Goal: Task Accomplishment & Management: Complete application form

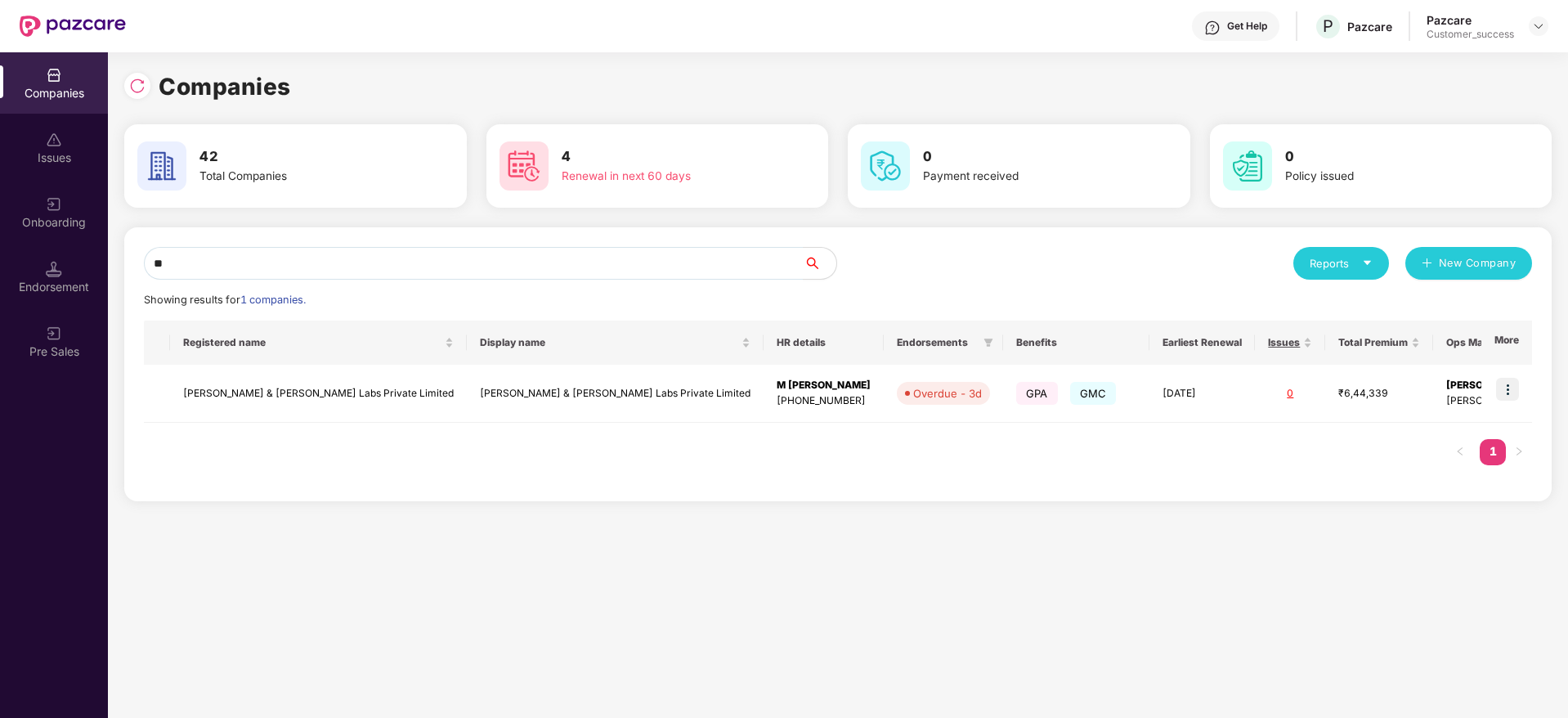
type input "*"
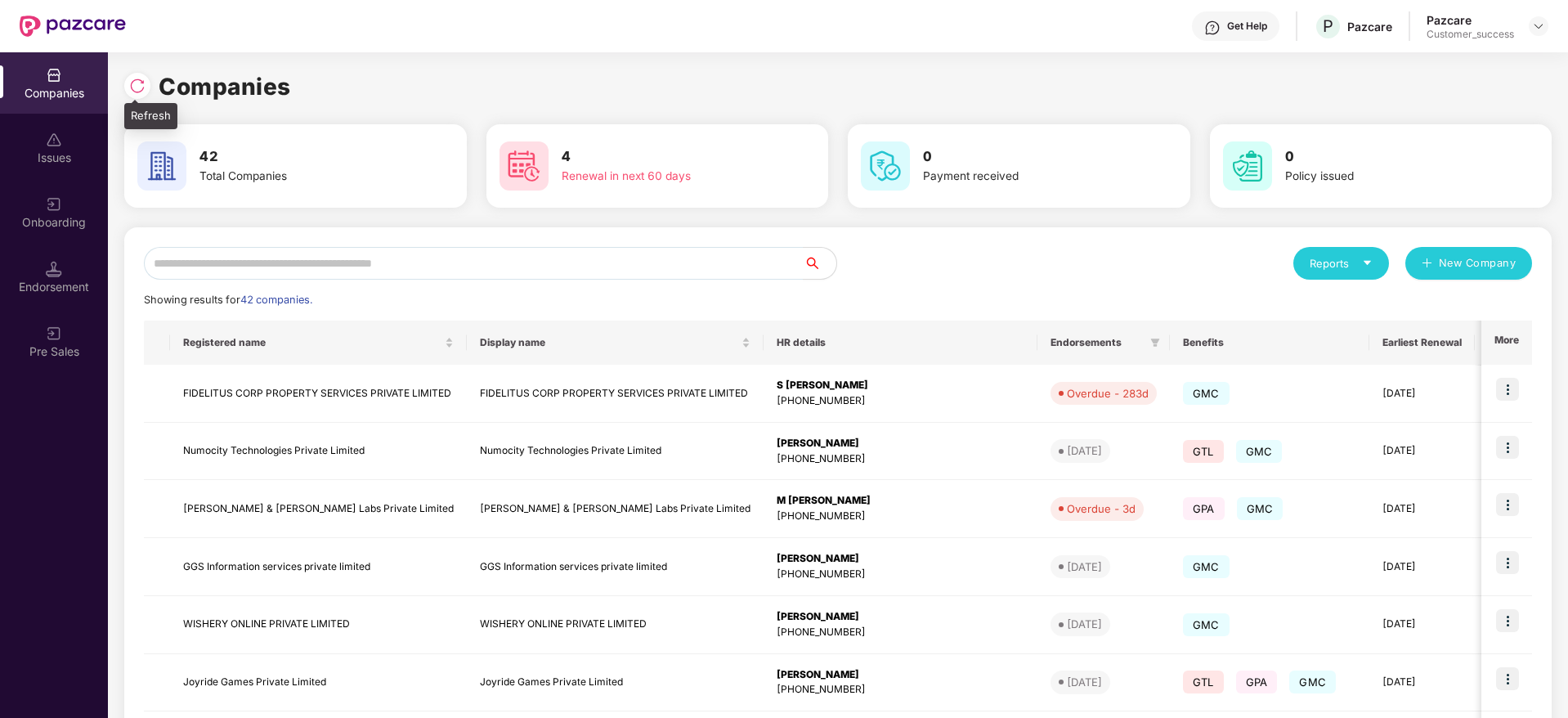
click at [146, 82] on div at bounding box center [137, 86] width 26 height 26
click at [463, 271] on input "text" at bounding box center [474, 263] width 660 height 33
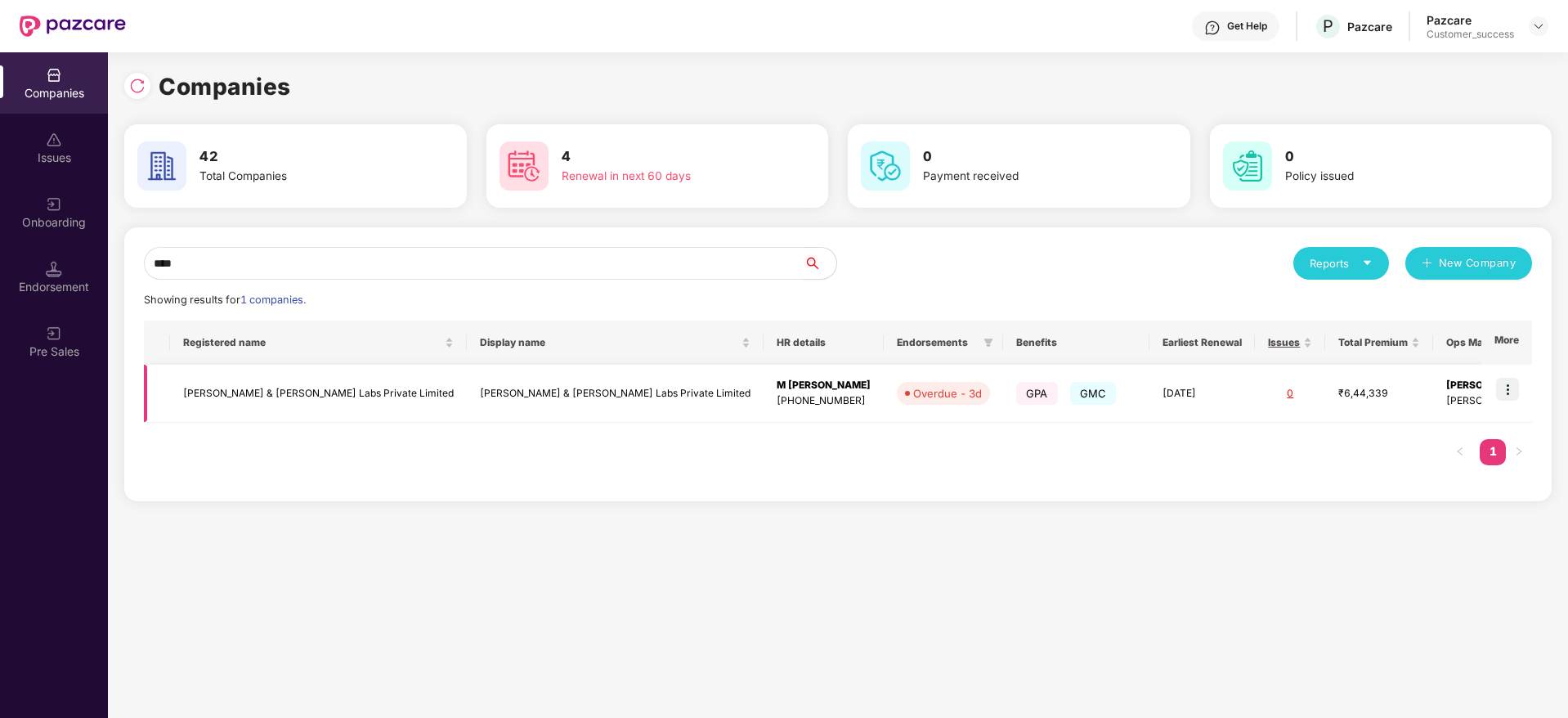
type input "****"
click at [276, 384] on td "[PERSON_NAME] & [PERSON_NAME] Labs Private Limited" at bounding box center [318, 393] width 297 height 58
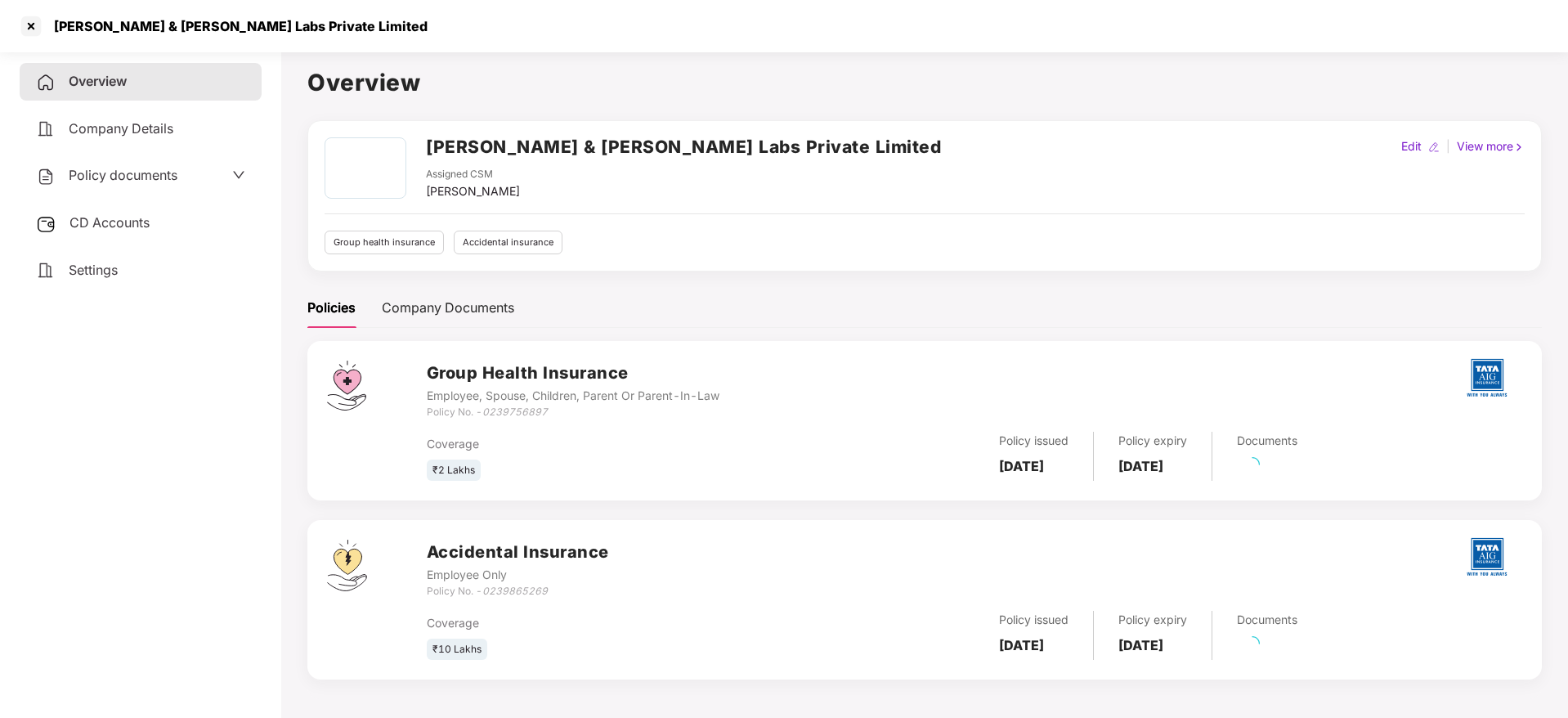
click at [132, 180] on span "Policy documents" at bounding box center [123, 175] width 109 height 17
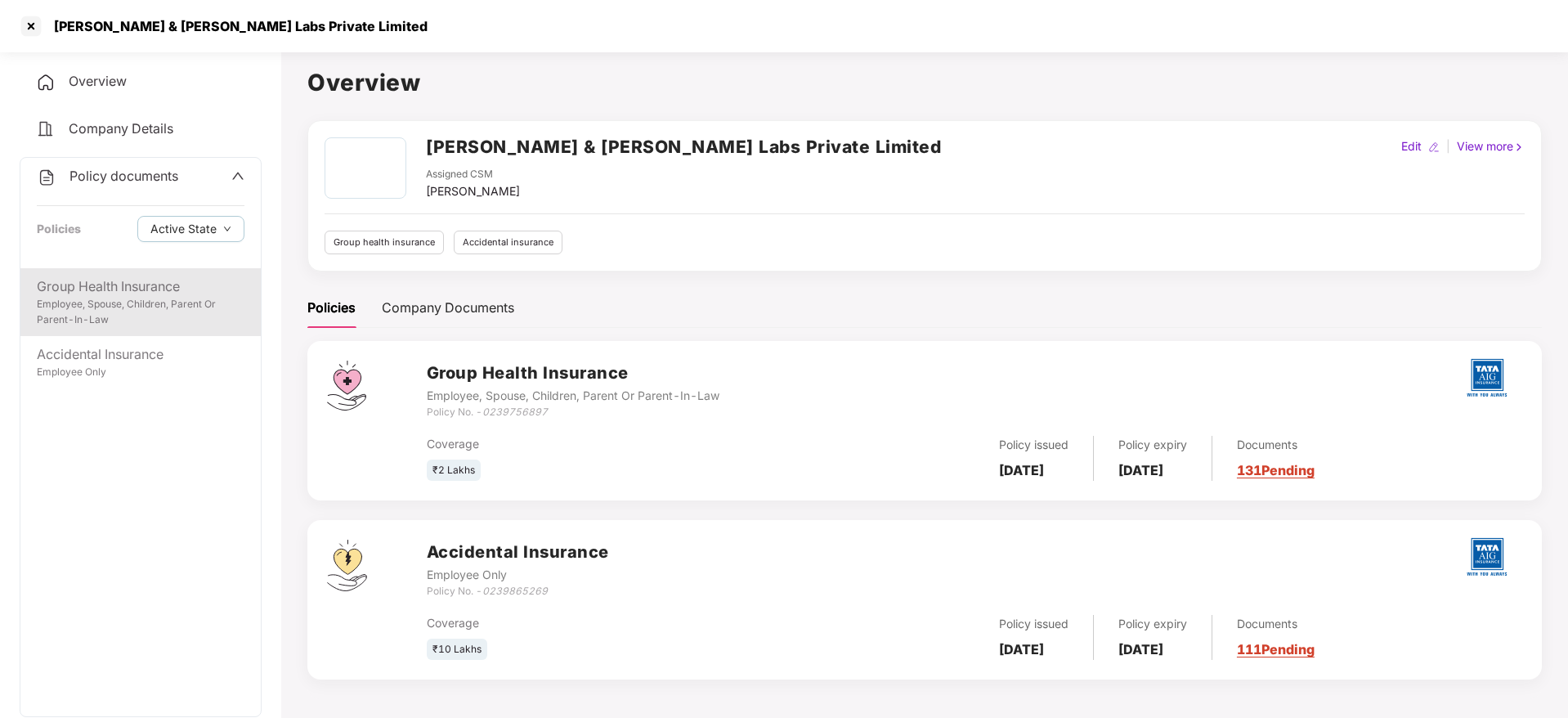
click at [148, 289] on div "Group Health Insurance" at bounding box center [141, 286] width 208 height 20
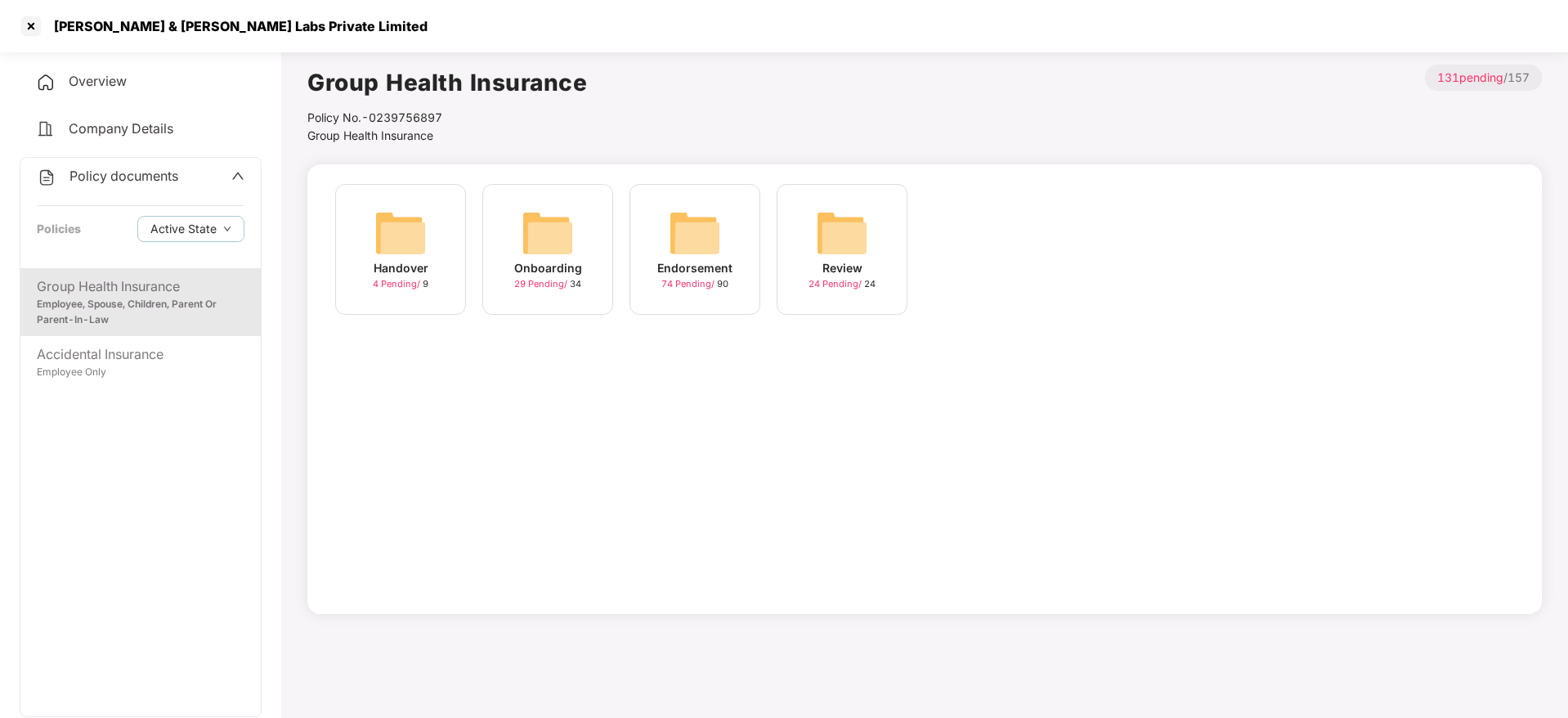
click at [655, 243] on div "Endorsement 74 Pending / 90" at bounding box center [695, 249] width 131 height 131
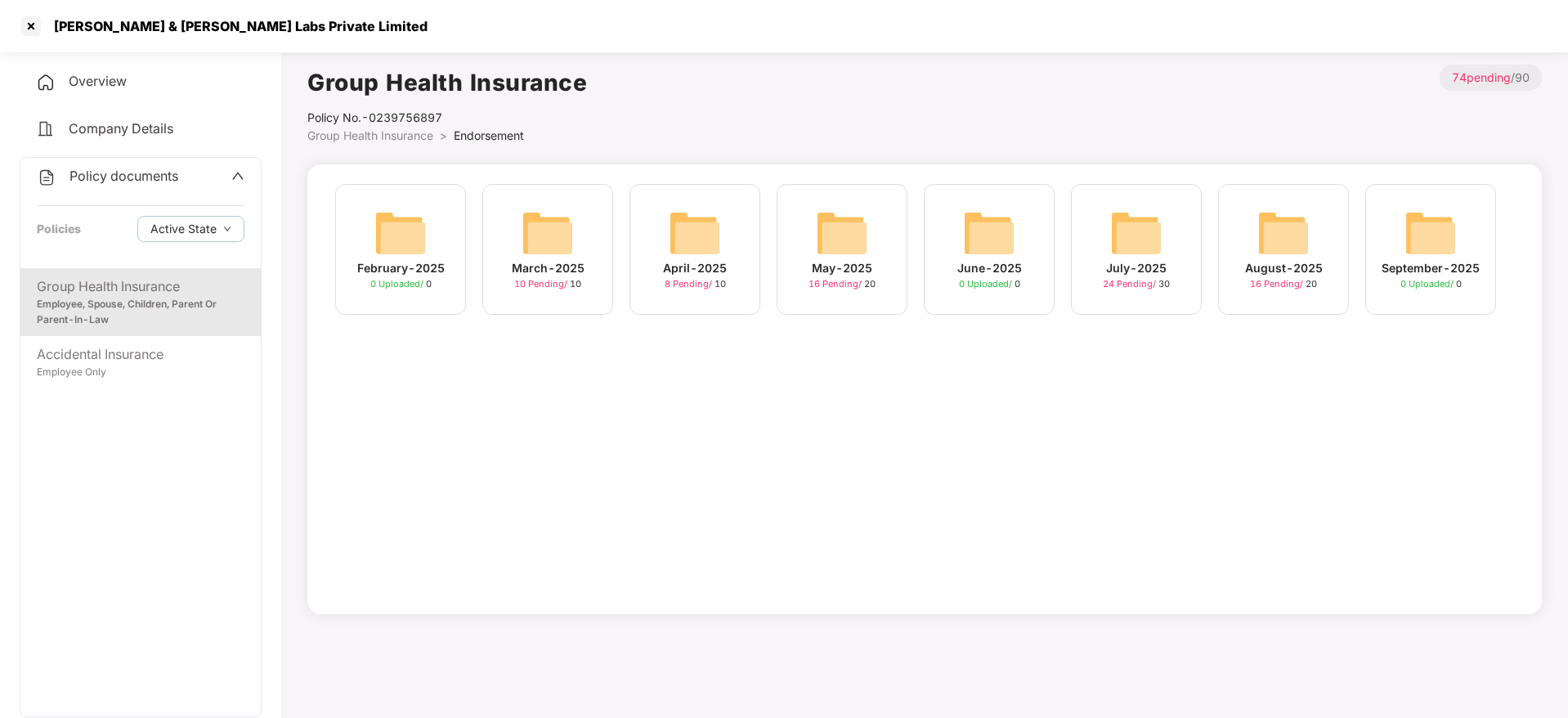
click at [1301, 241] on img at bounding box center [1283, 232] width 52 height 52
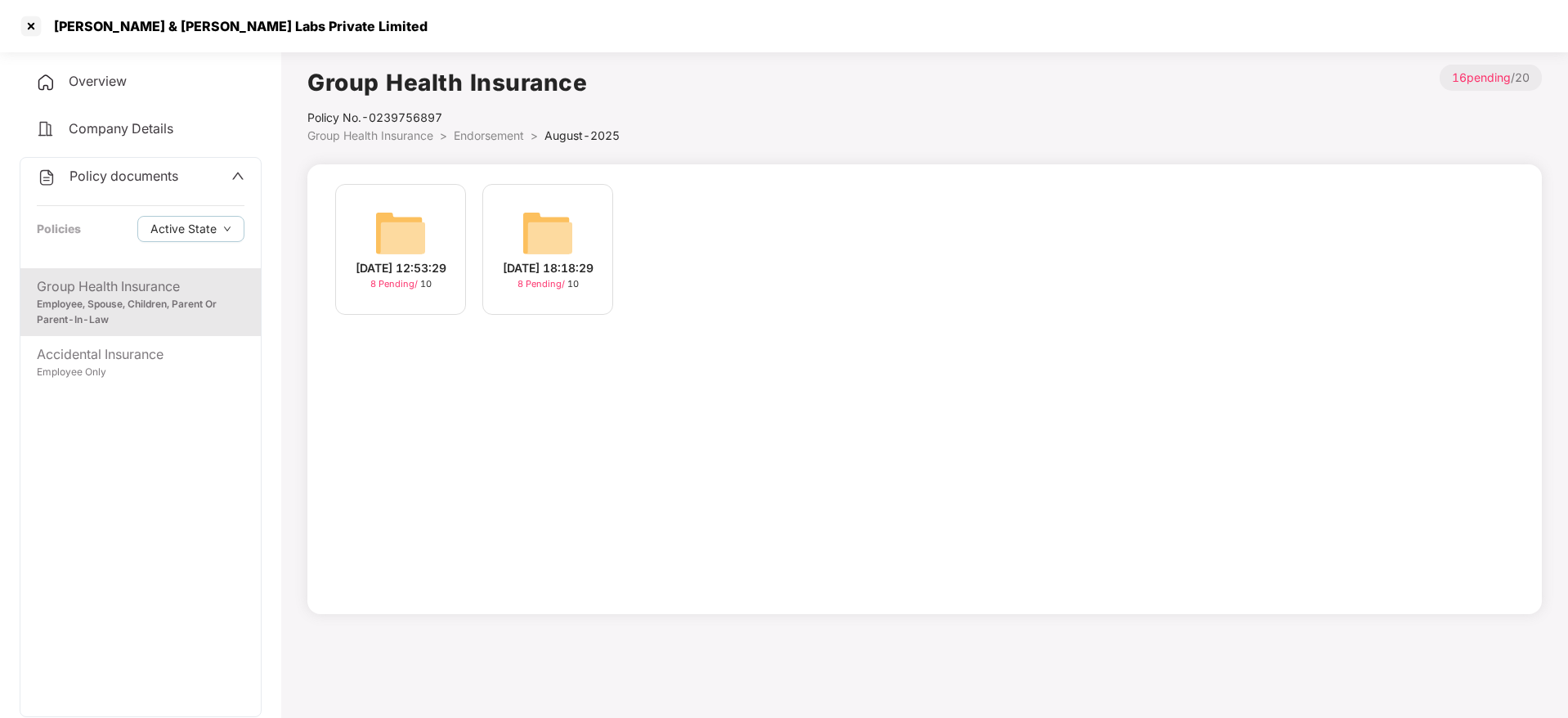
click at [421, 234] on img at bounding box center [400, 232] width 52 height 52
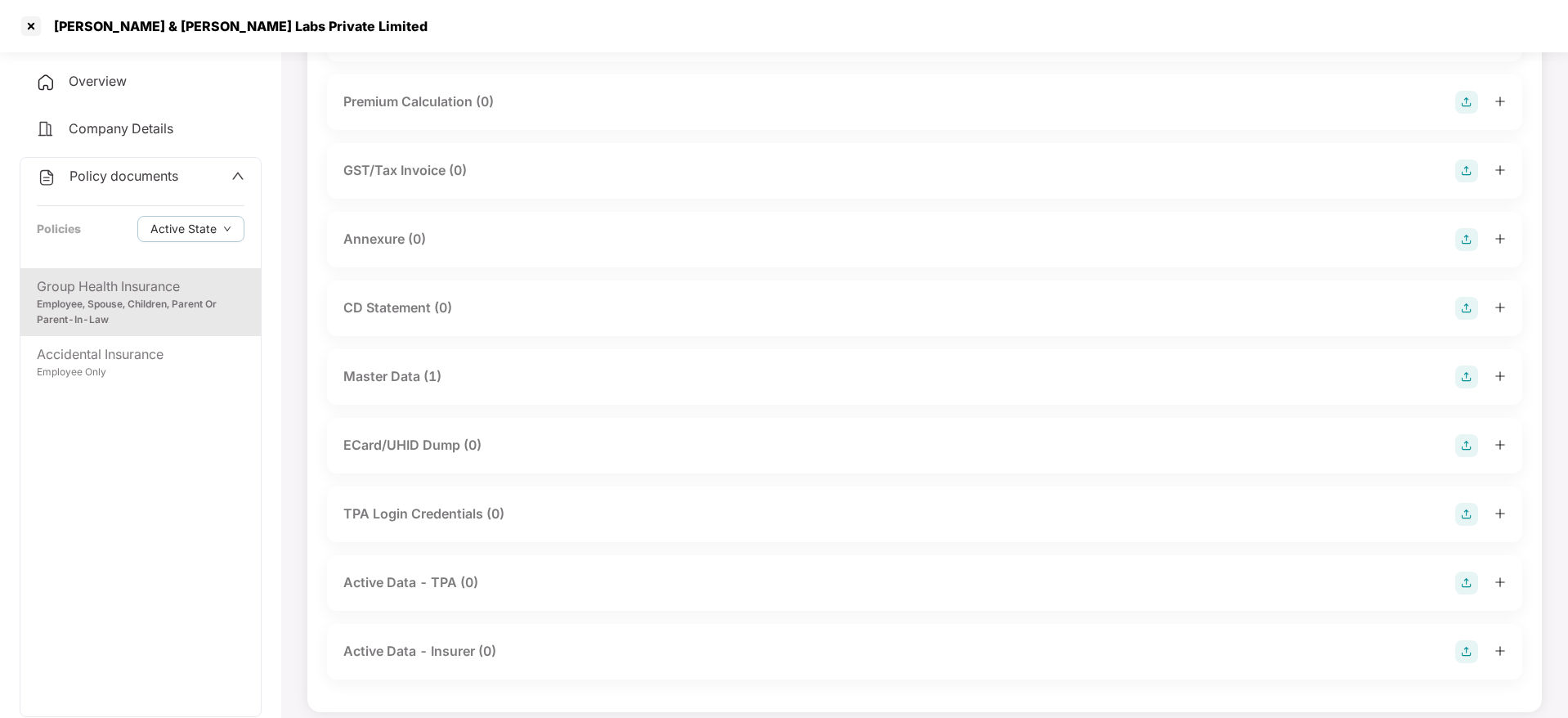
scroll to position [180, 0]
click at [600, 365] on div "Master Data (1)" at bounding box center [924, 376] width 1162 height 23
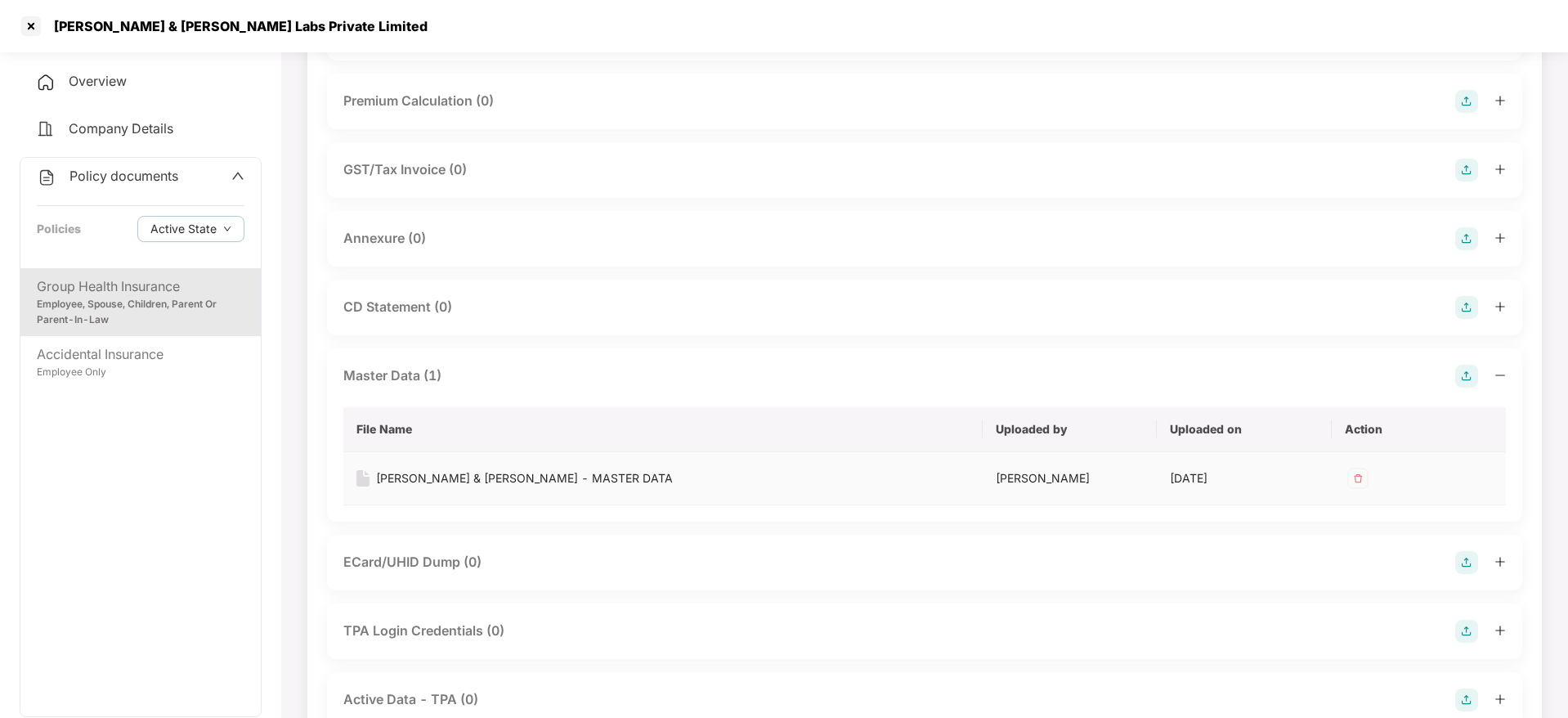
click at [534, 472] on div "[PERSON_NAME] & [PERSON_NAME] - MASTER DATA" at bounding box center [524, 478] width 297 height 18
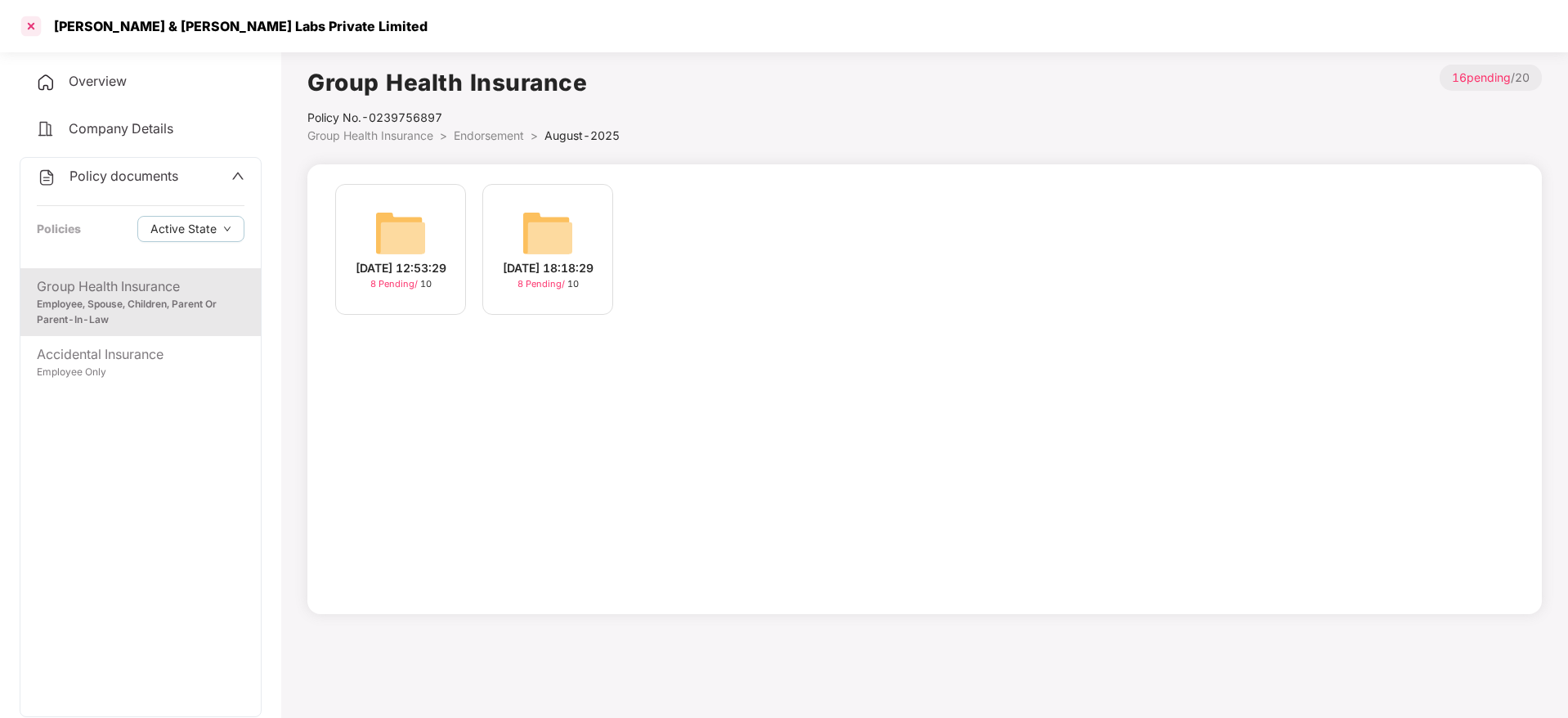
click at [41, 25] on div at bounding box center [31, 26] width 26 height 26
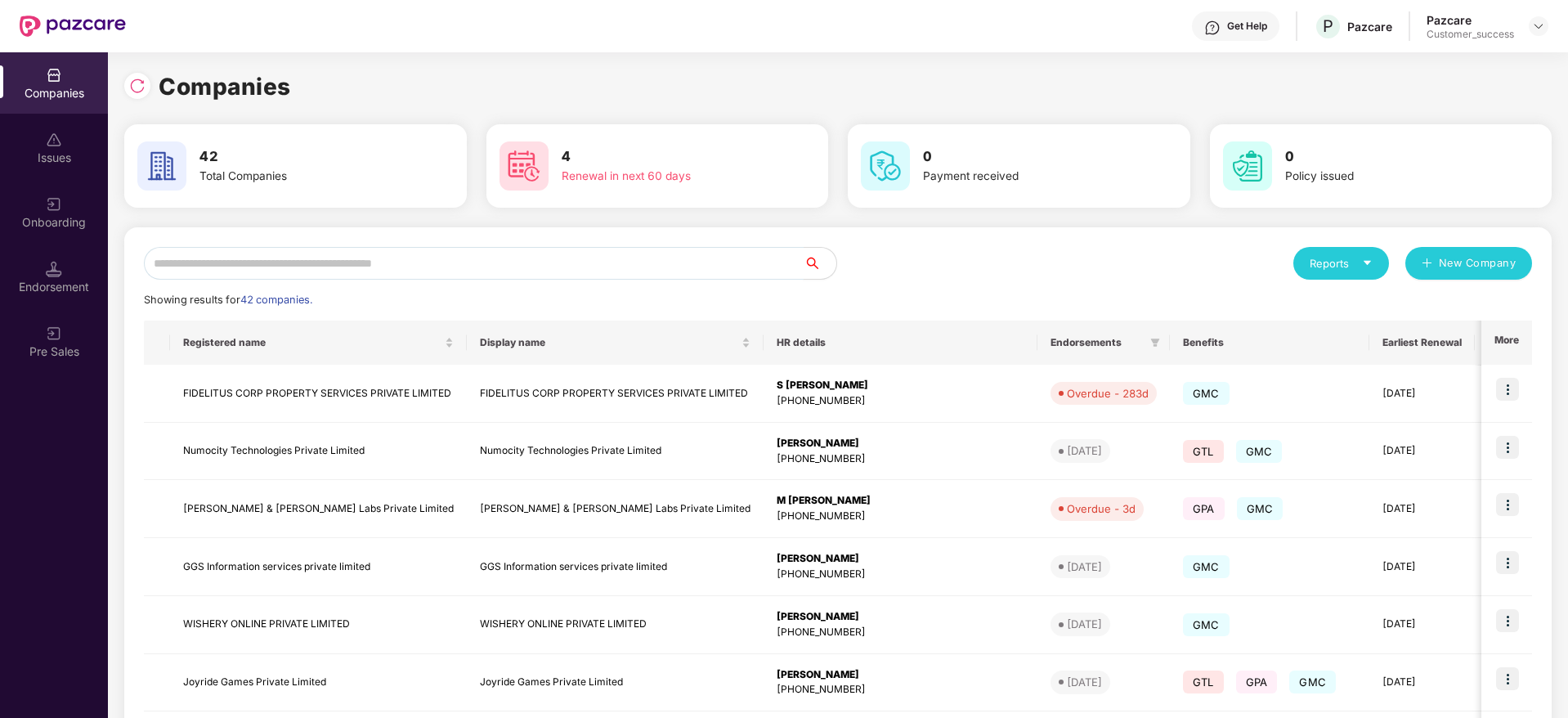
click at [399, 263] on input "text" at bounding box center [474, 263] width 660 height 33
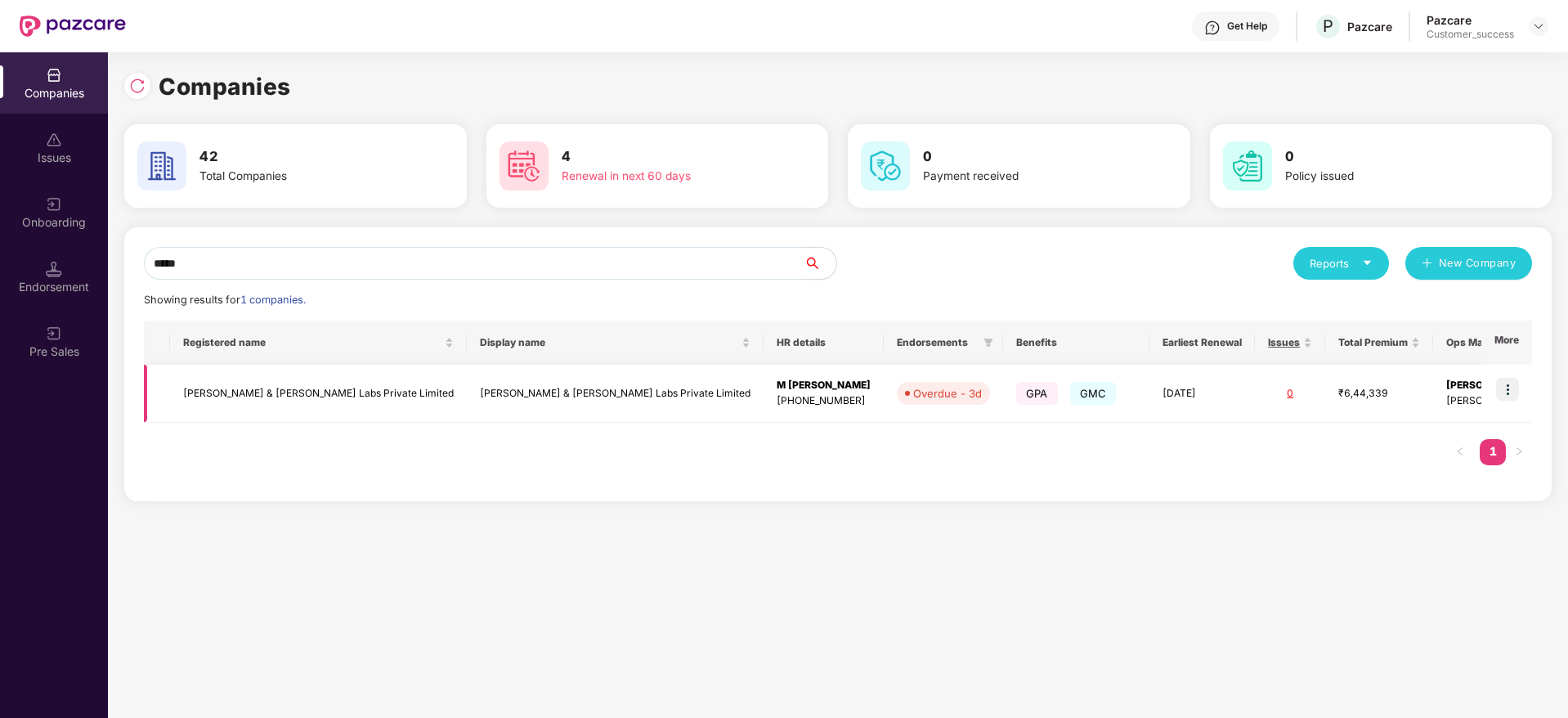
type input "*****"
click at [283, 415] on td "[PERSON_NAME] & [PERSON_NAME] Labs Private Limited" at bounding box center [318, 393] width 297 height 58
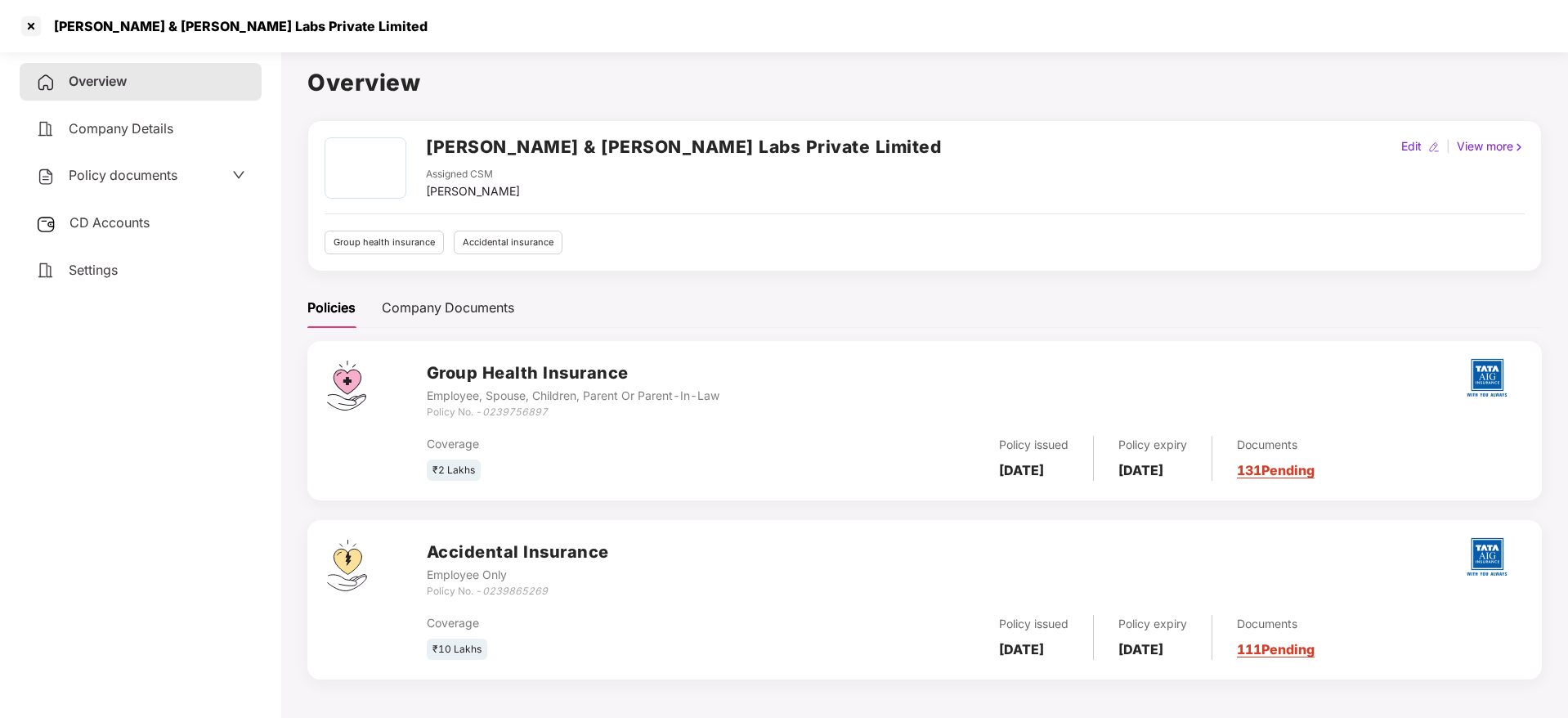
click at [237, 174] on icon "down" at bounding box center [238, 174] width 13 height 13
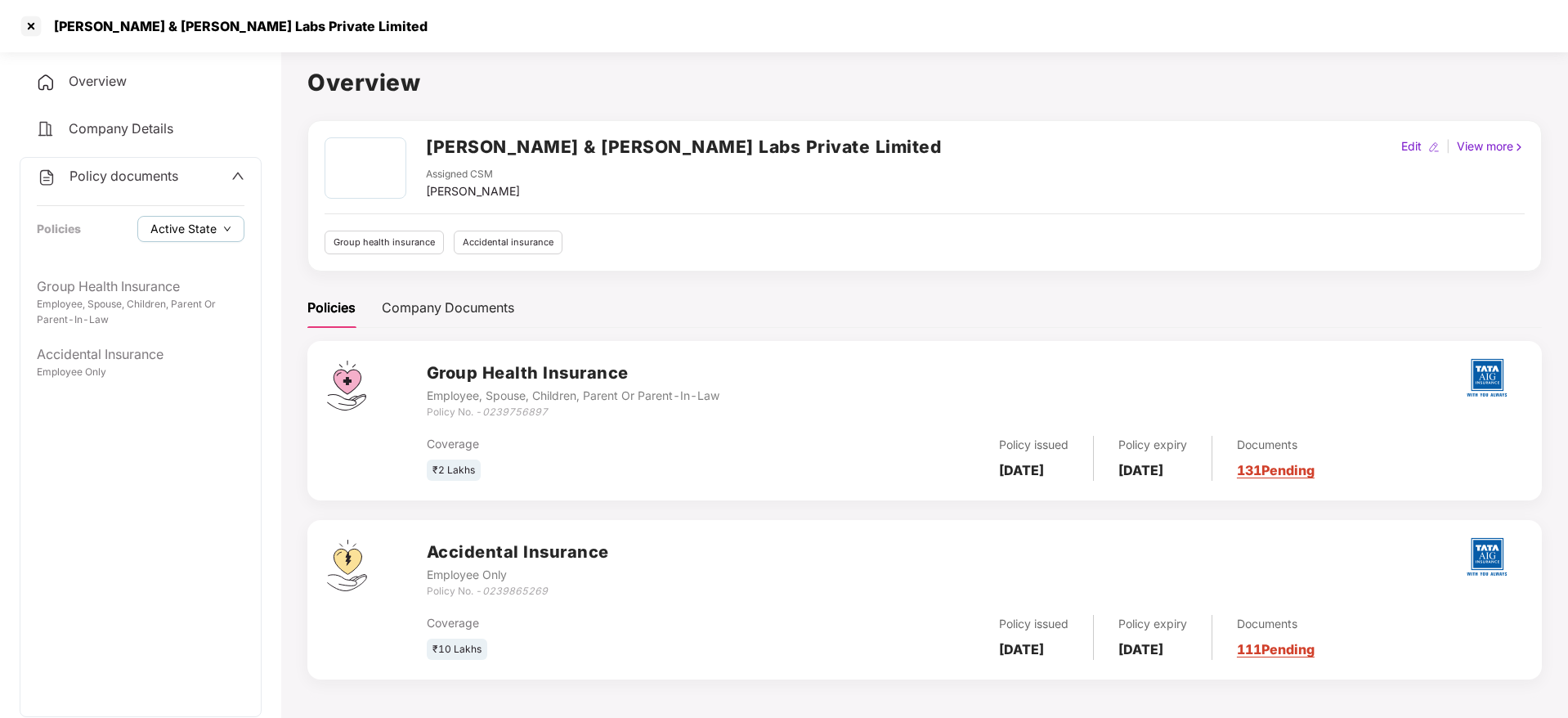
click at [226, 225] on icon "down" at bounding box center [227, 229] width 8 height 8
click at [218, 280] on span "Archived State" at bounding box center [203, 283] width 93 height 18
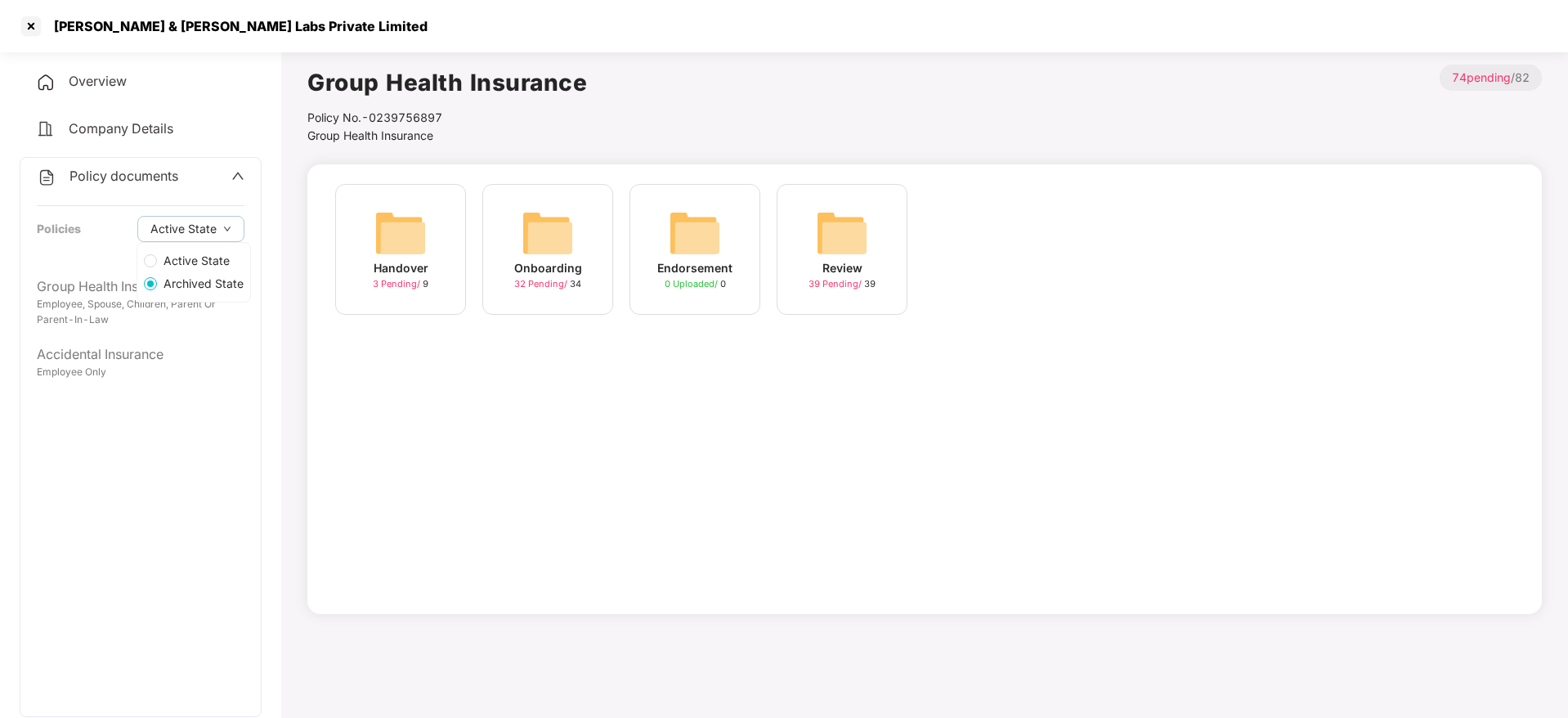
click at [170, 303] on div "Active State Archived State" at bounding box center [194, 274] width 114 height 58
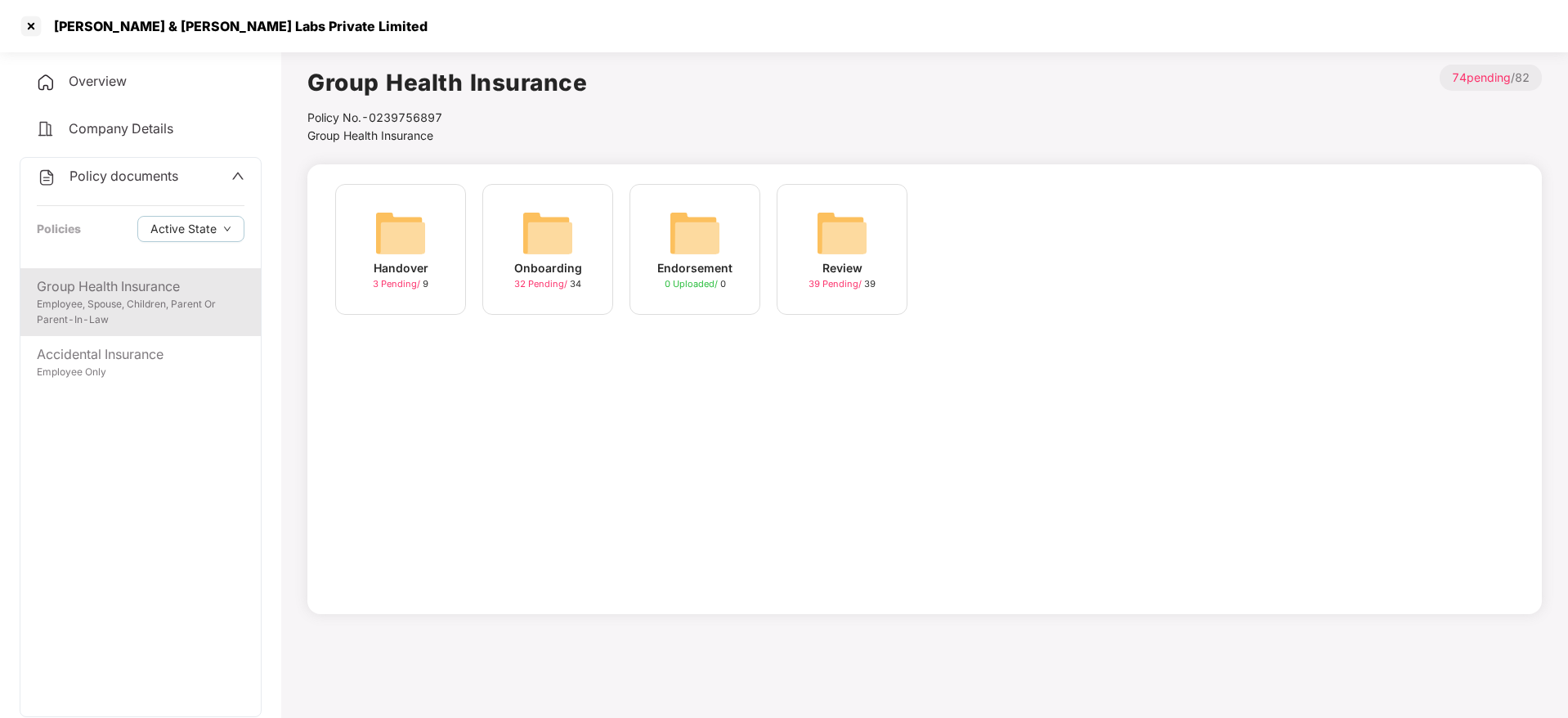
click at [166, 309] on div "Employee, Spouse, Children, Parent Or Parent-In-Law" at bounding box center [141, 311] width 208 height 31
click at [232, 225] on button "Active State" at bounding box center [191, 229] width 107 height 26
click at [206, 287] on span "Archived State" at bounding box center [203, 283] width 93 height 18
click at [190, 311] on div "Employee, Spouse, Children, Parent Or Parent-In-Law" at bounding box center [141, 311] width 208 height 31
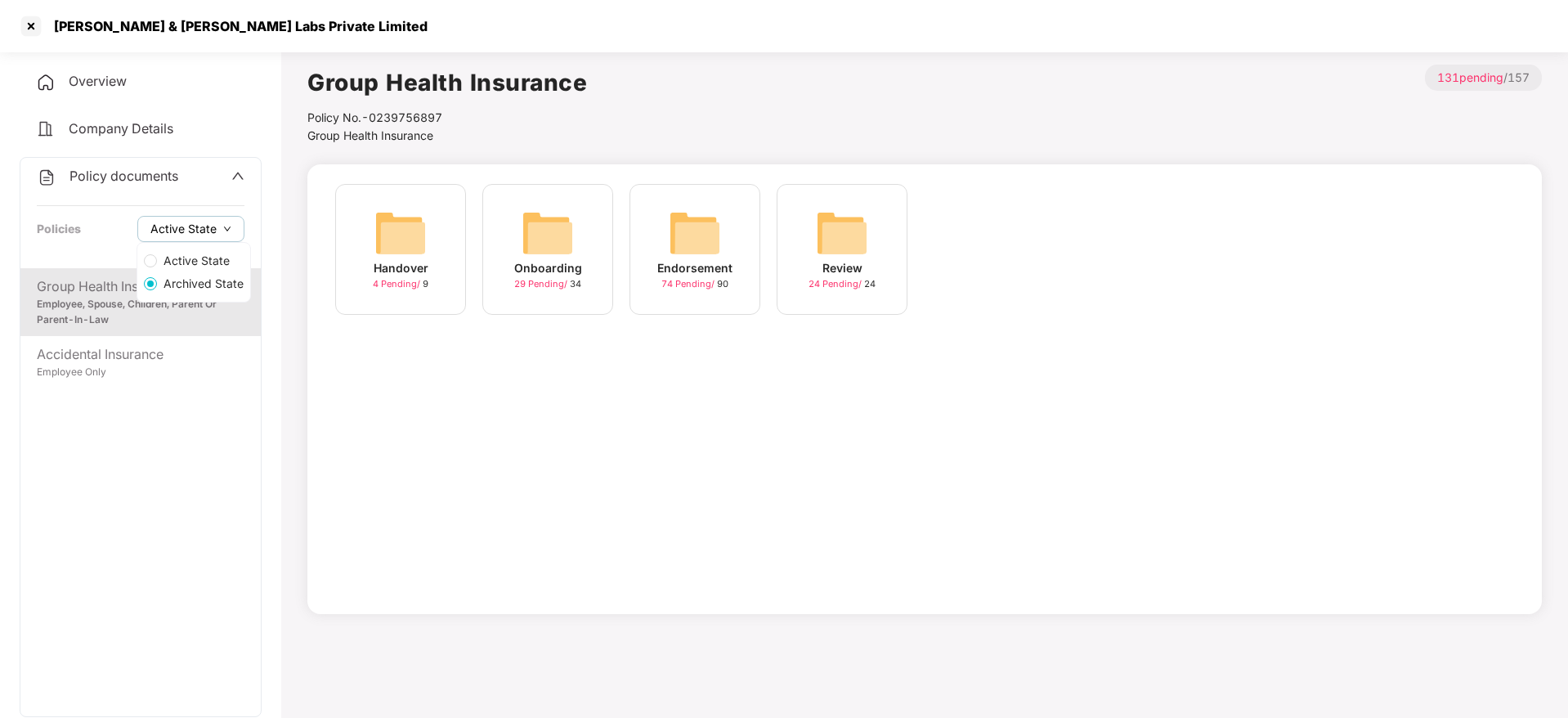
click at [202, 231] on span "Active State" at bounding box center [183, 229] width 66 height 18
click at [202, 278] on span "Archived State" at bounding box center [203, 283] width 93 height 18
click at [549, 386] on div "Handover 4 Pending / 9 Onboarding 29 Pending / 34 Endorsement 74 Pending / 90 R…" at bounding box center [924, 389] width 1235 height 450
click at [702, 241] on img at bounding box center [694, 232] width 52 height 52
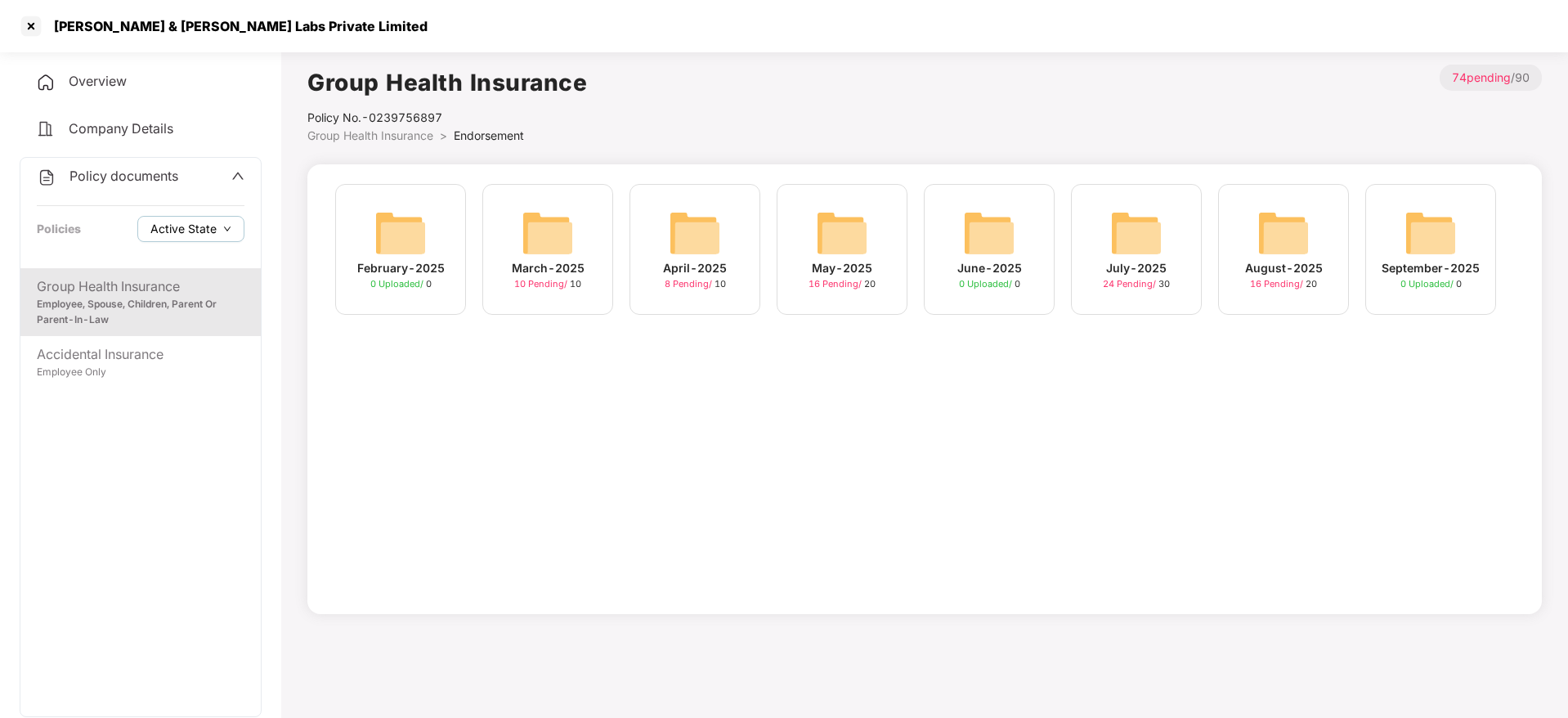
click at [219, 240] on button "Active State" at bounding box center [191, 229] width 107 height 26
click at [212, 267] on span "Active State" at bounding box center [196, 260] width 79 height 18
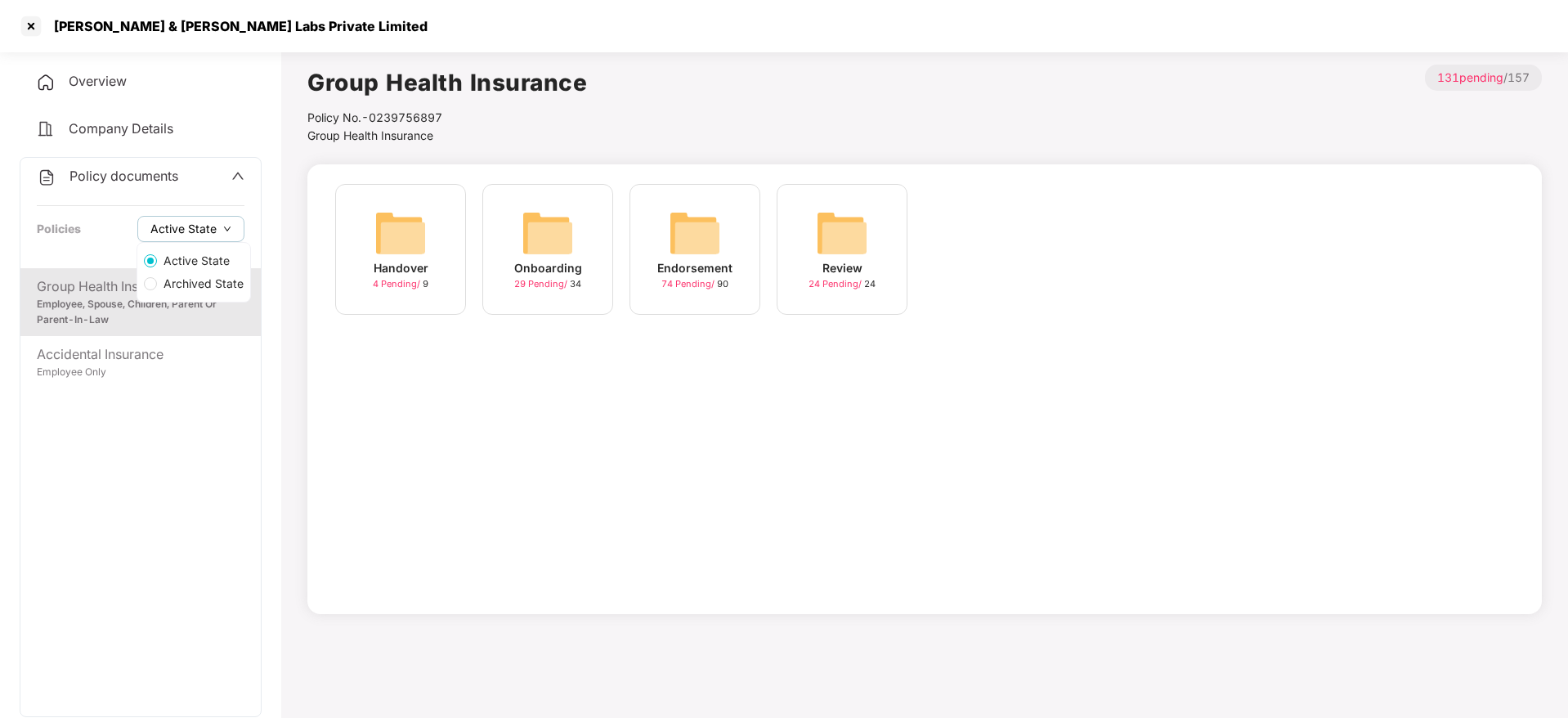
click at [231, 230] on button "Active State" at bounding box center [191, 229] width 107 height 26
click at [221, 276] on span "Archived State" at bounding box center [203, 283] width 93 height 18
click at [693, 237] on img at bounding box center [694, 232] width 52 height 52
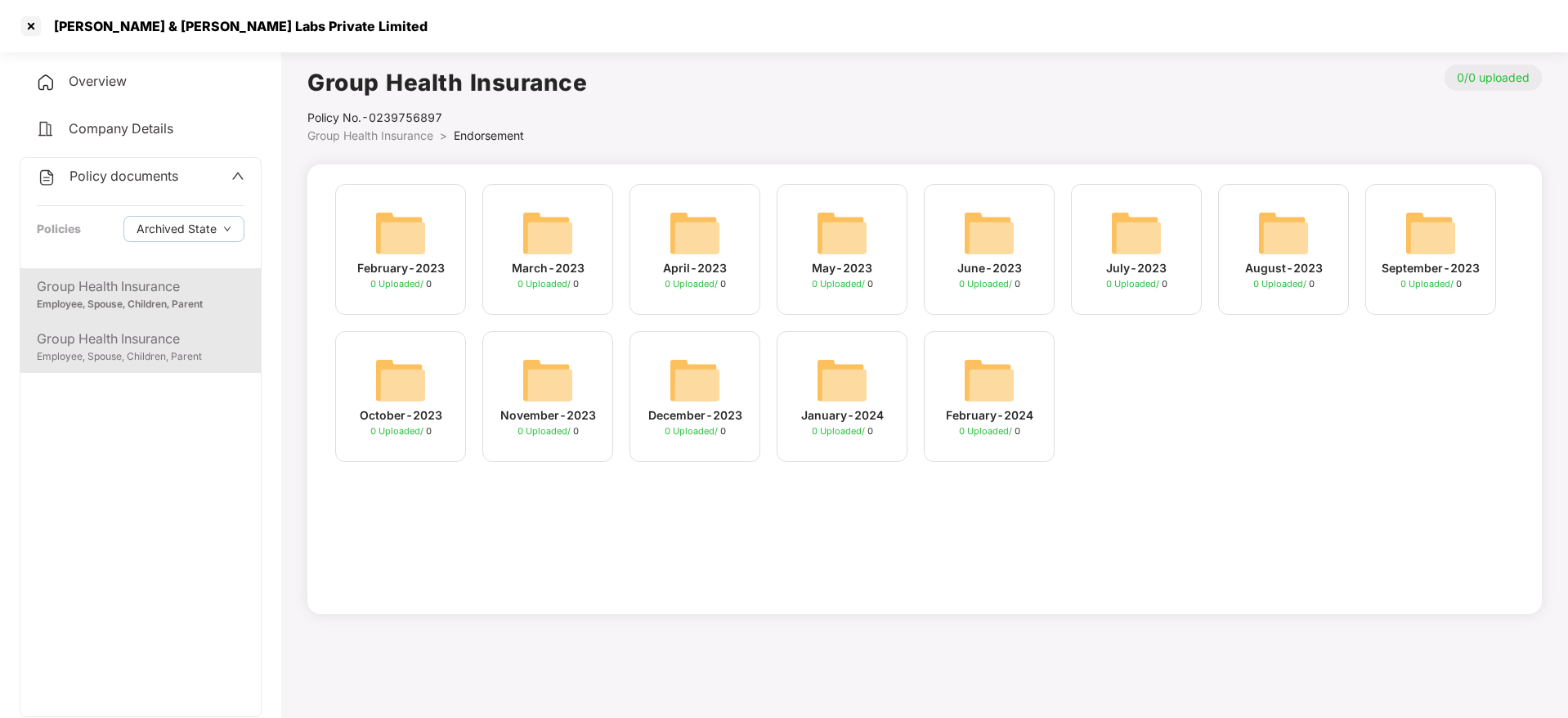
click at [198, 349] on div "Employee, Spouse, Children, Parent" at bounding box center [141, 357] width 208 height 16
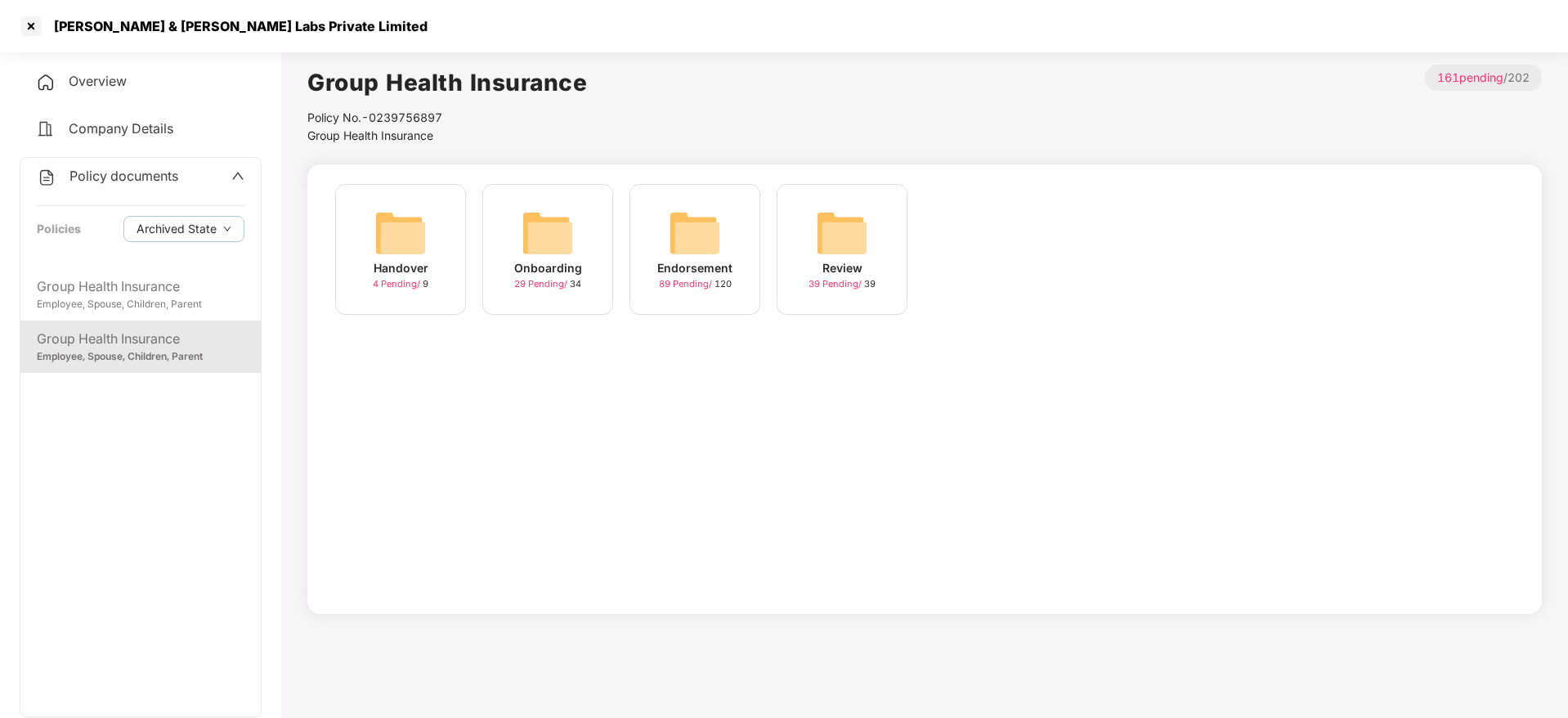
click at [709, 251] on img at bounding box center [694, 232] width 52 height 52
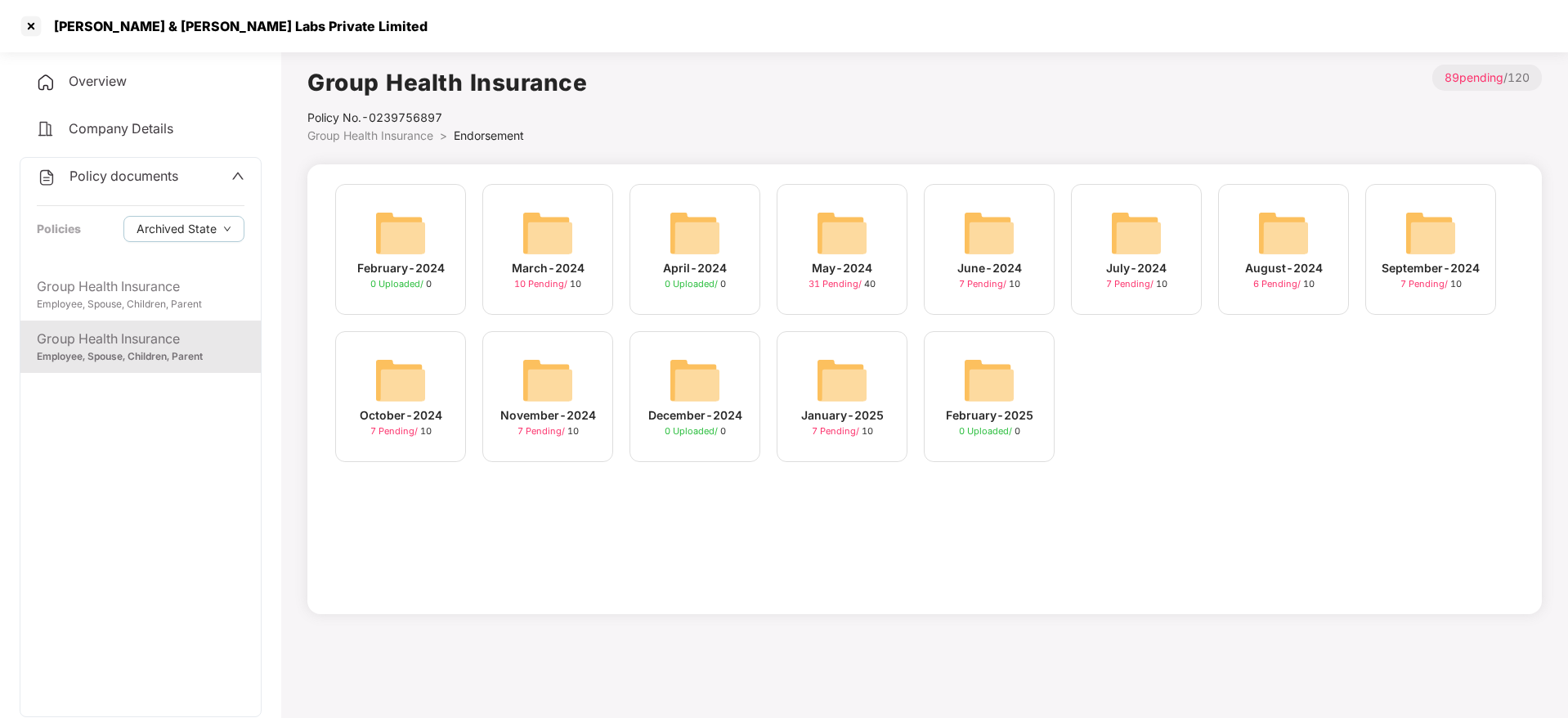
click at [865, 393] on img at bounding box center [841, 379] width 52 height 52
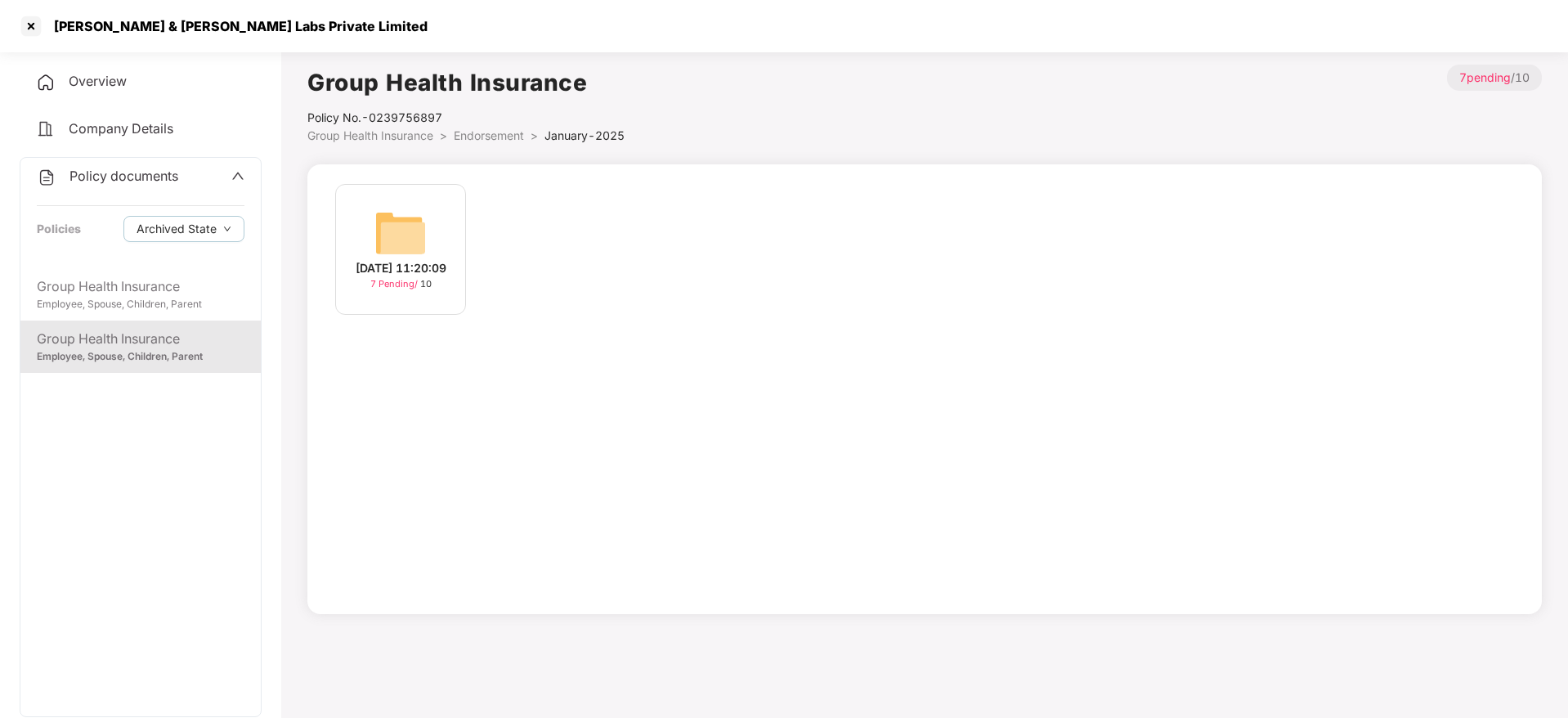
click at [413, 228] on img at bounding box center [400, 232] width 52 height 52
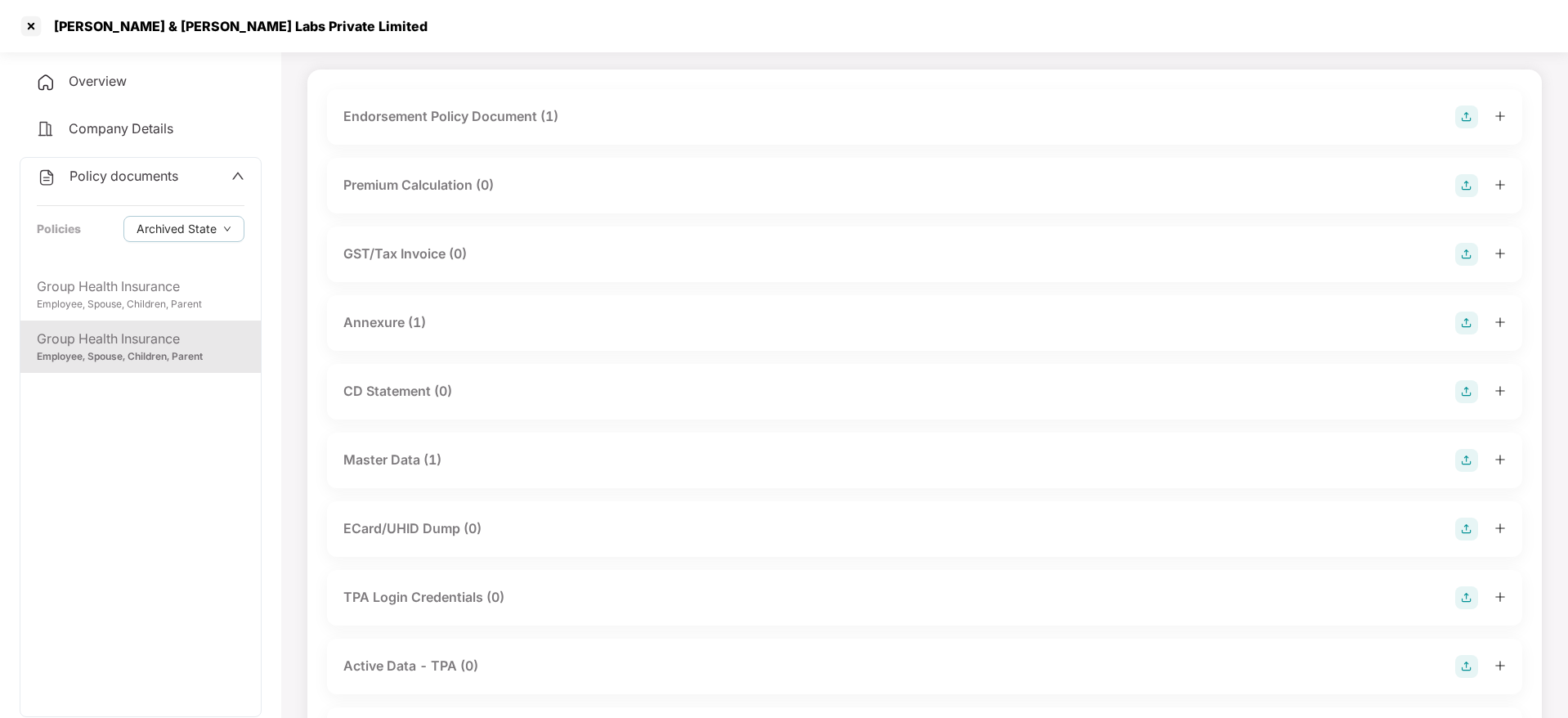
scroll to position [96, 0]
click at [524, 454] on div "Master Data (1)" at bounding box center [924, 459] width 1162 height 23
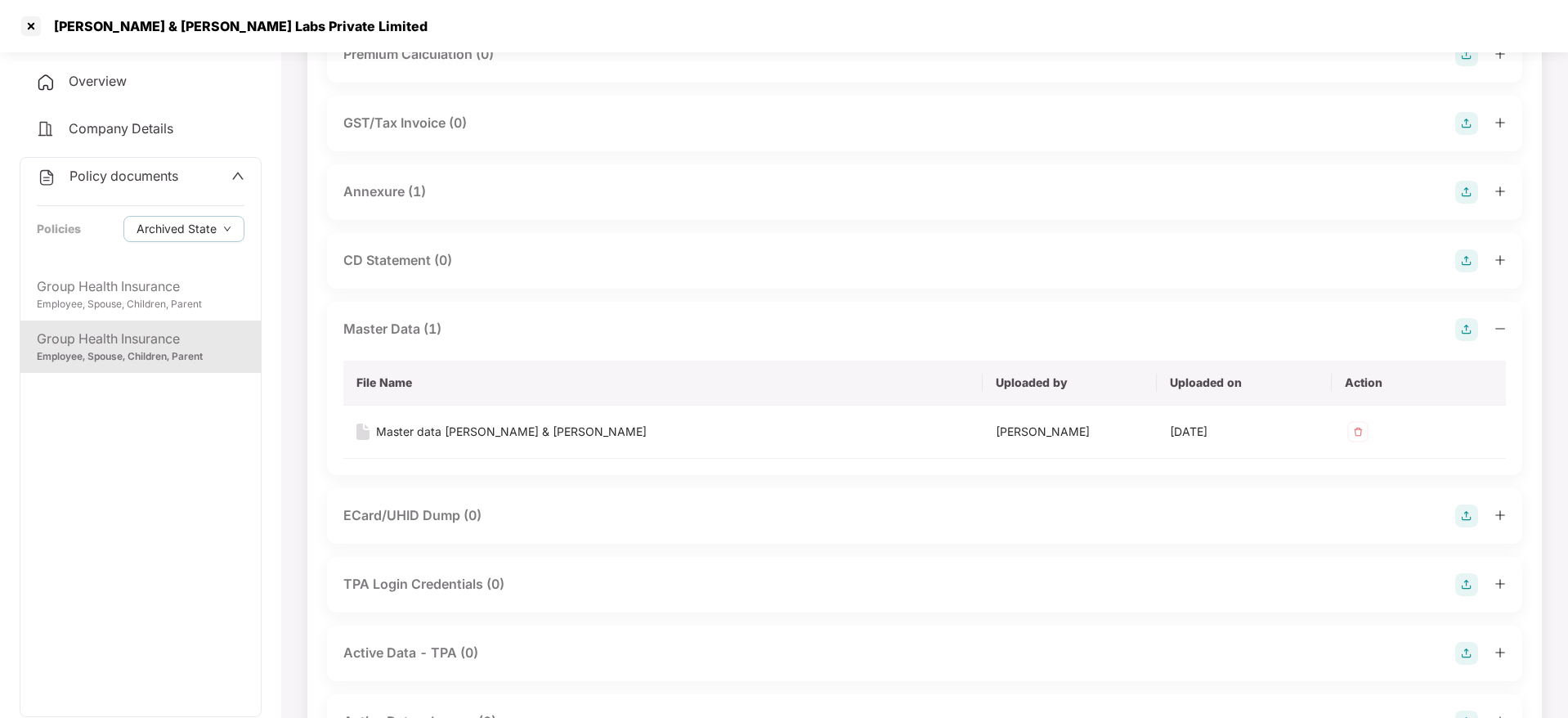
scroll to position [233, 0]
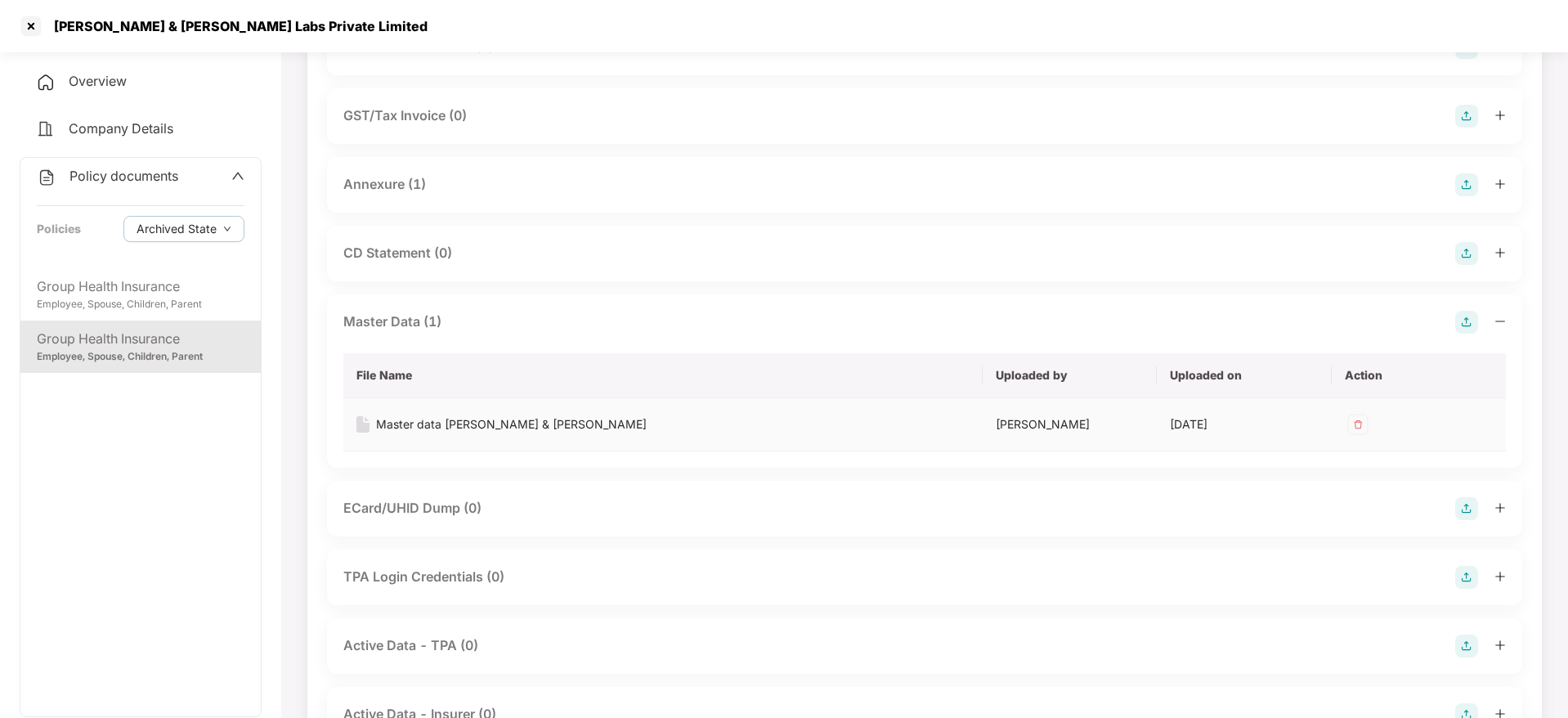
click at [458, 415] on div "Master data [PERSON_NAME] & [PERSON_NAME]" at bounding box center [511, 424] width 271 height 18
click at [32, 26] on div at bounding box center [31, 26] width 26 height 26
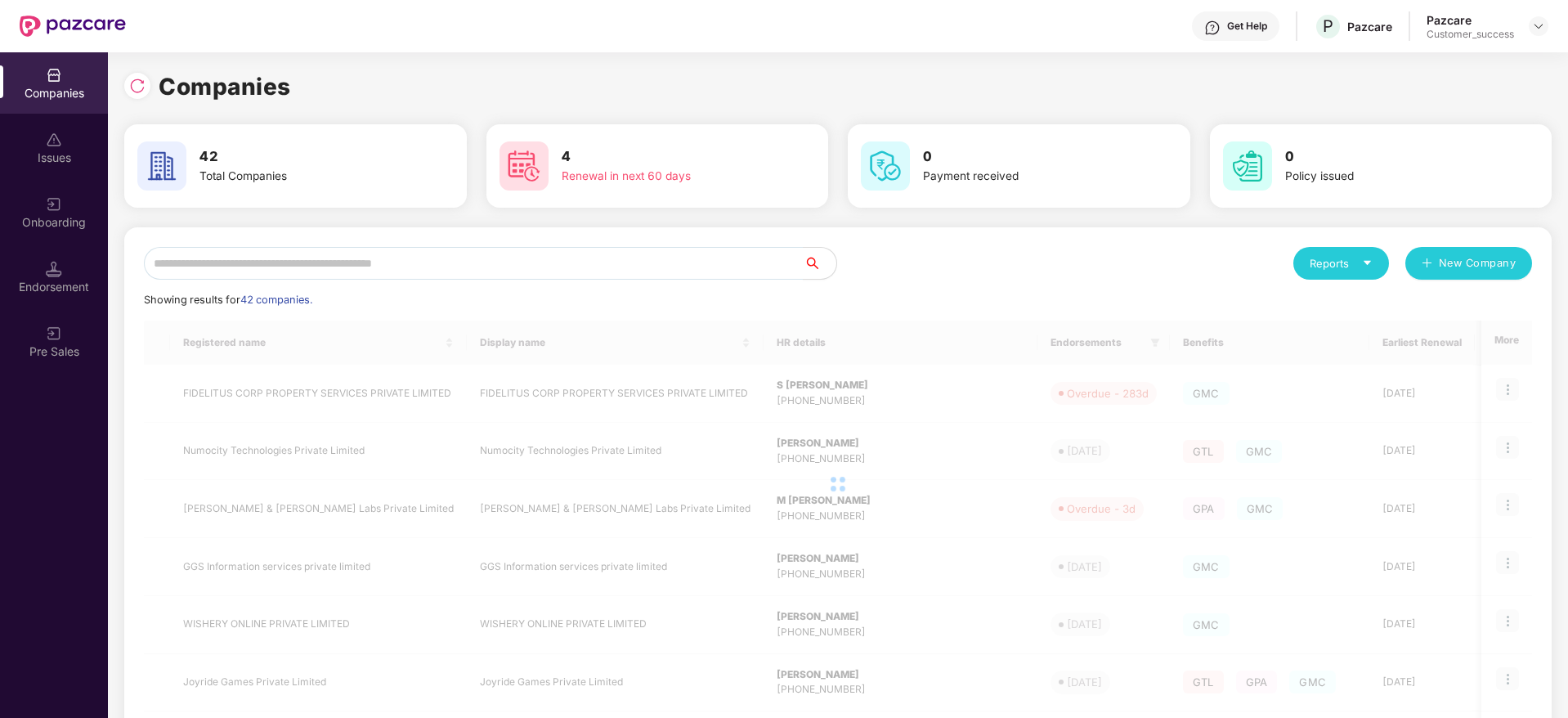
scroll to position [0, 0]
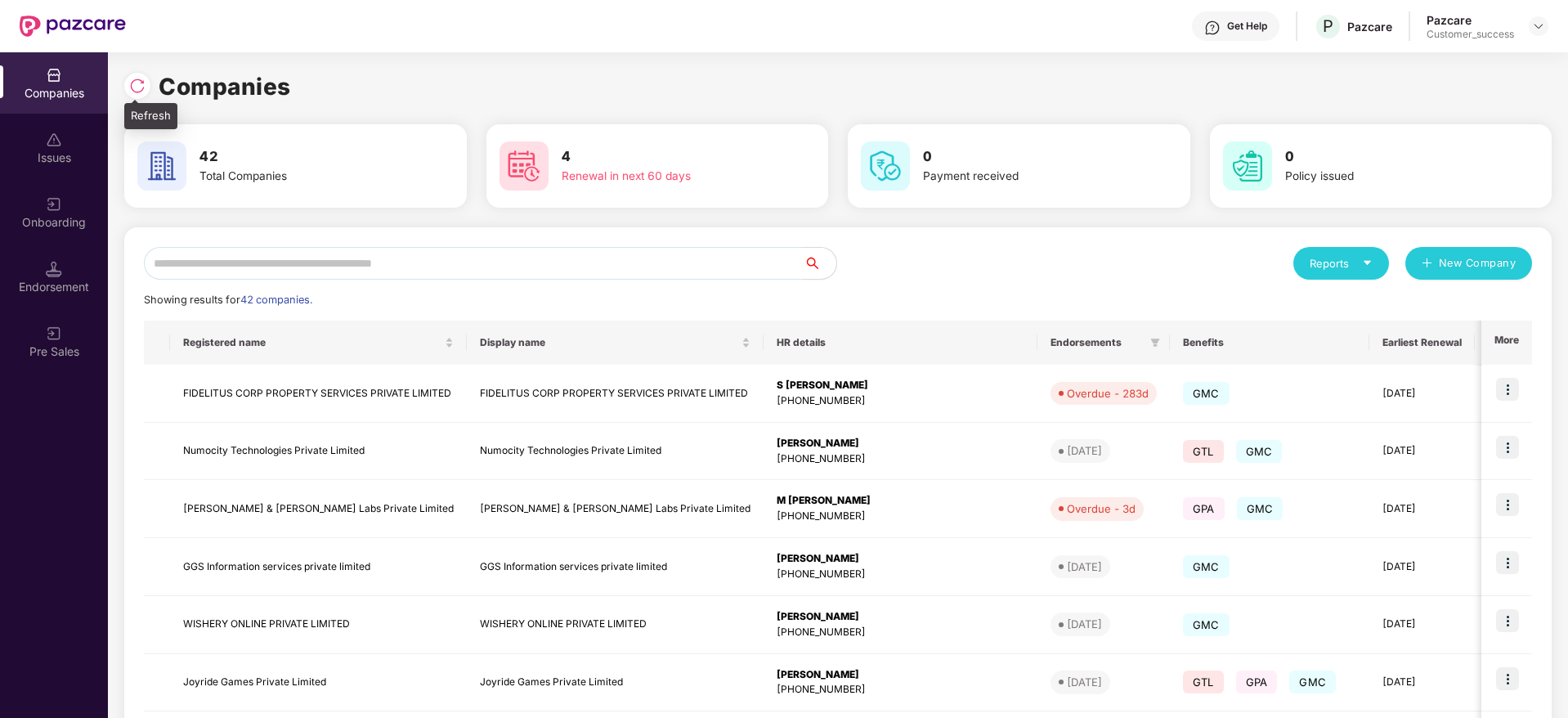
click at [137, 82] on img at bounding box center [137, 85] width 17 height 17
click at [121, 83] on div "Companies 42 Total Companies 4 Renewal in next 60 days 0 Payment received 0 Pol…" at bounding box center [839, 385] width 1461 height 665
click at [142, 91] on img at bounding box center [137, 85] width 17 height 17
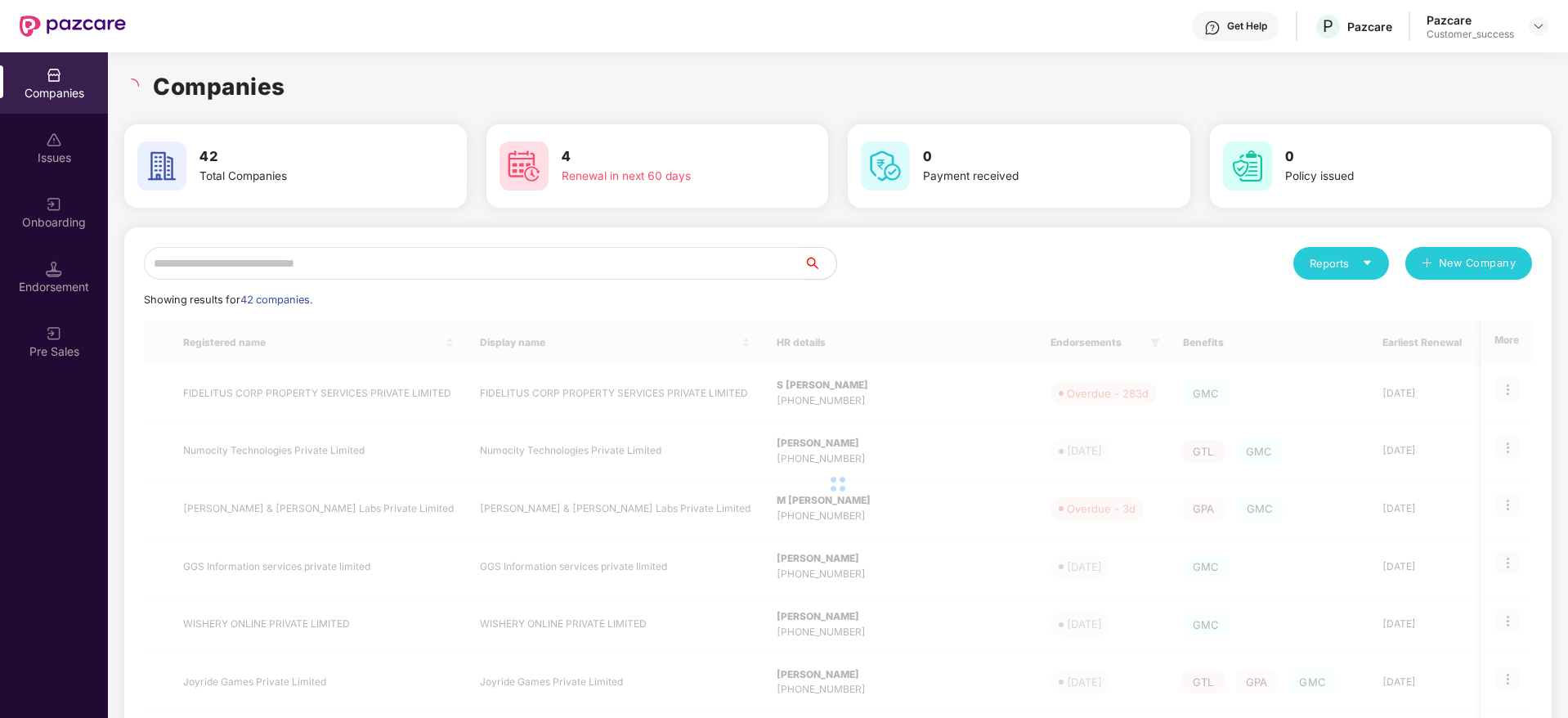
click at [491, 260] on input "text" at bounding box center [474, 263] width 660 height 33
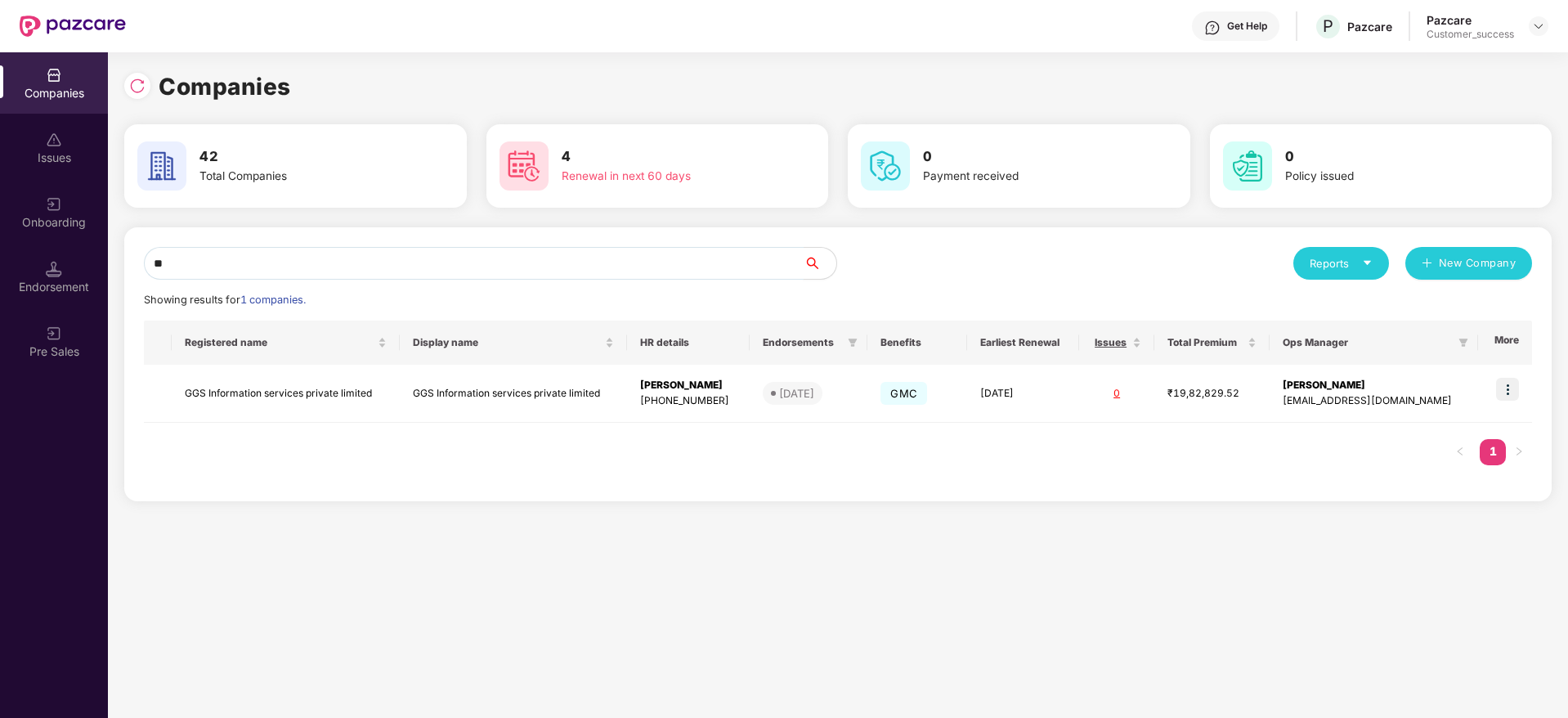
type input "*"
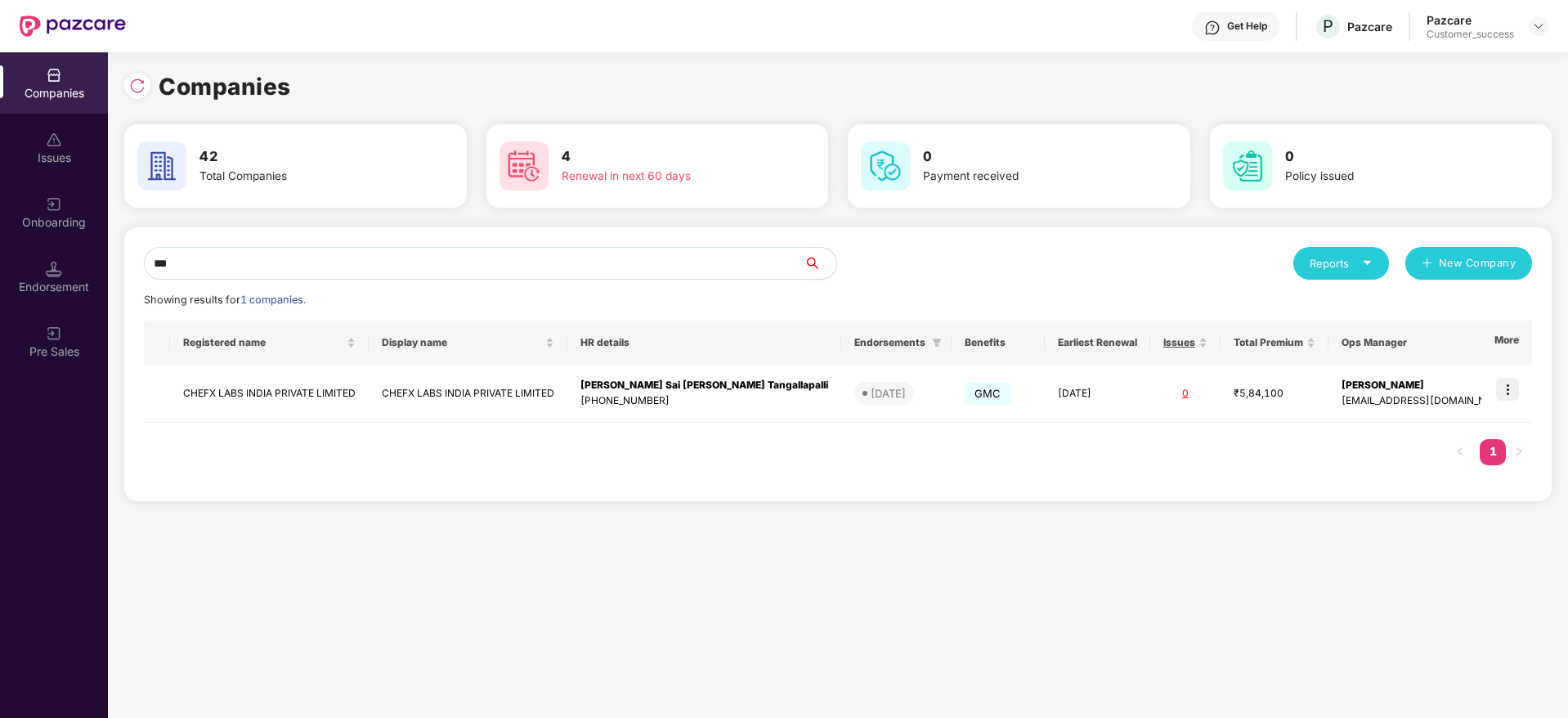
type input "***"
click at [136, 77] on img at bounding box center [137, 85] width 17 height 17
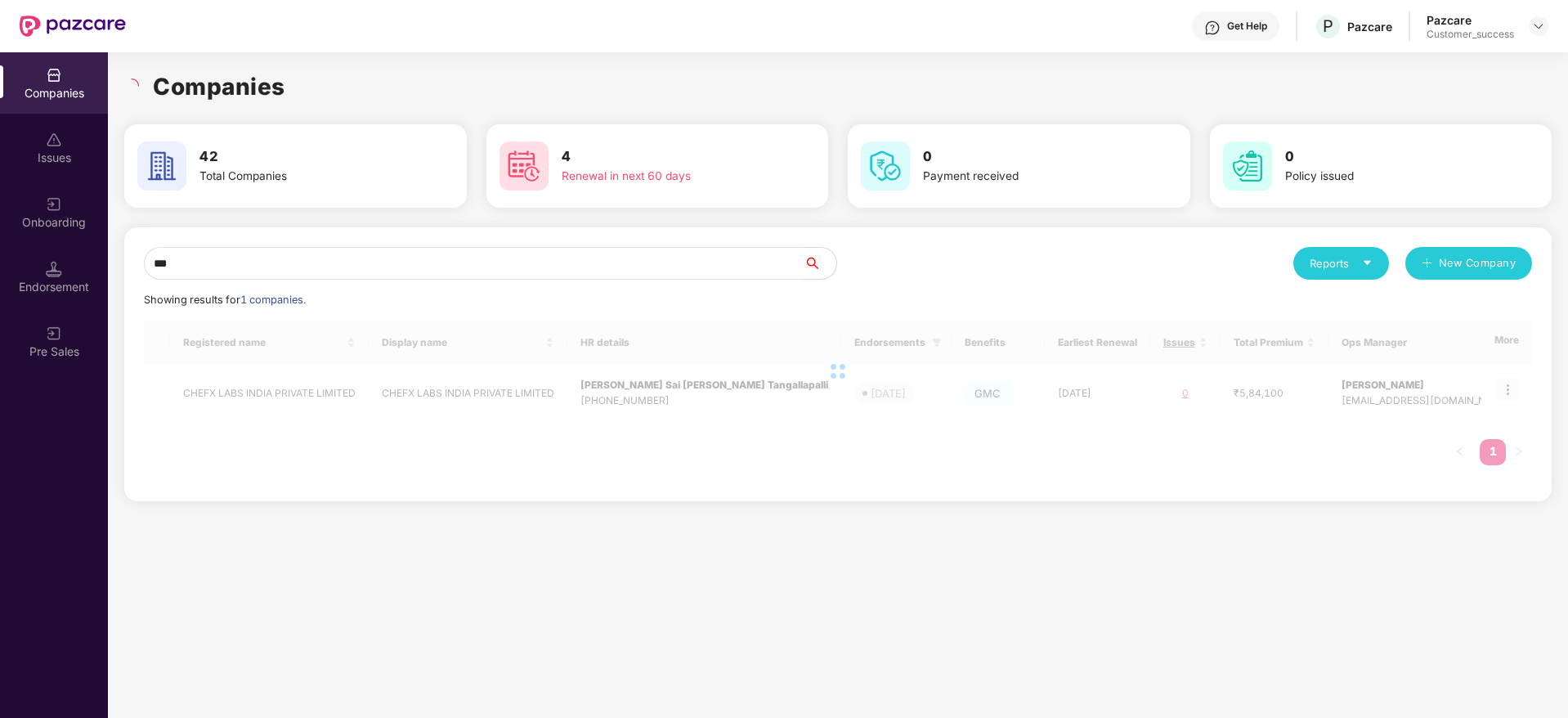
click at [70, 265] on div "Companies Issues Onboarding Endorsement Pre Sales Companies 42 Total Companies …" at bounding box center [784, 385] width 1568 height 665
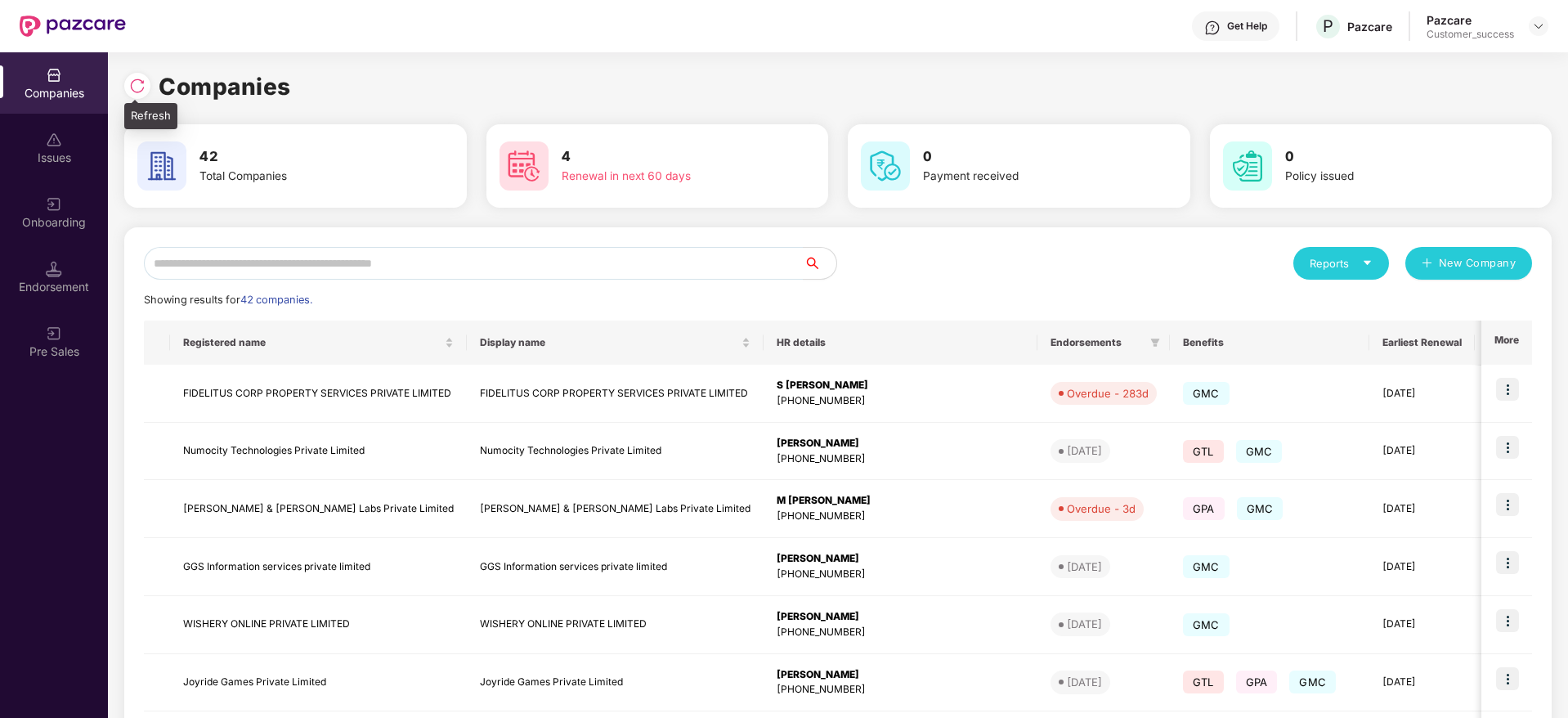
click at [134, 76] on div at bounding box center [137, 86] width 26 height 26
click at [59, 201] on img at bounding box center [54, 204] width 17 height 17
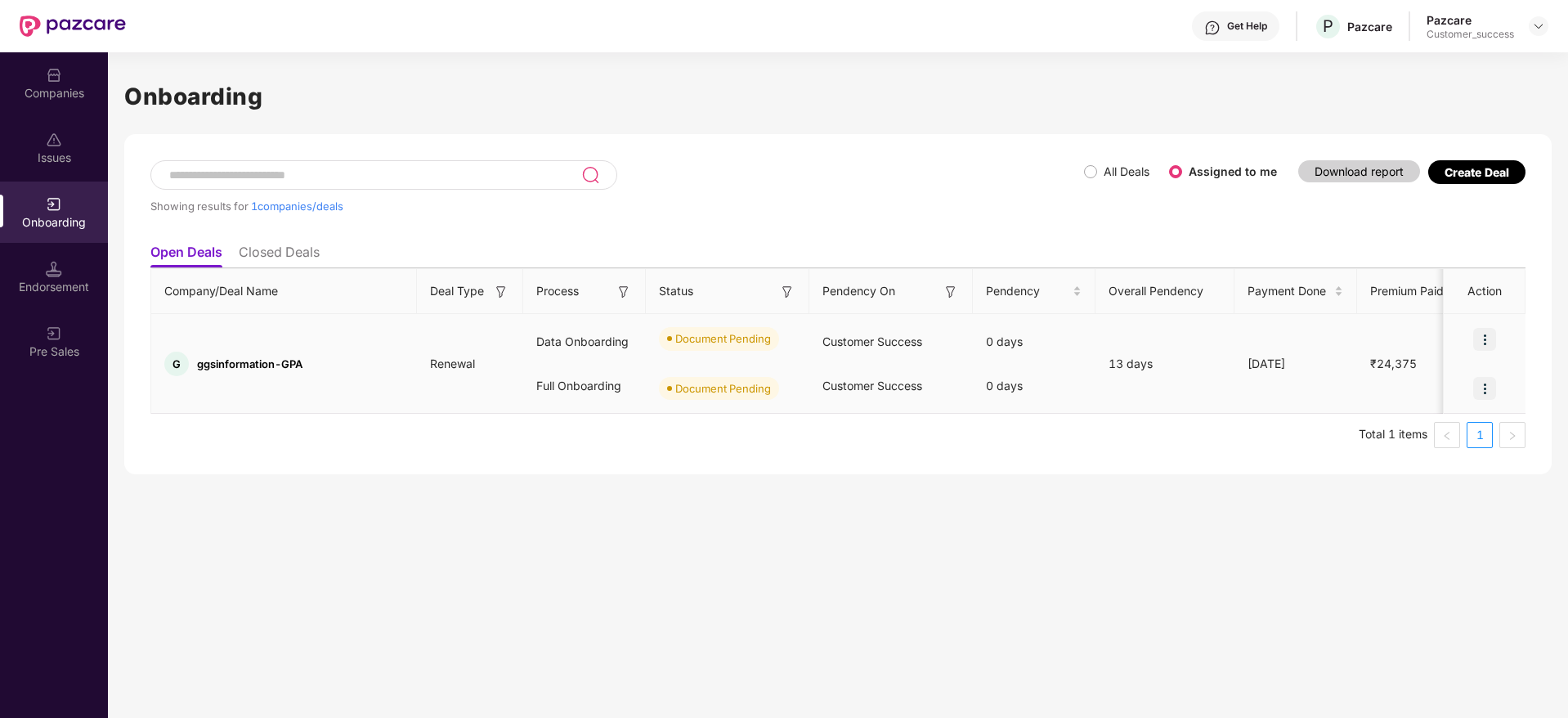
click at [1490, 333] on img at bounding box center [1484, 340] width 23 height 23
click at [1412, 395] on li "Upload Documents" at bounding box center [1410, 381] width 176 height 34
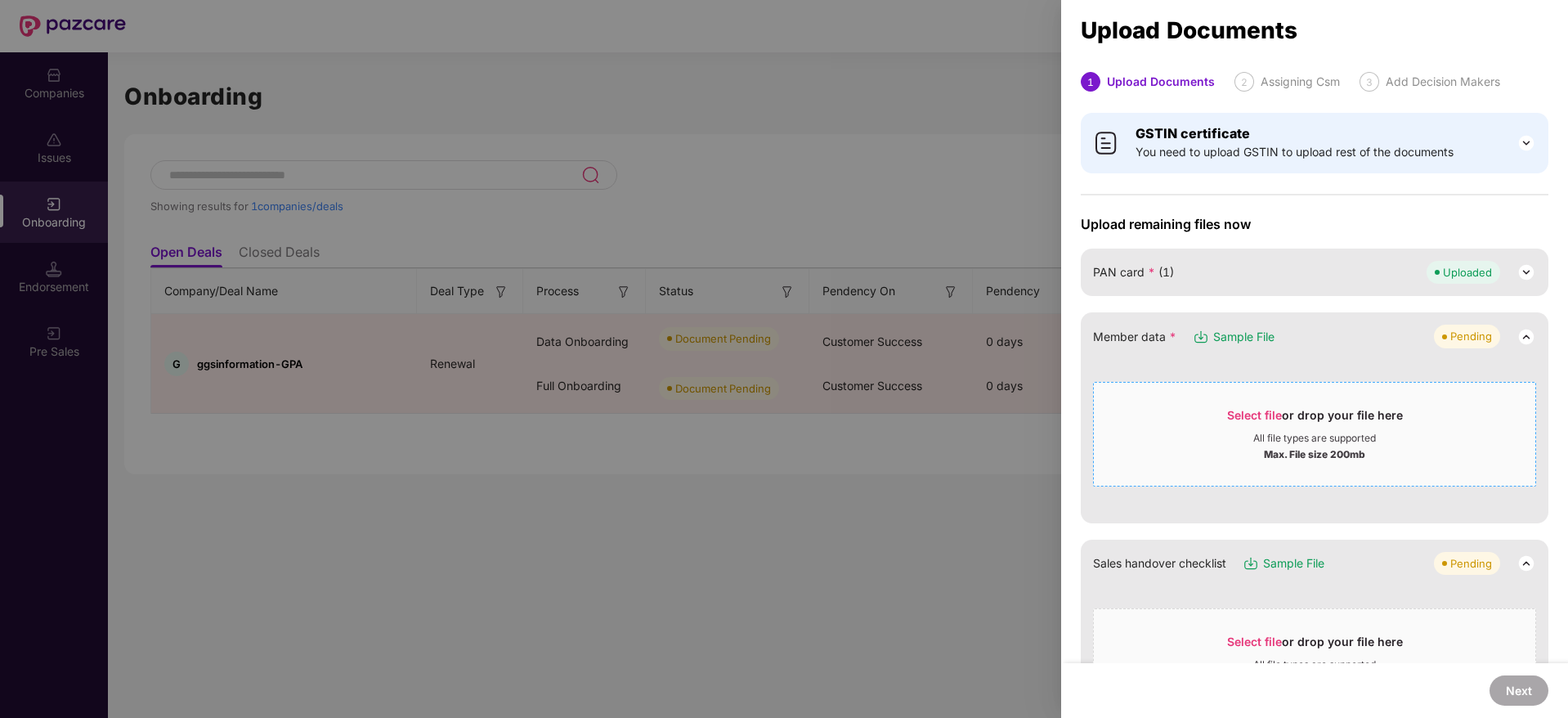
click at [1255, 418] on span "Select file" at bounding box center [1255, 415] width 55 height 14
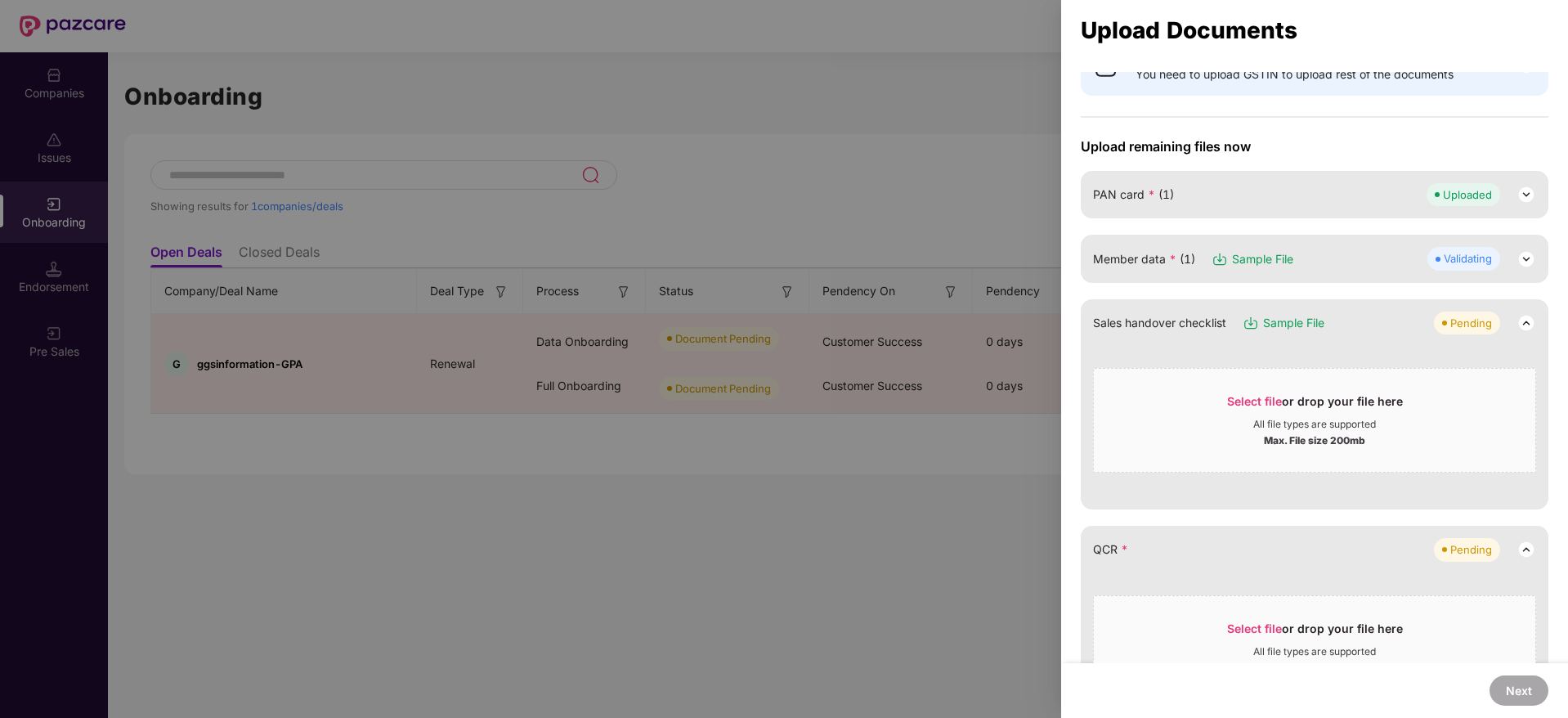
scroll to position [80, 0]
click at [1229, 403] on span "Select file" at bounding box center [1255, 399] width 55 height 14
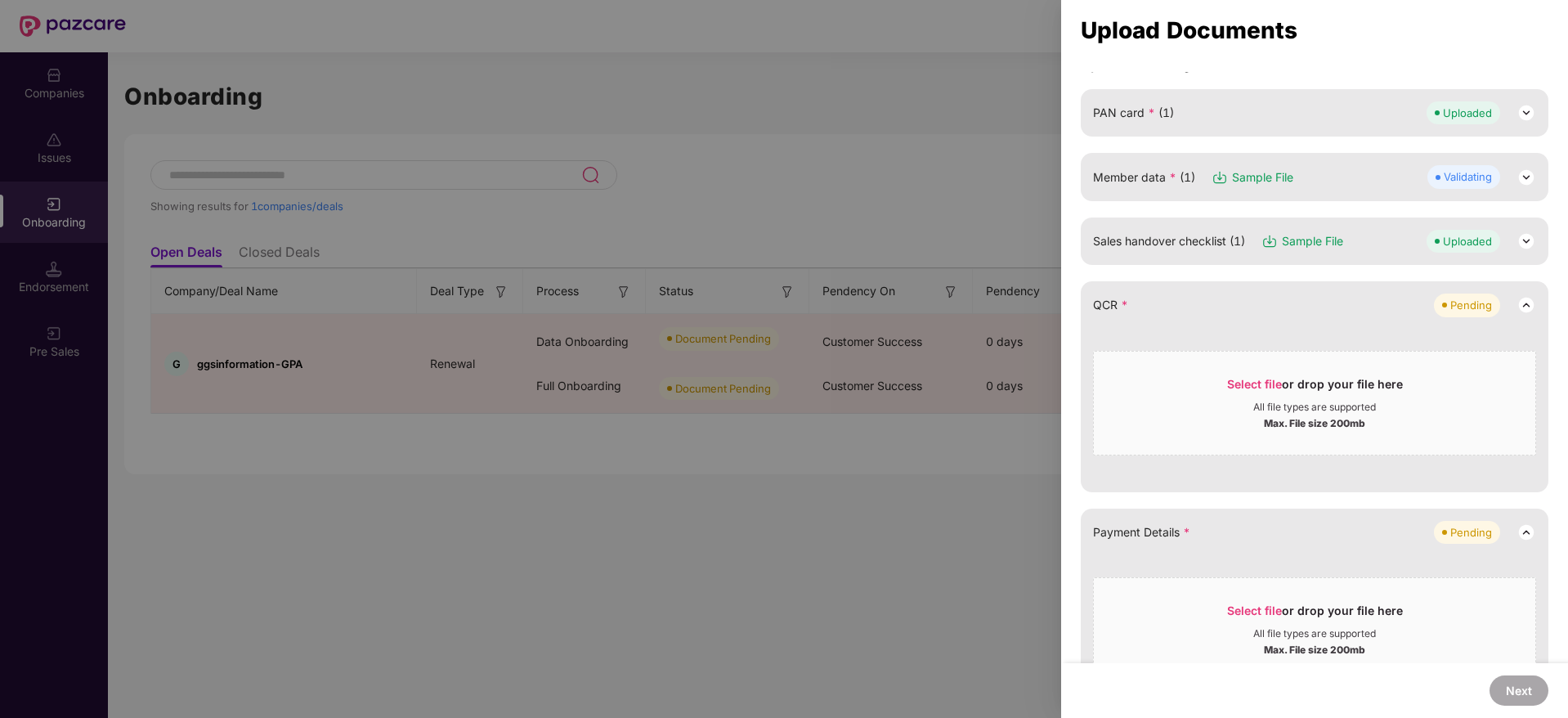
scroll to position [172, 0]
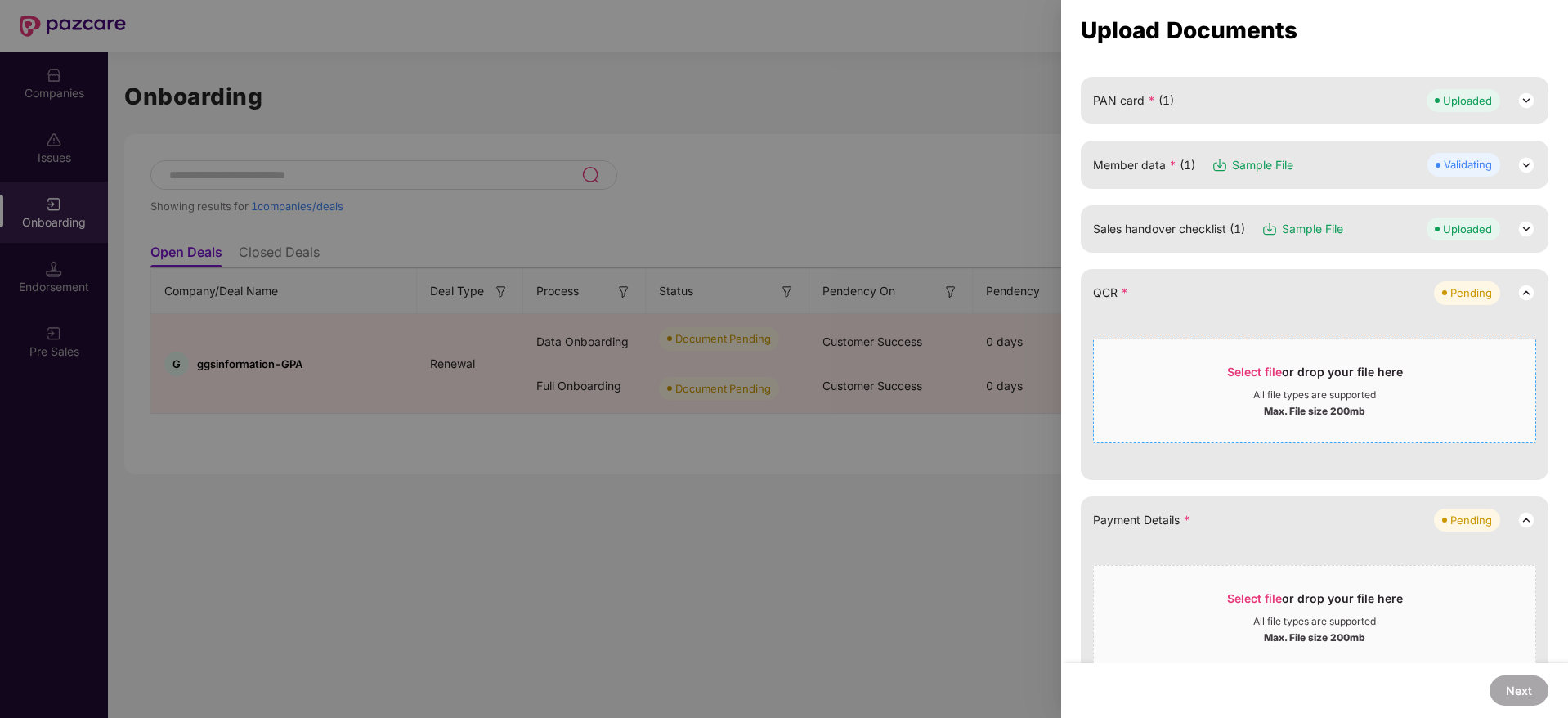
click at [1213, 391] on div "All file types are supported" at bounding box center [1315, 394] width 442 height 13
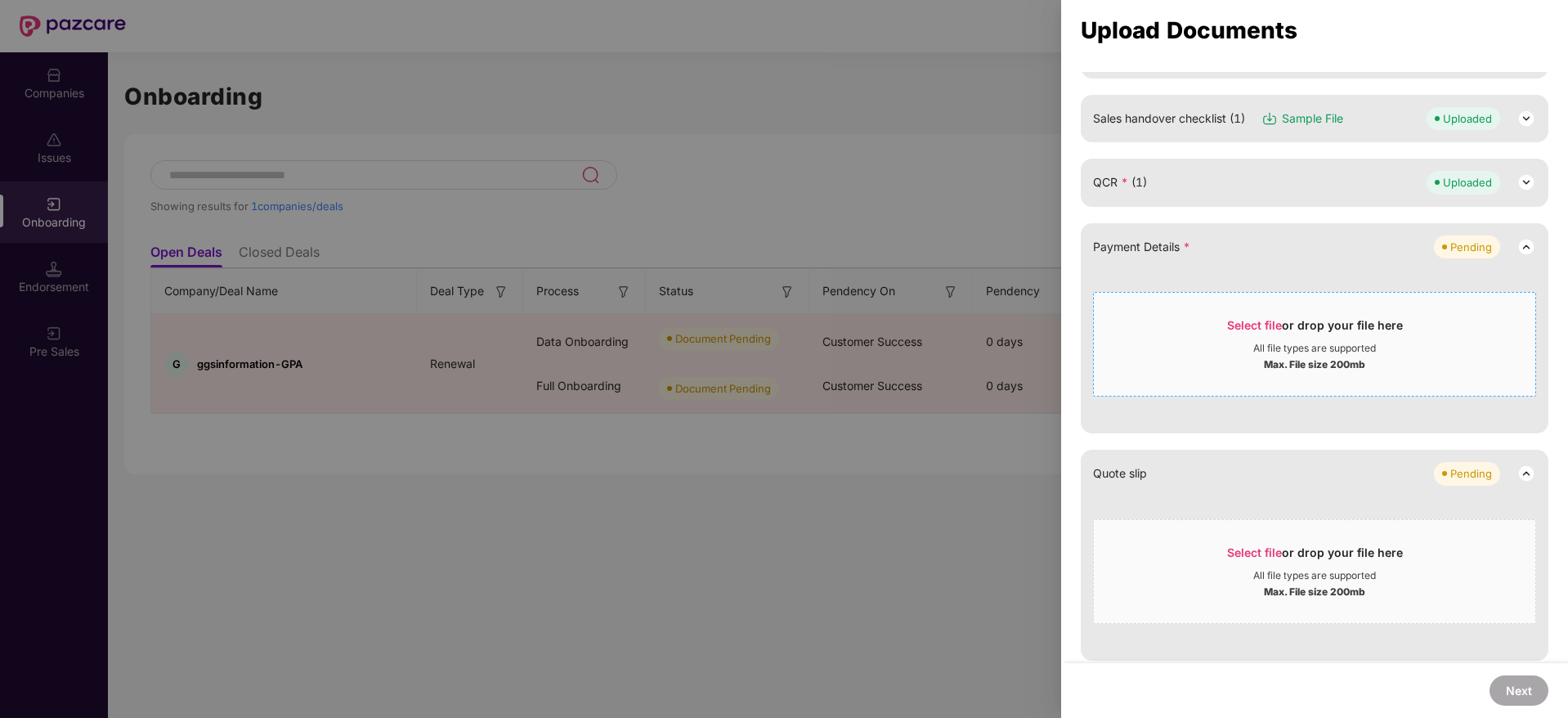
scroll to position [286, 0]
click at [1221, 339] on div "All file types are supported" at bounding box center [1315, 344] width 442 height 13
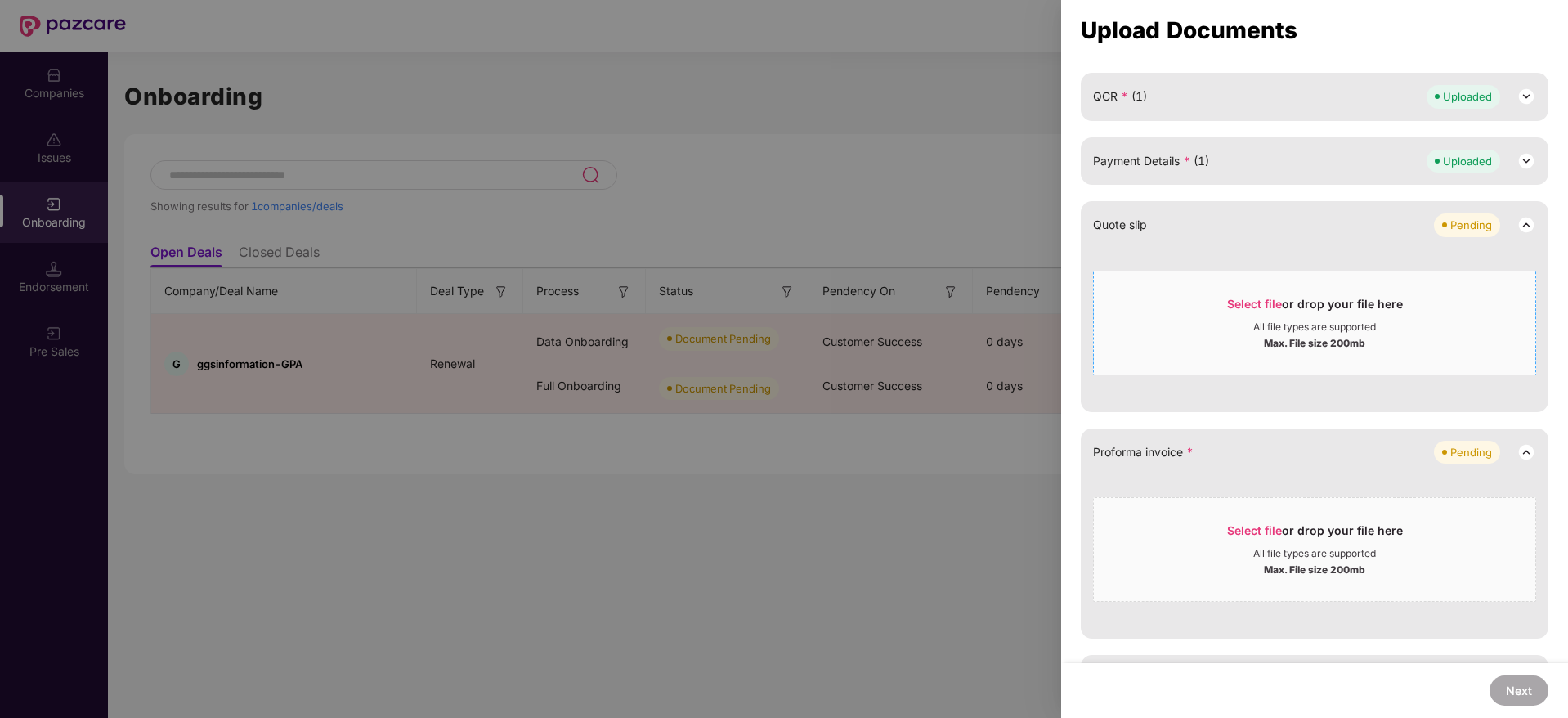
scroll to position [370, 0]
click at [1244, 326] on div "All file types are supported" at bounding box center [1315, 325] width 442 height 13
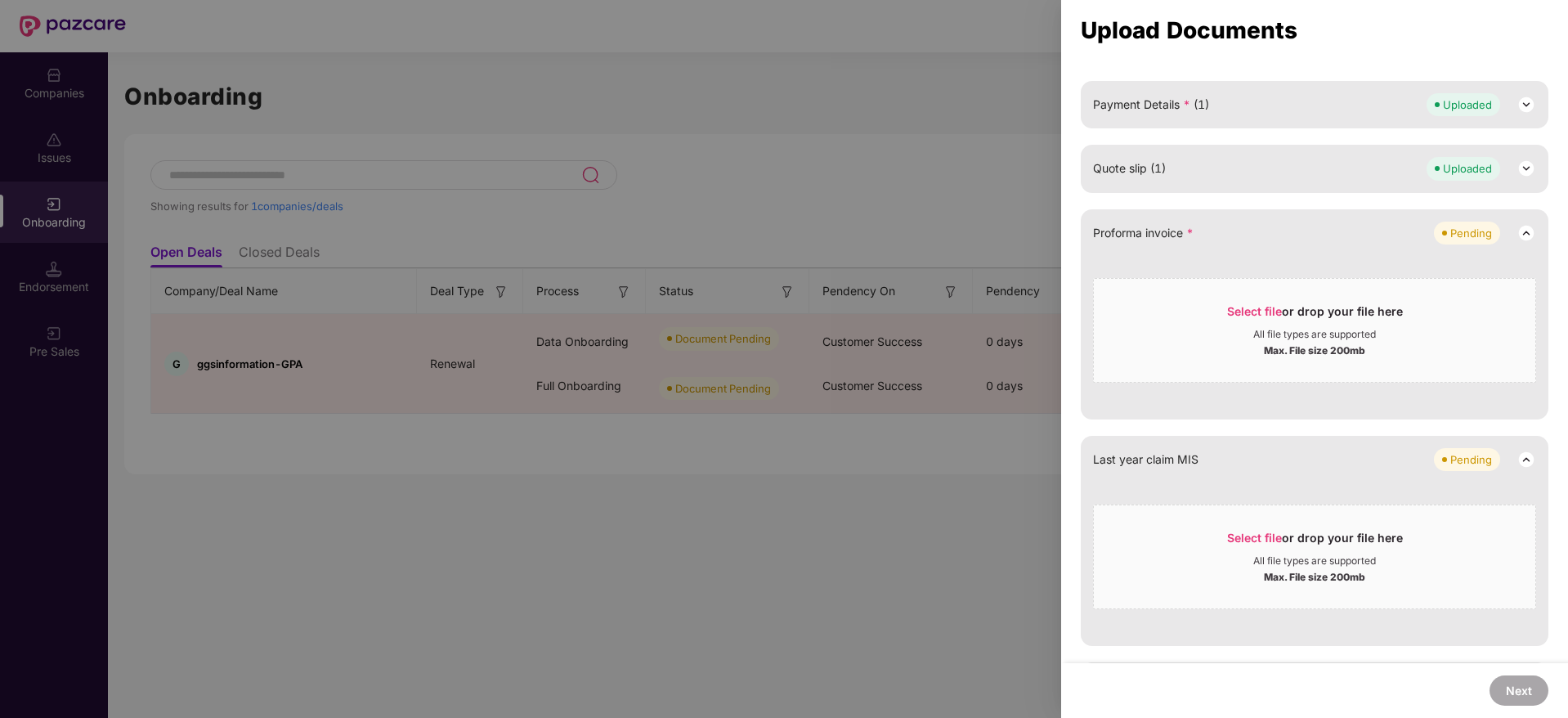
scroll to position [427, 0]
click at [1246, 354] on div "Max. File size 200mb" at bounding box center [1315, 347] width 442 height 17
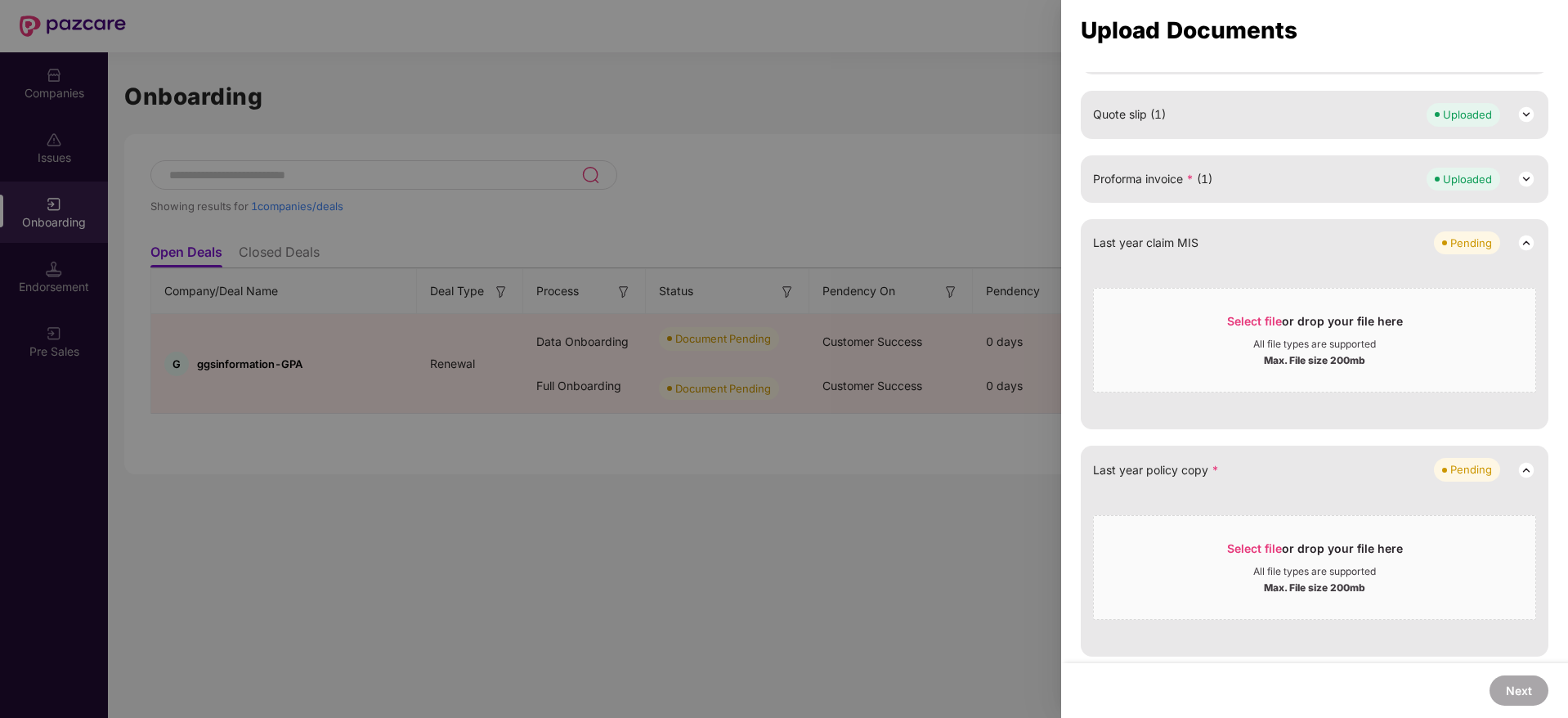
scroll to position [481, 0]
click at [1215, 557] on div "Select file or drop your file here" at bounding box center [1315, 550] width 442 height 25
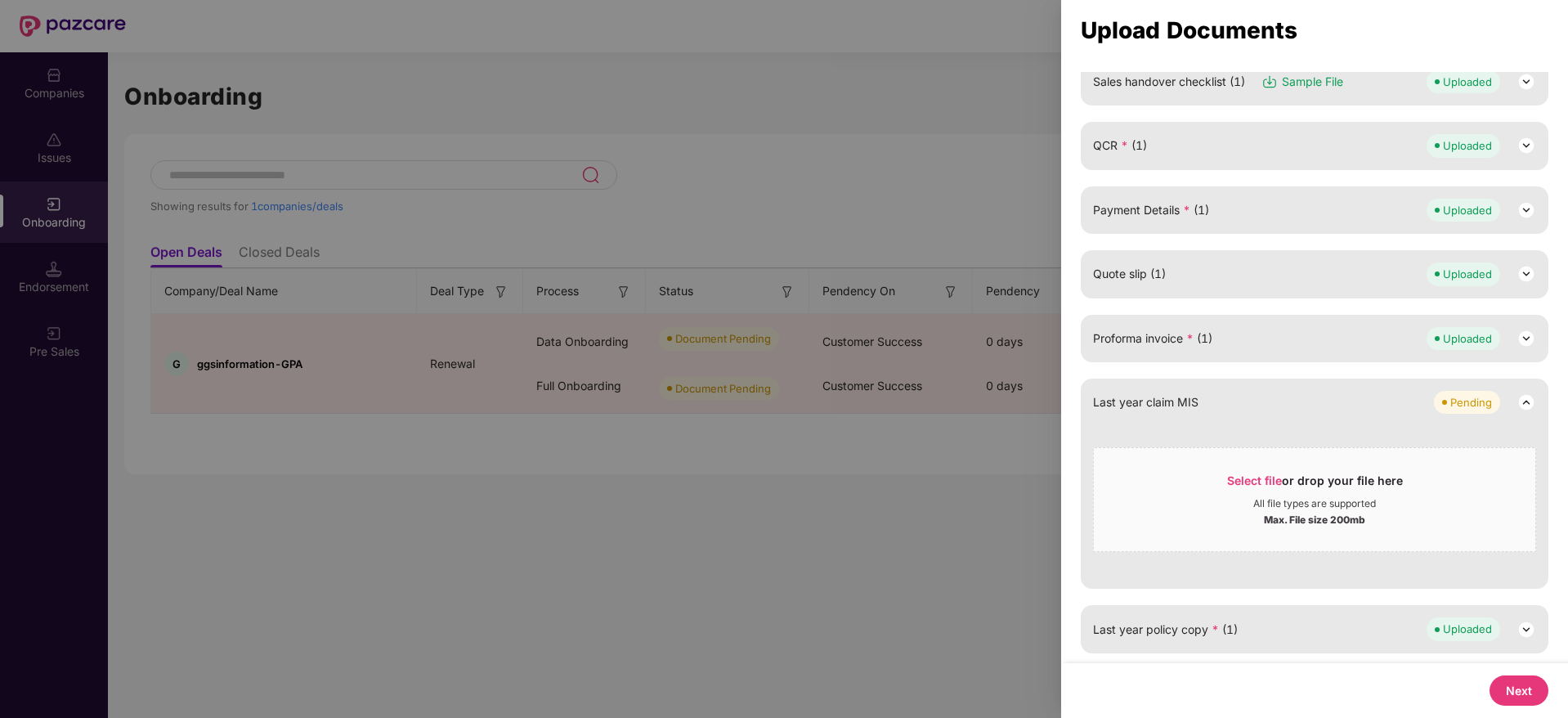
scroll to position [319, 0]
click at [1525, 684] on button "Next" at bounding box center [1519, 691] width 59 height 30
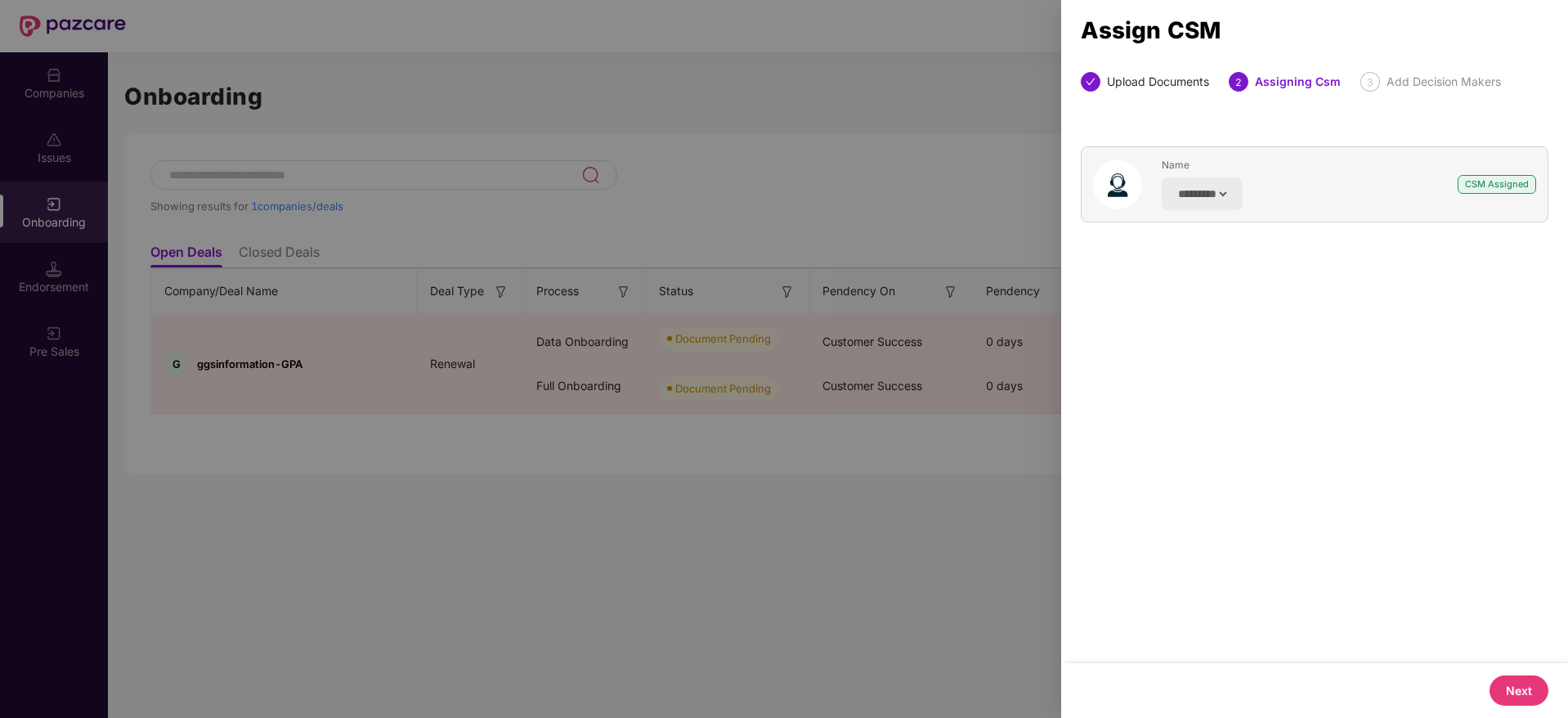
click at [1510, 677] on button "Next" at bounding box center [1519, 691] width 59 height 30
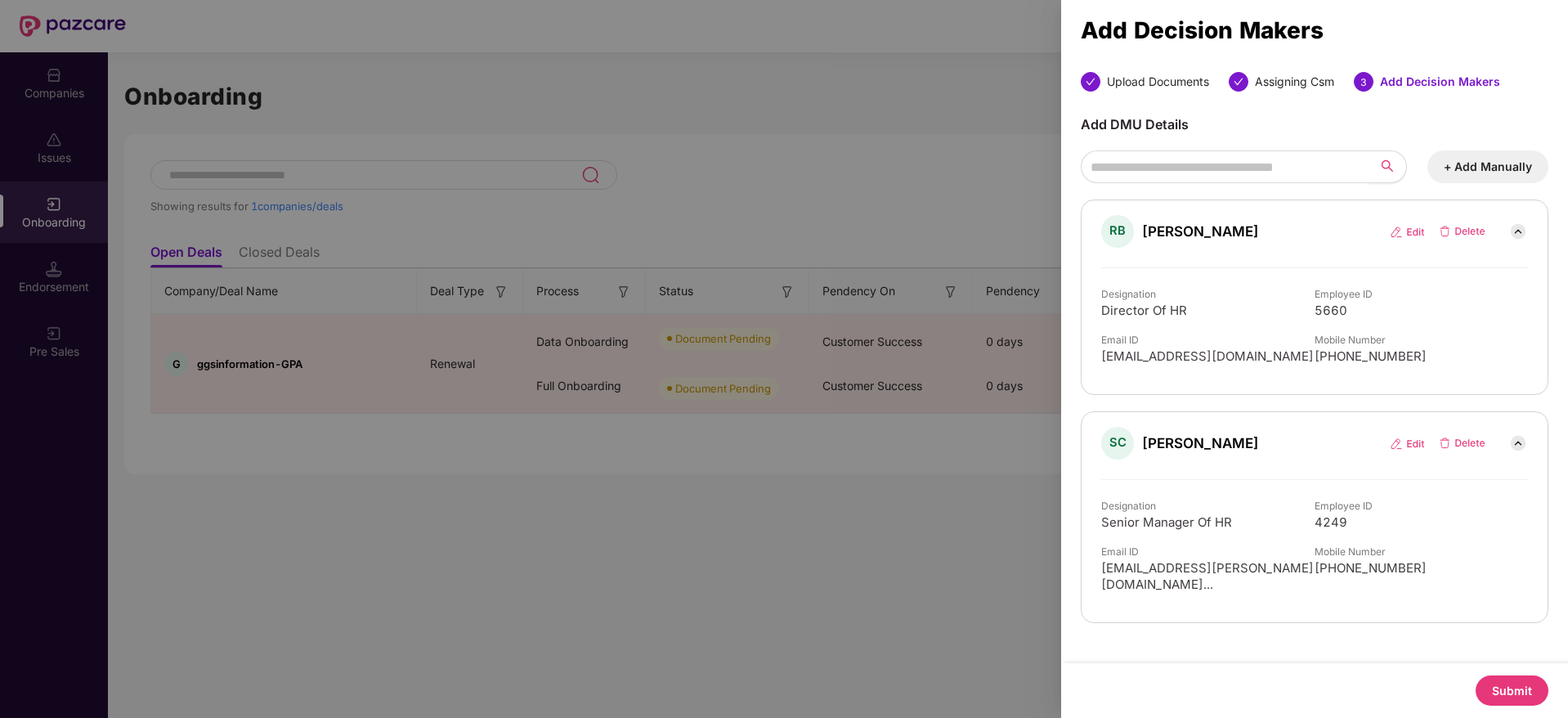
click at [1515, 687] on button "Submit" at bounding box center [1512, 691] width 73 height 30
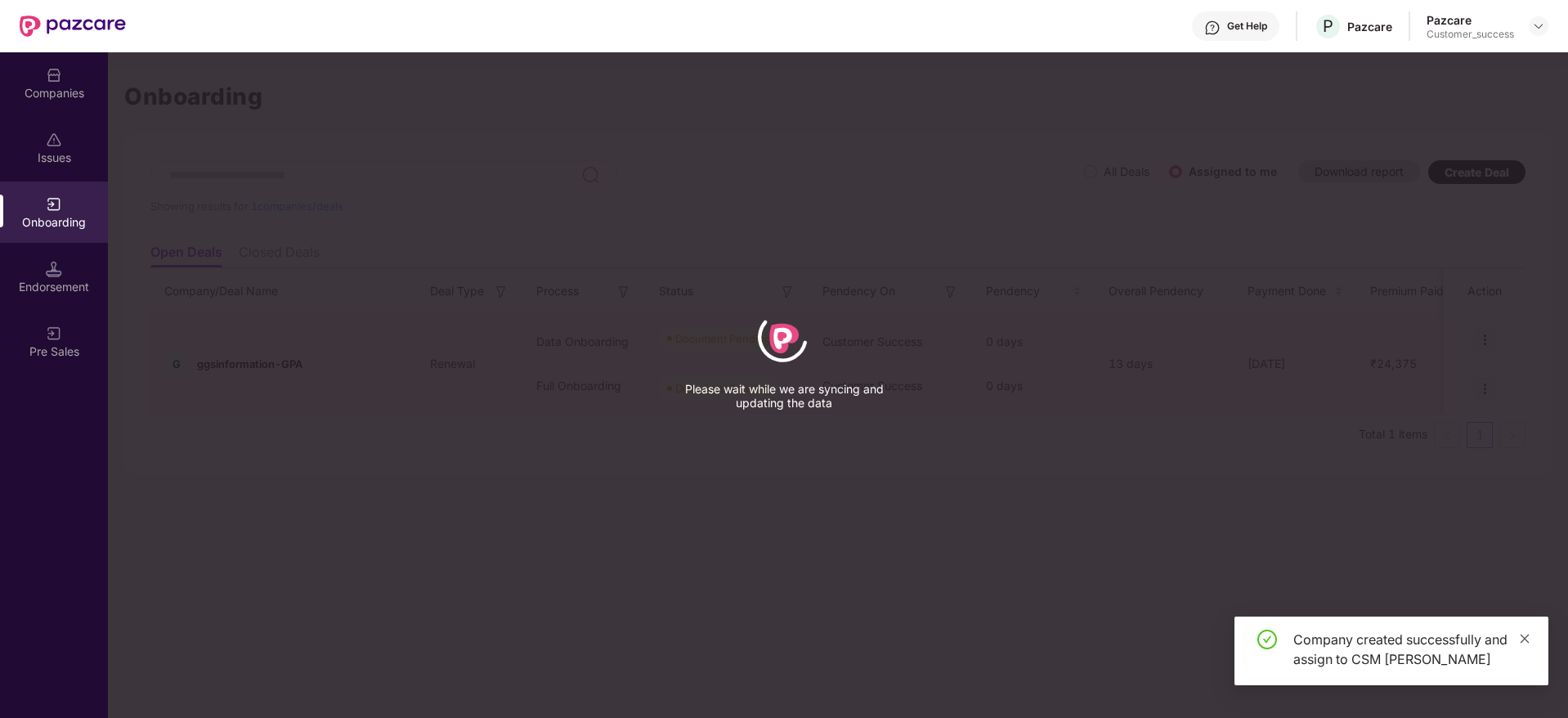
click at [1528, 634] on icon "close" at bounding box center [1524, 638] width 11 height 11
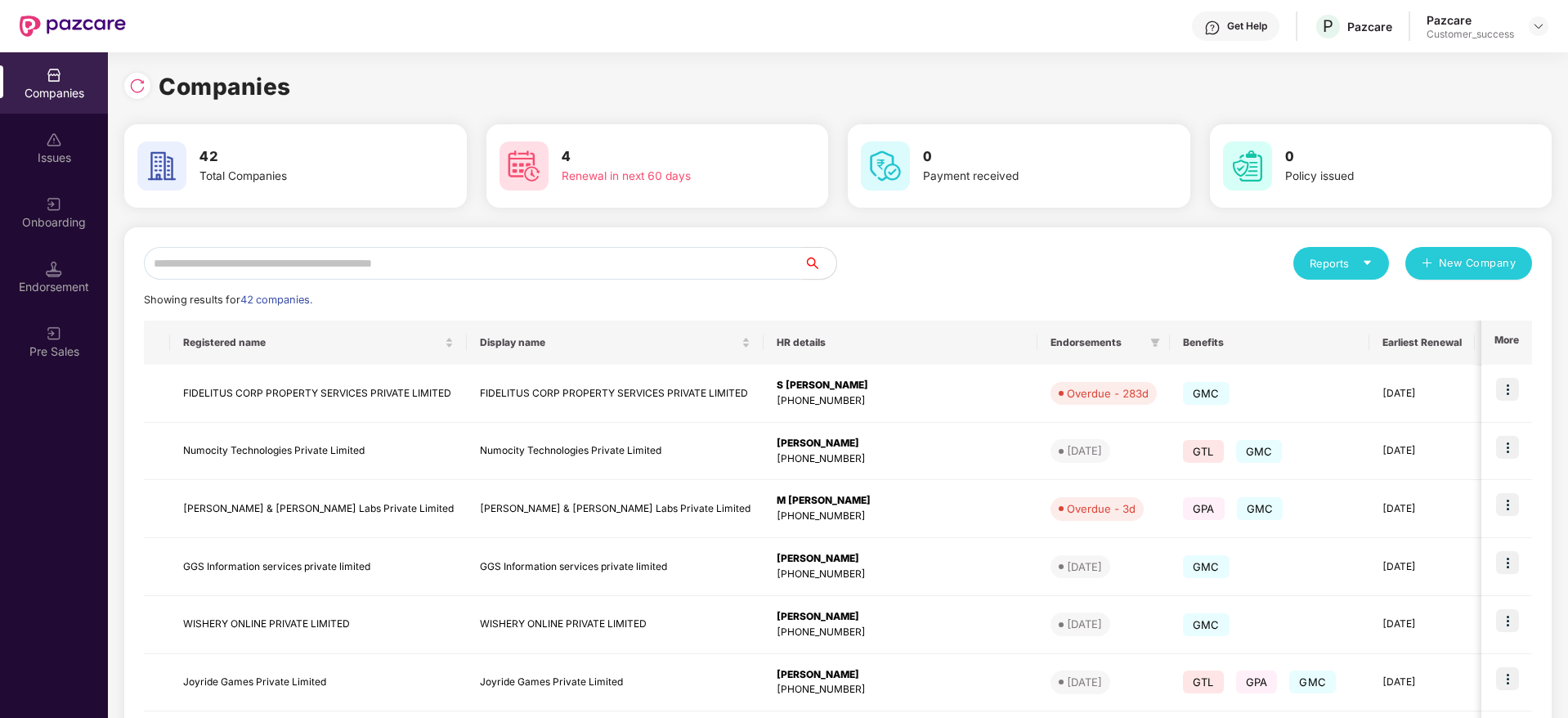
click at [50, 208] on img at bounding box center [54, 204] width 17 height 17
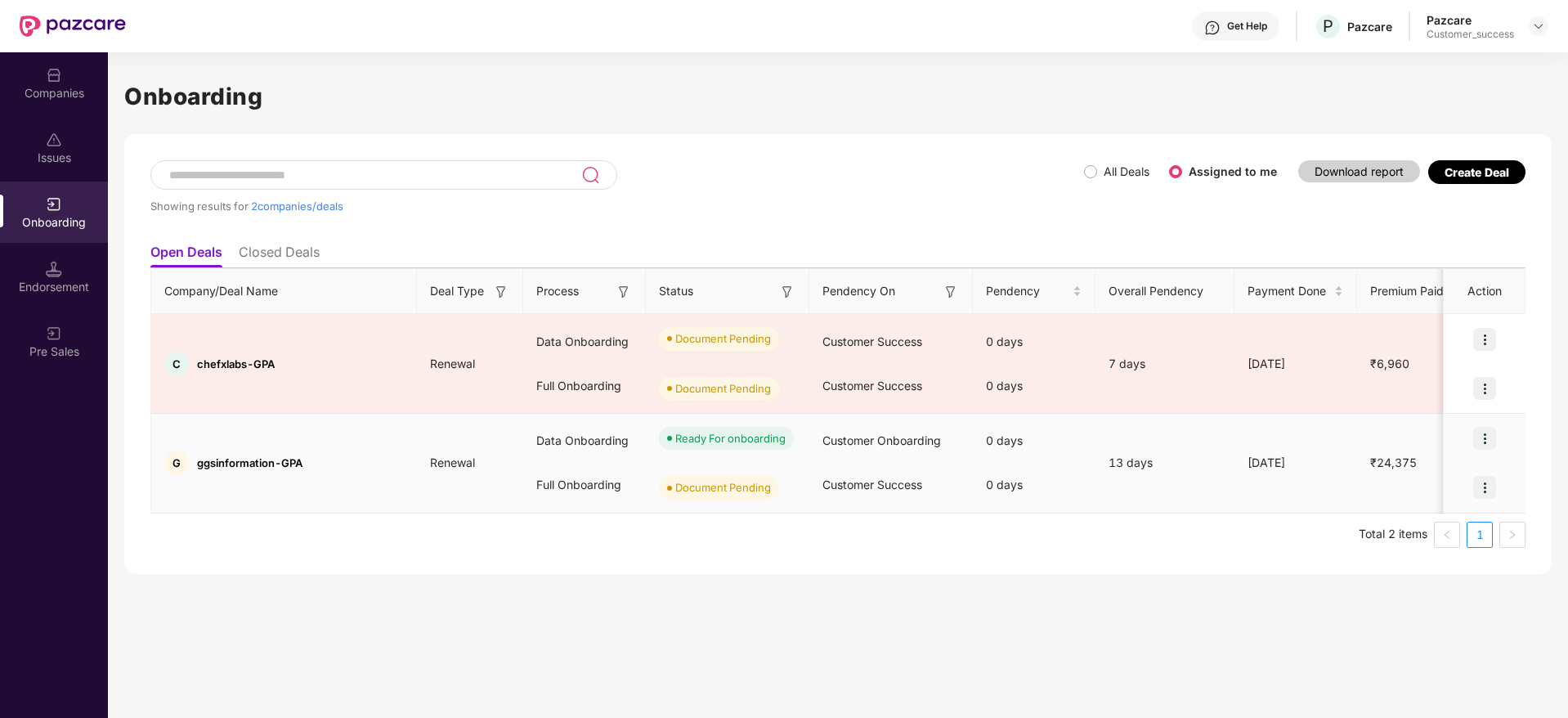
click at [1482, 482] on img at bounding box center [1484, 487] width 23 height 23
click at [1407, 536] on span "Upload Documents" at bounding box center [1409, 530] width 135 height 18
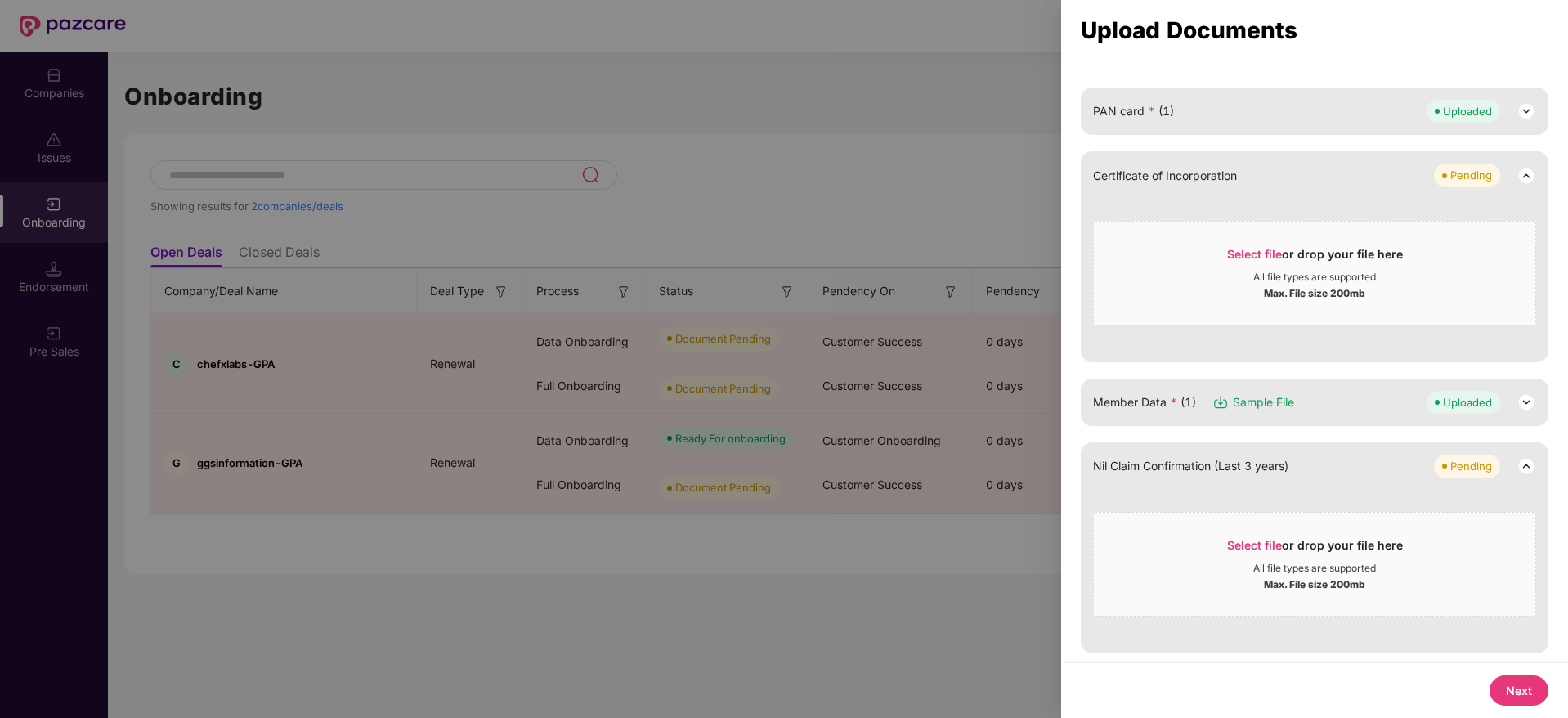
click at [1536, 694] on button "Next" at bounding box center [1519, 691] width 59 height 30
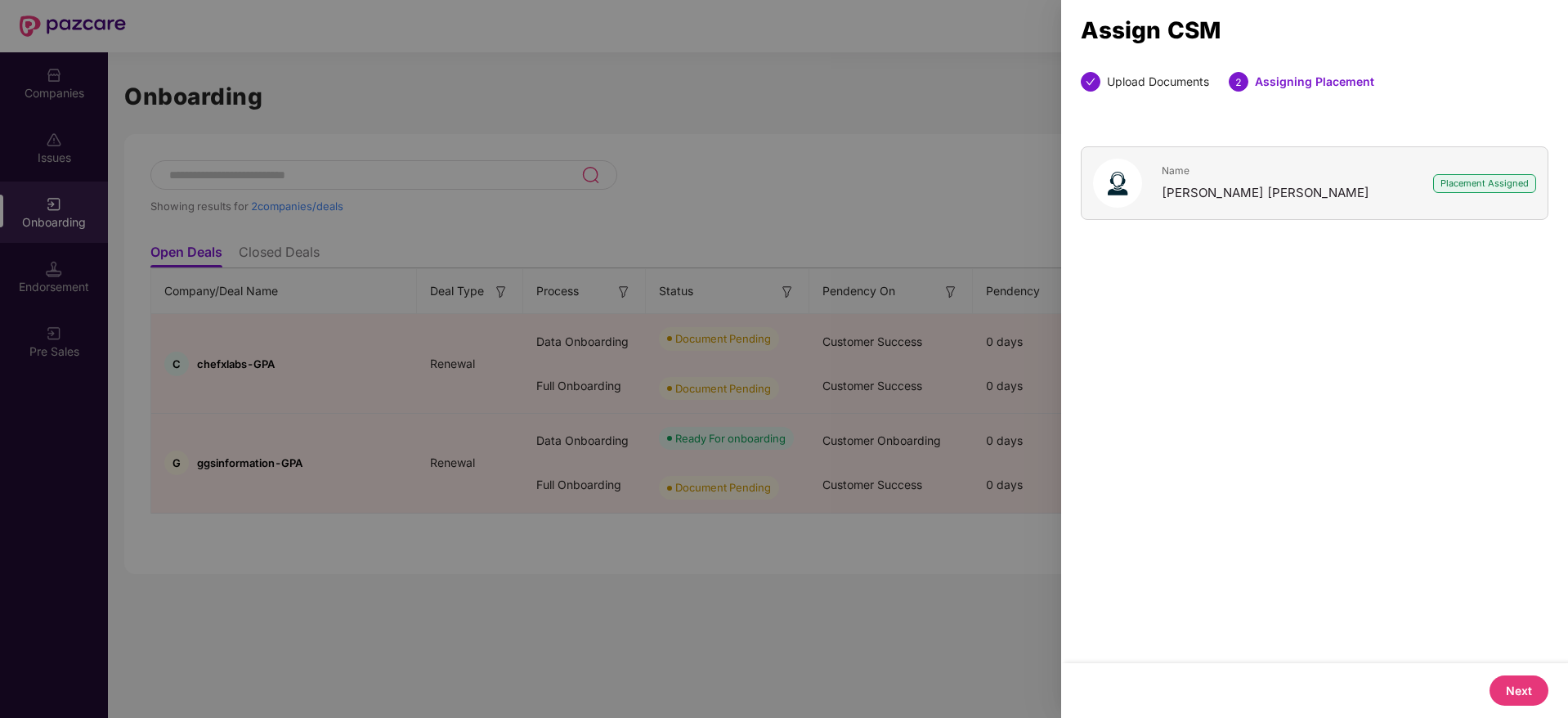
click at [1534, 701] on button "Next" at bounding box center [1519, 691] width 59 height 30
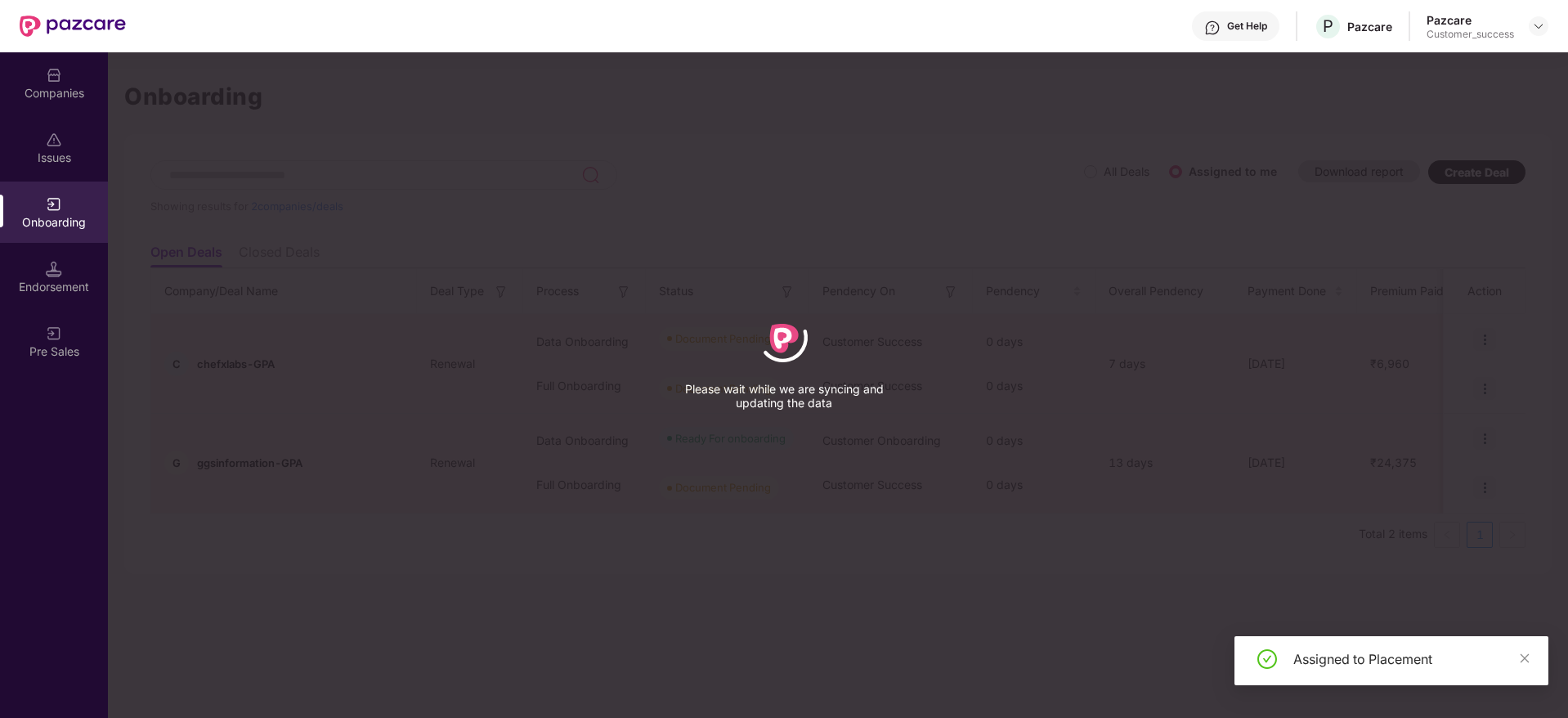
click at [1532, 651] on div "Assigned to Placement" at bounding box center [1391, 661] width 314 height 49
click at [1521, 663] on icon "close" at bounding box center [1524, 658] width 11 height 11
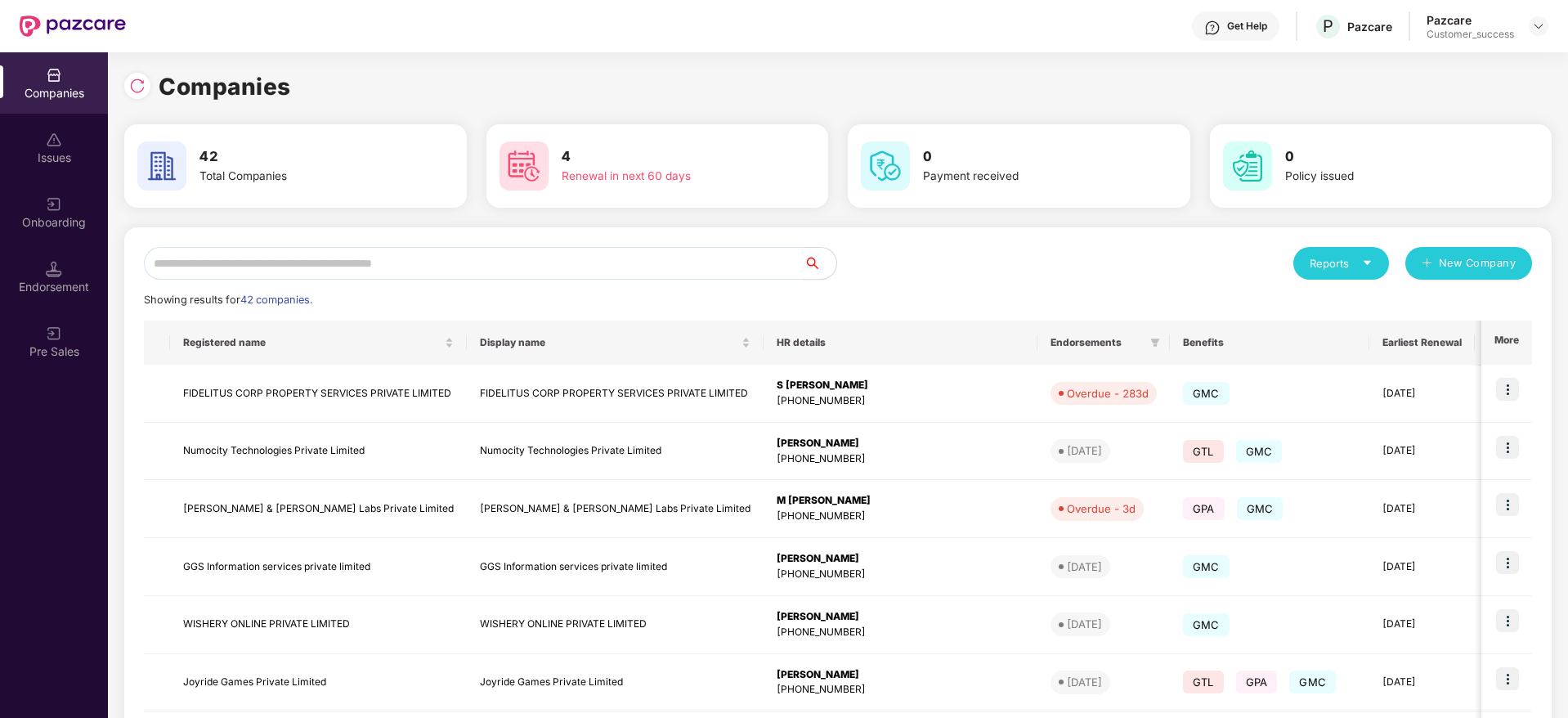
click at [57, 215] on div "Onboarding" at bounding box center [54, 222] width 108 height 17
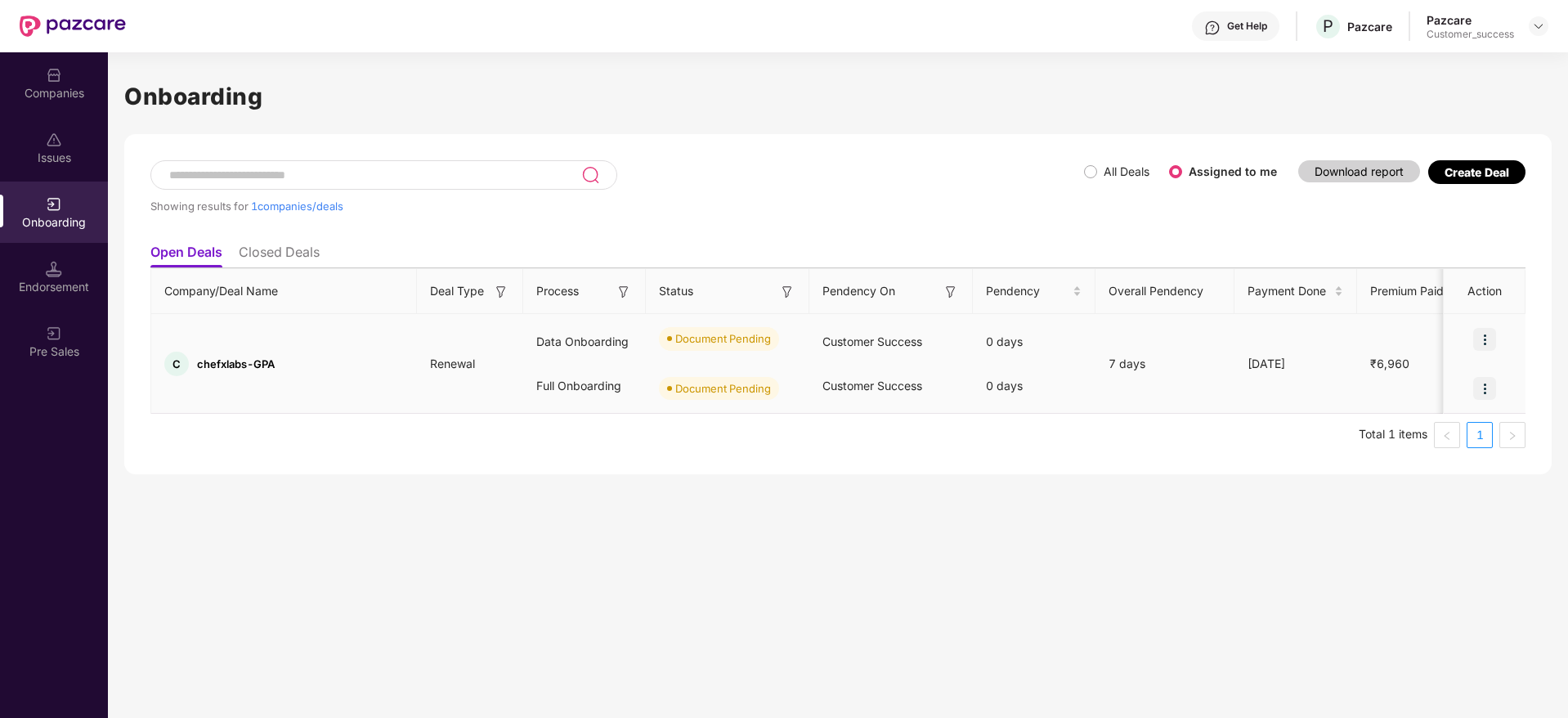
click at [1482, 333] on img at bounding box center [1484, 340] width 23 height 23
click at [1416, 386] on span "Upload Documents" at bounding box center [1409, 381] width 135 height 18
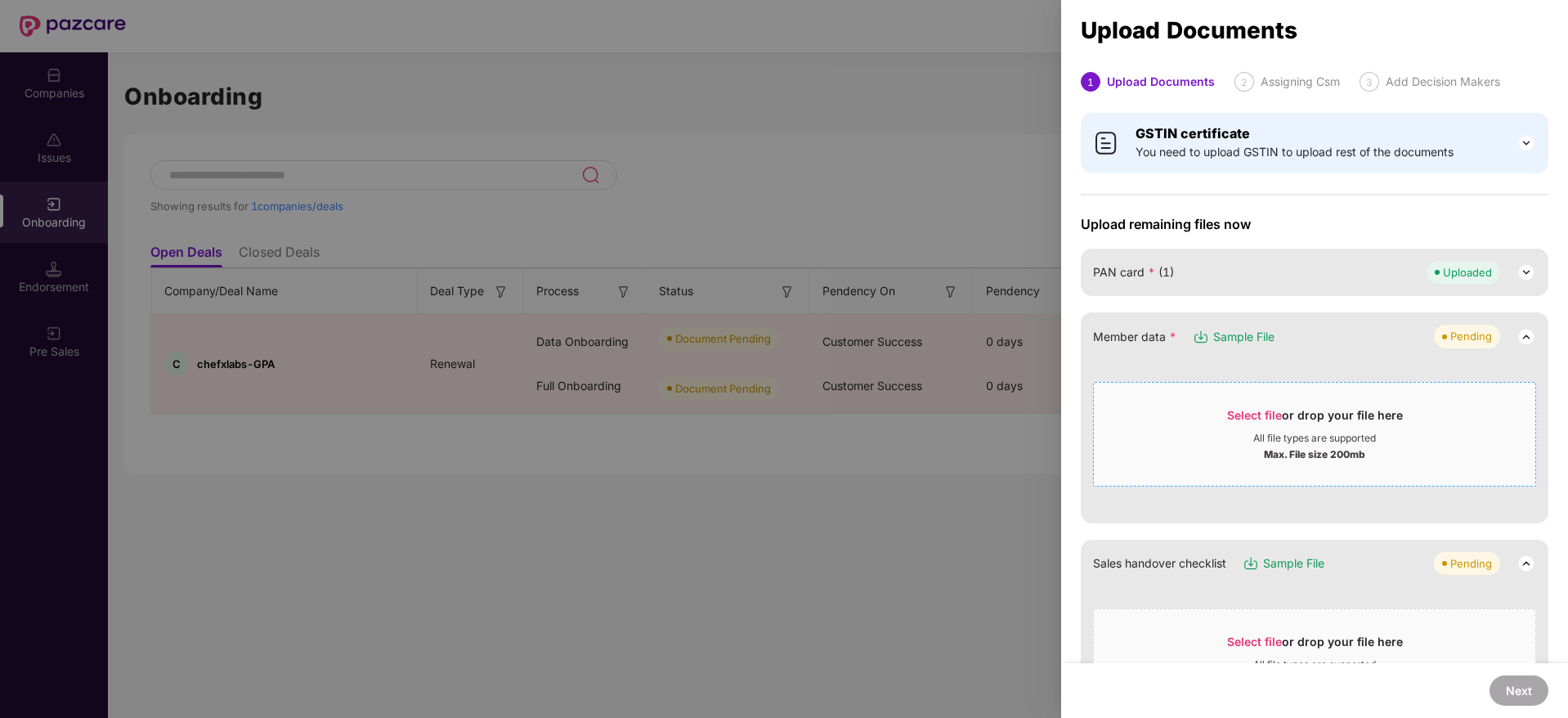
click at [1242, 426] on div "Select file or drop your file here" at bounding box center [1315, 420] width 176 height 25
click at [1286, 433] on div "All file types are supported" at bounding box center [1315, 438] width 122 height 13
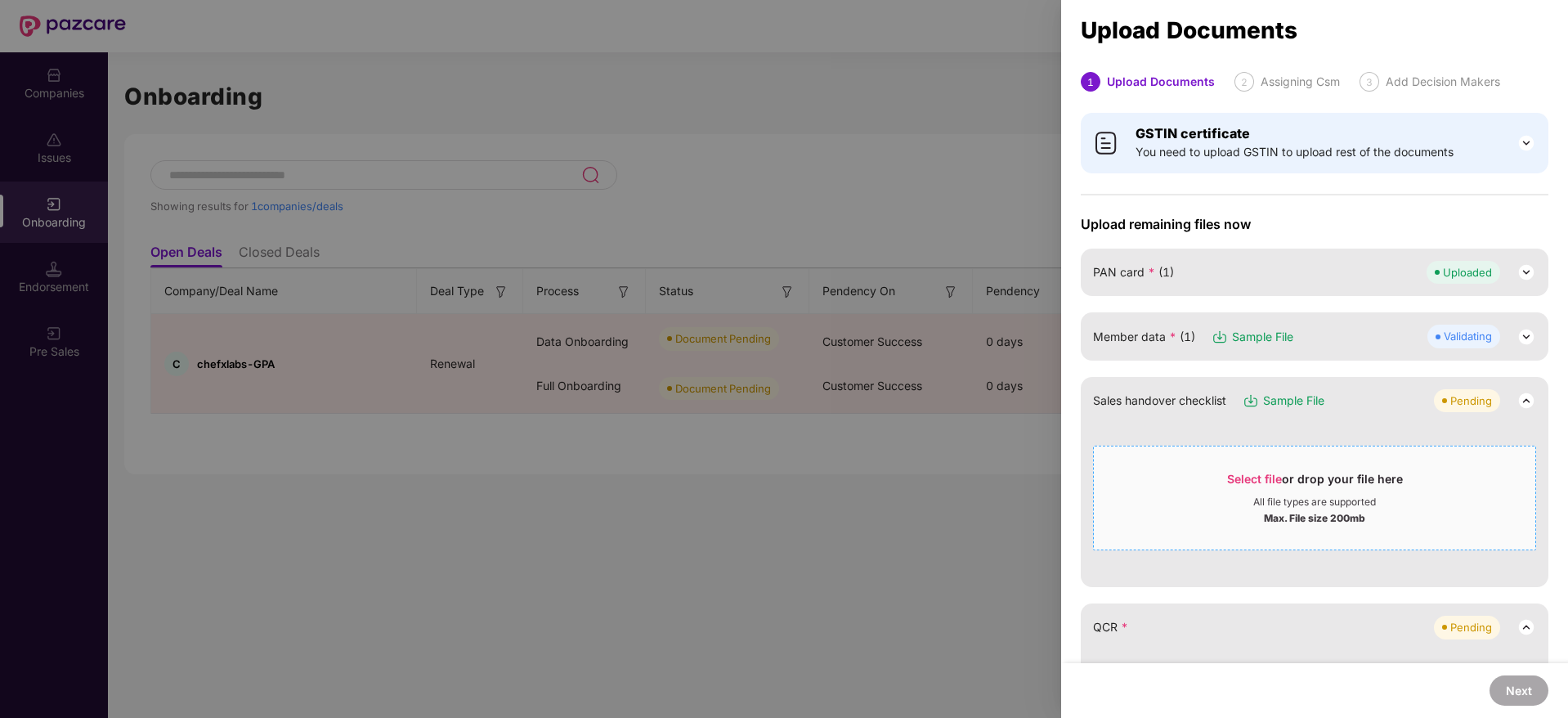
click at [1207, 519] on div "Max. File size 200mb" at bounding box center [1315, 517] width 442 height 17
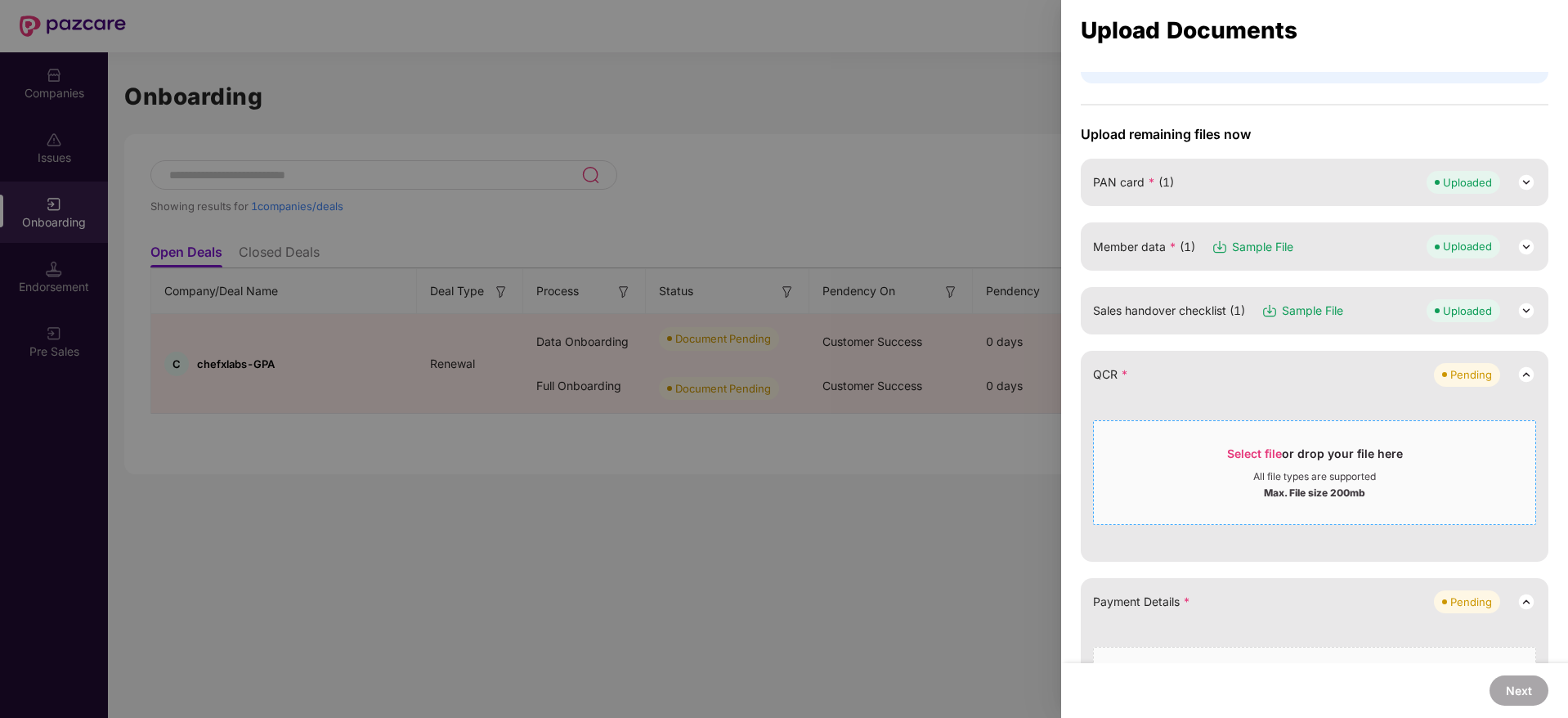
scroll to position [92, 0]
click at [1225, 458] on div "Select file or drop your file here" at bounding box center [1315, 456] width 442 height 25
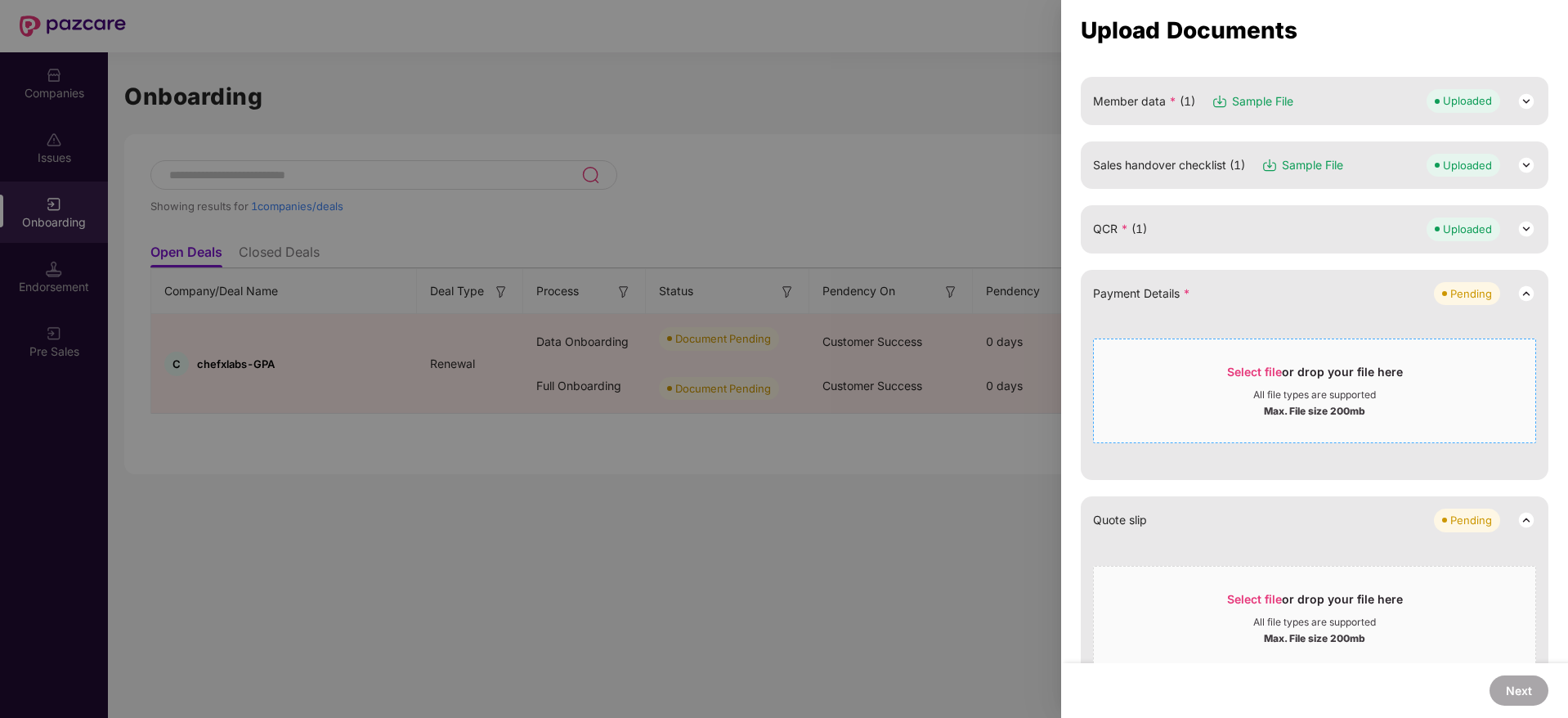
scroll to position [238, 0]
click at [1223, 383] on div "Select file or drop your file here" at bounding box center [1315, 374] width 442 height 25
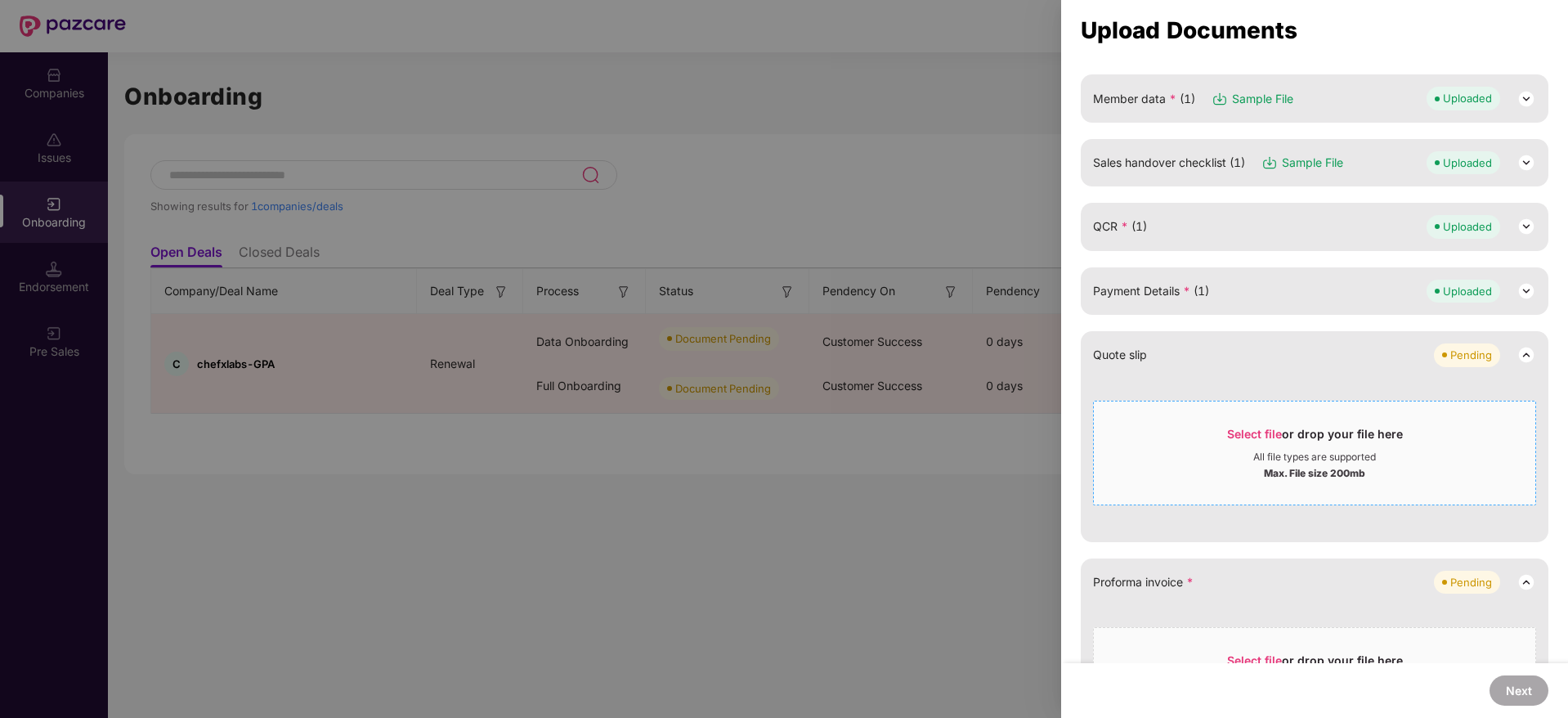
click at [1266, 462] on div "All file types are supported" at bounding box center [1315, 457] width 122 height 13
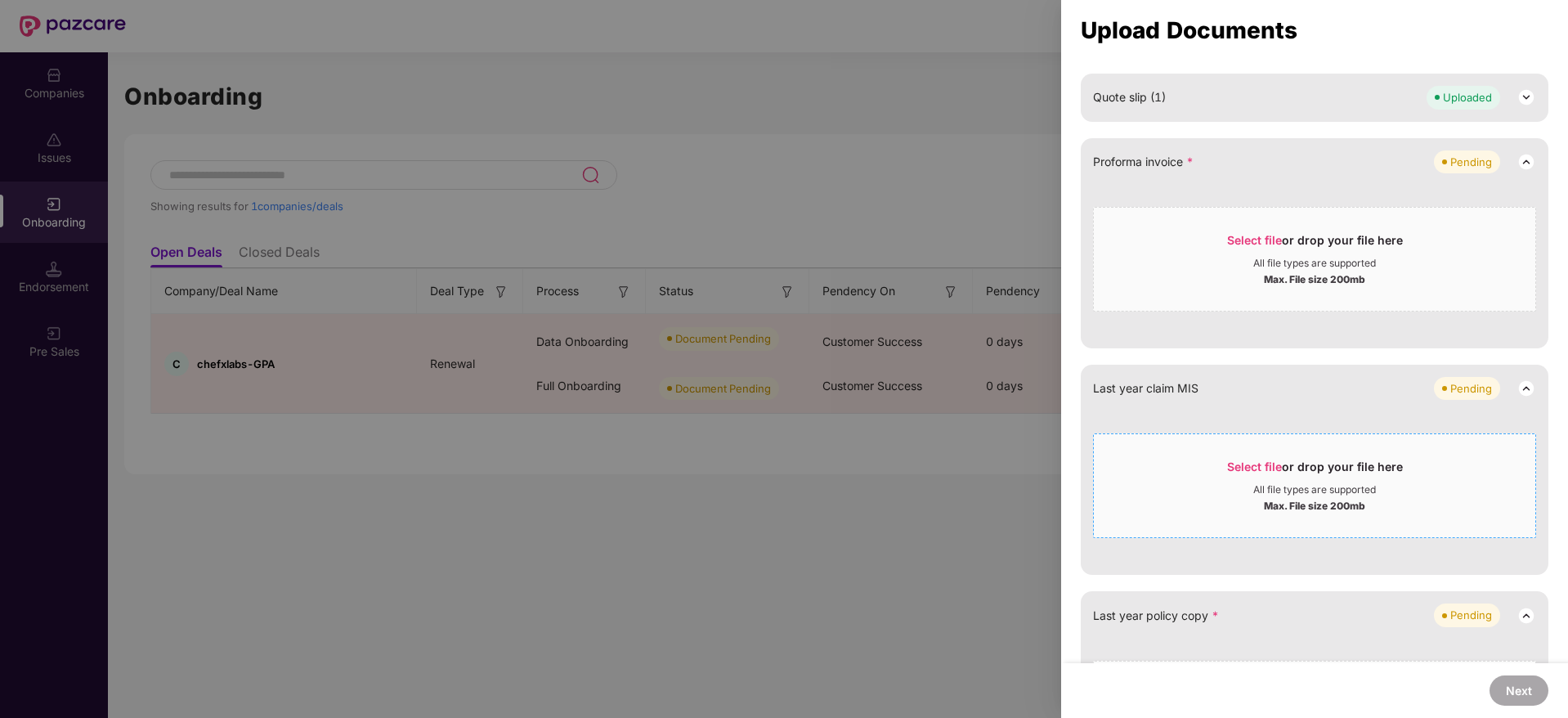
scroll to position [491, 0]
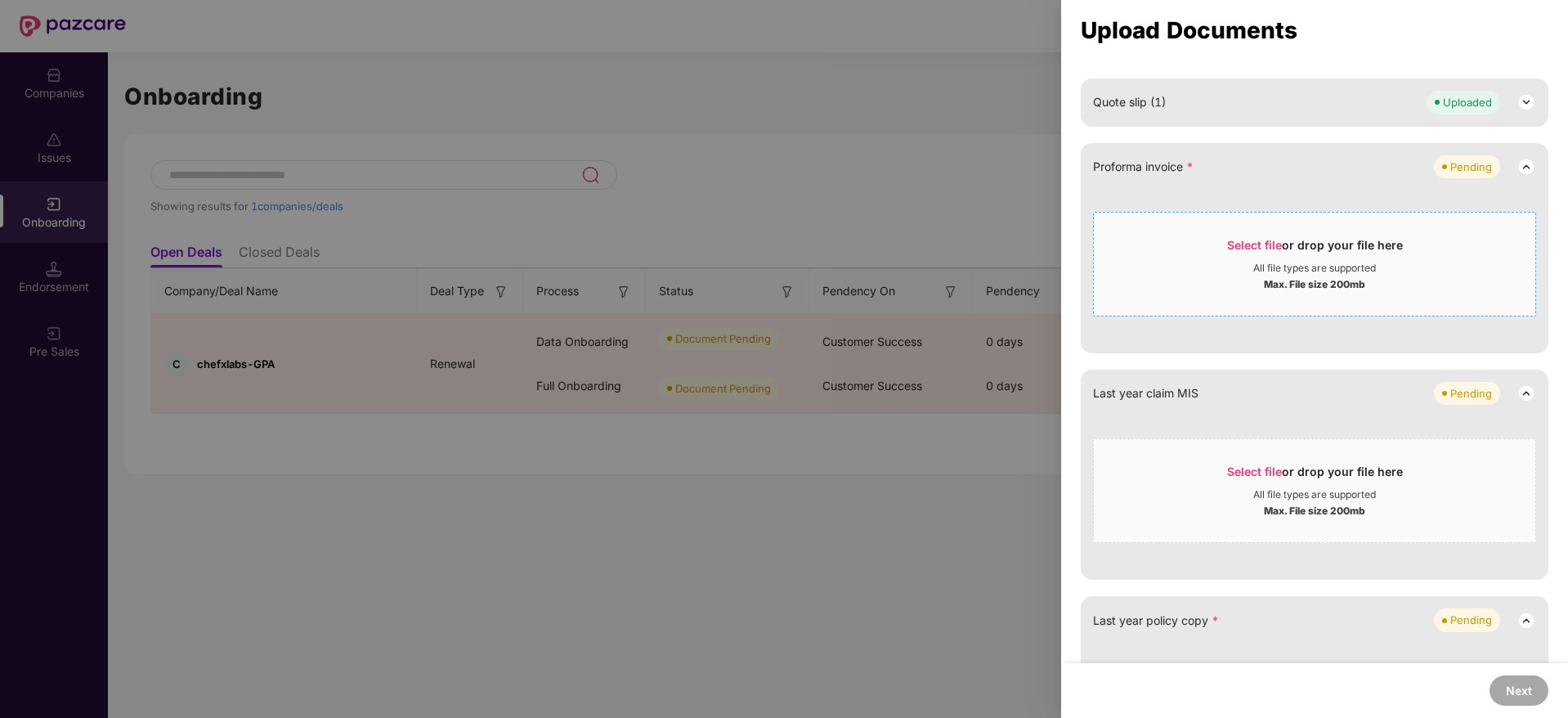
click at [1242, 250] on span "Select file" at bounding box center [1255, 245] width 55 height 14
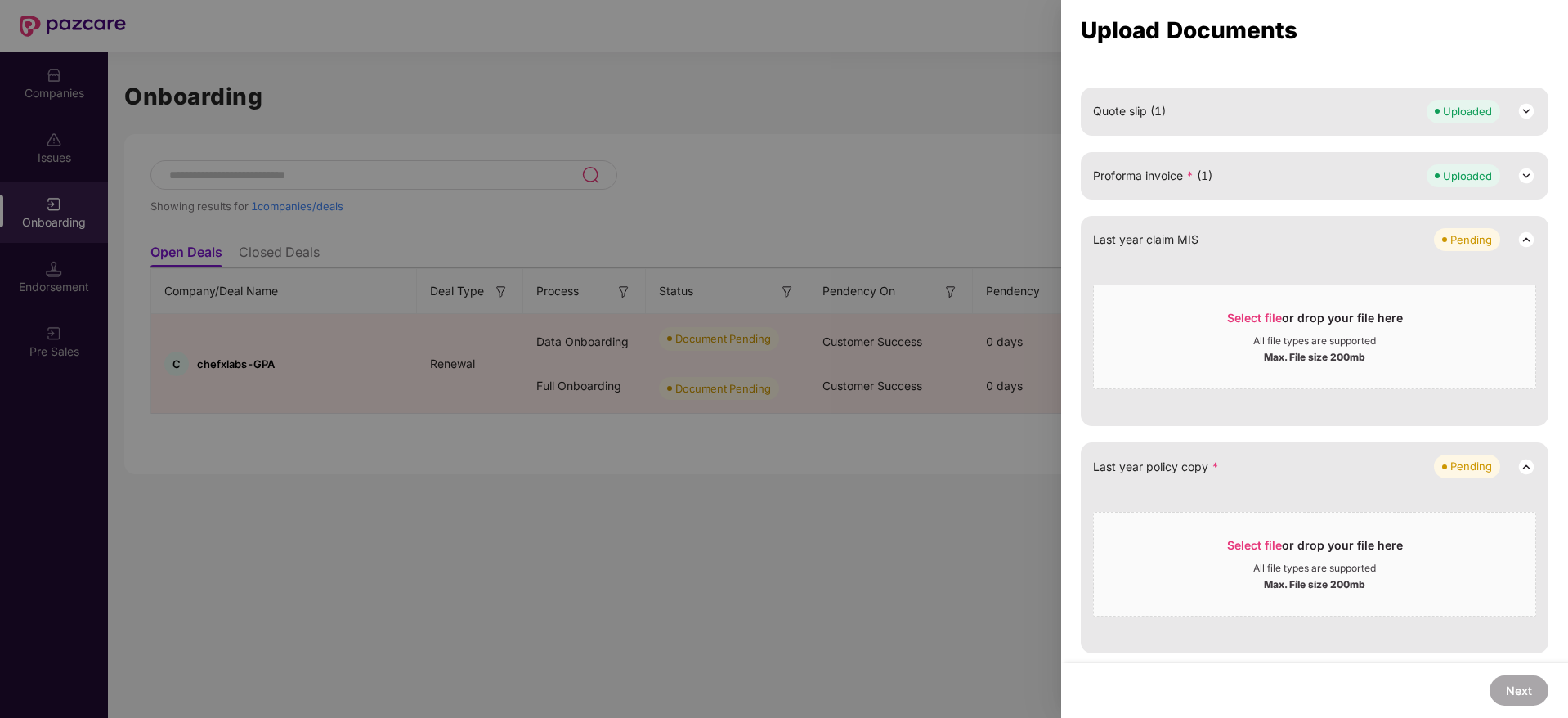
scroll to position [0, 2]
click at [1207, 562] on div "All file types are supported" at bounding box center [1315, 568] width 442 height 13
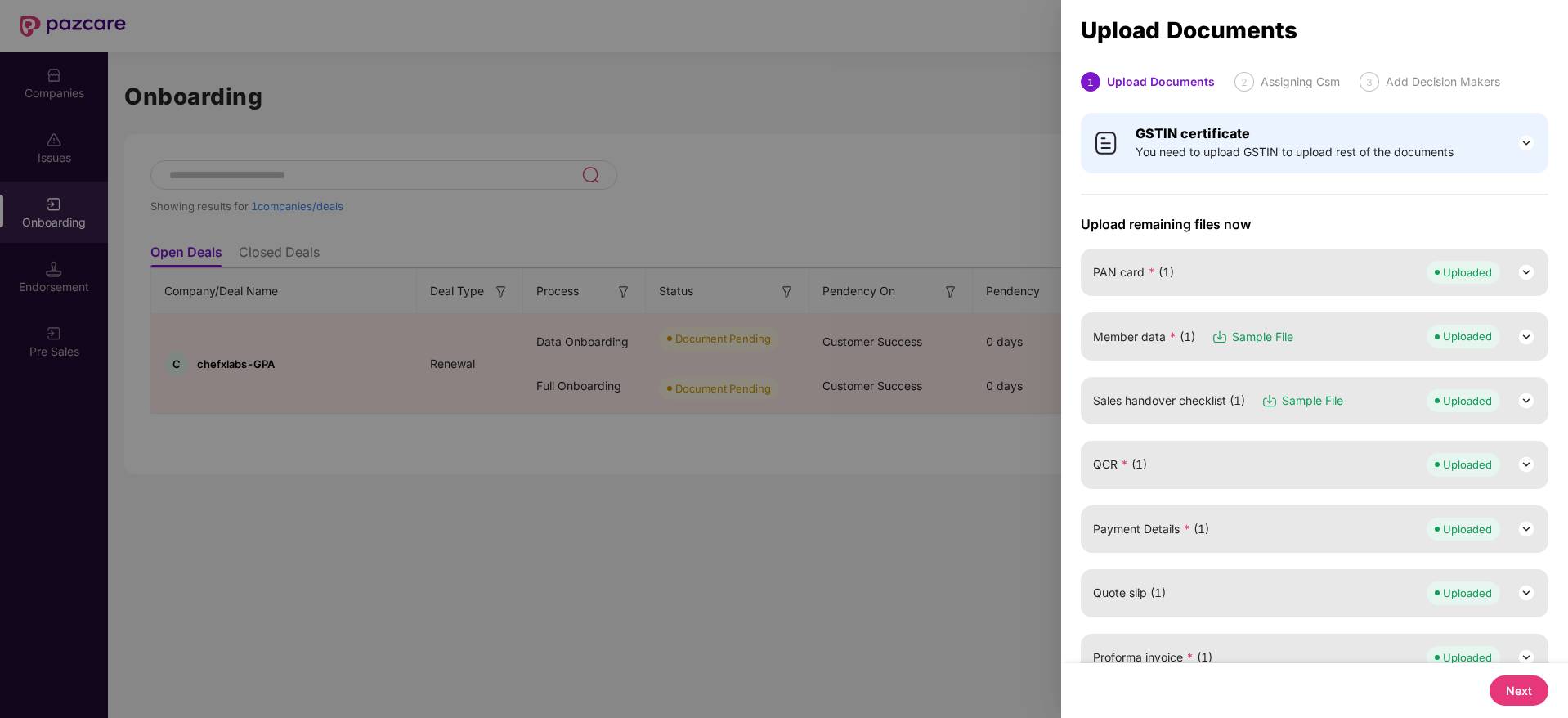
scroll to position [319, 0]
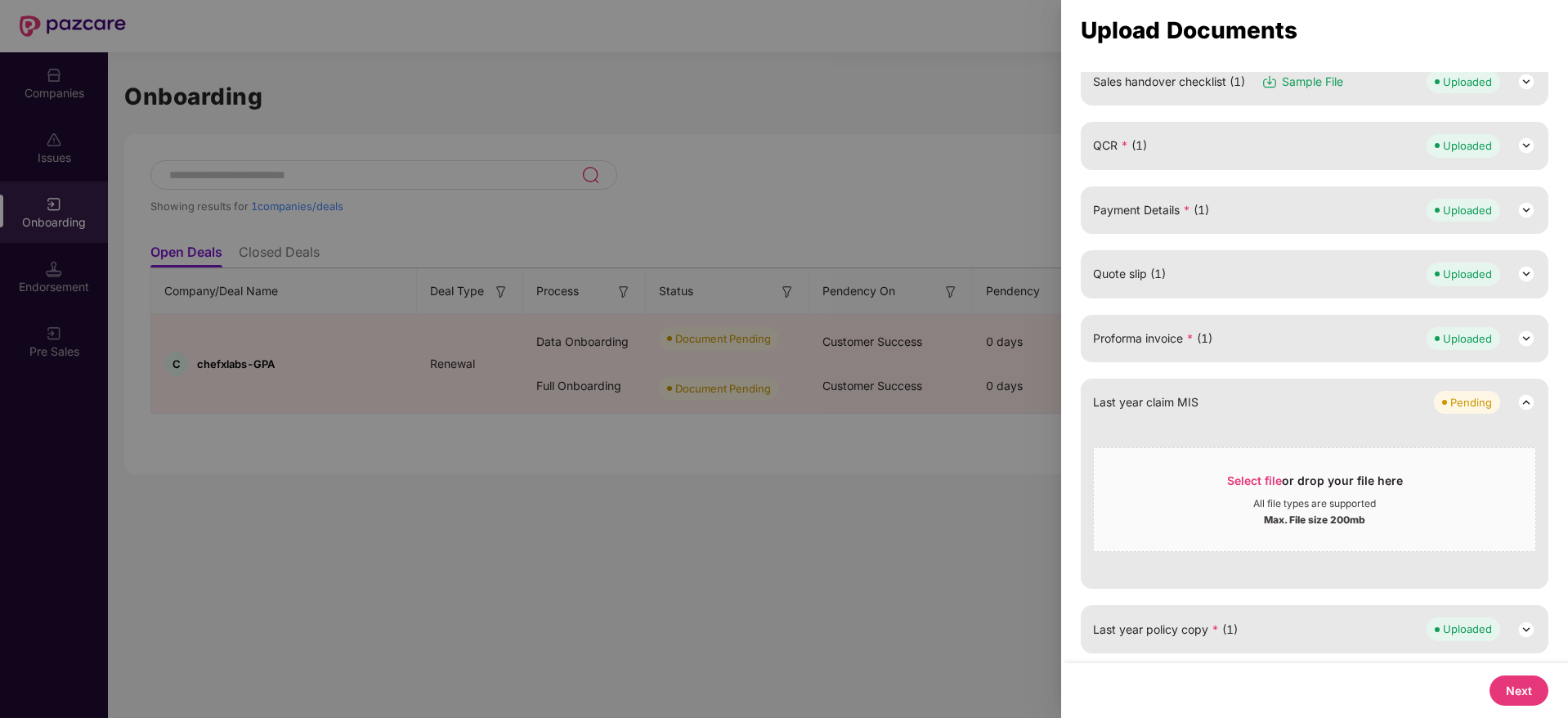
click at [1508, 697] on button "Next" at bounding box center [1519, 691] width 59 height 30
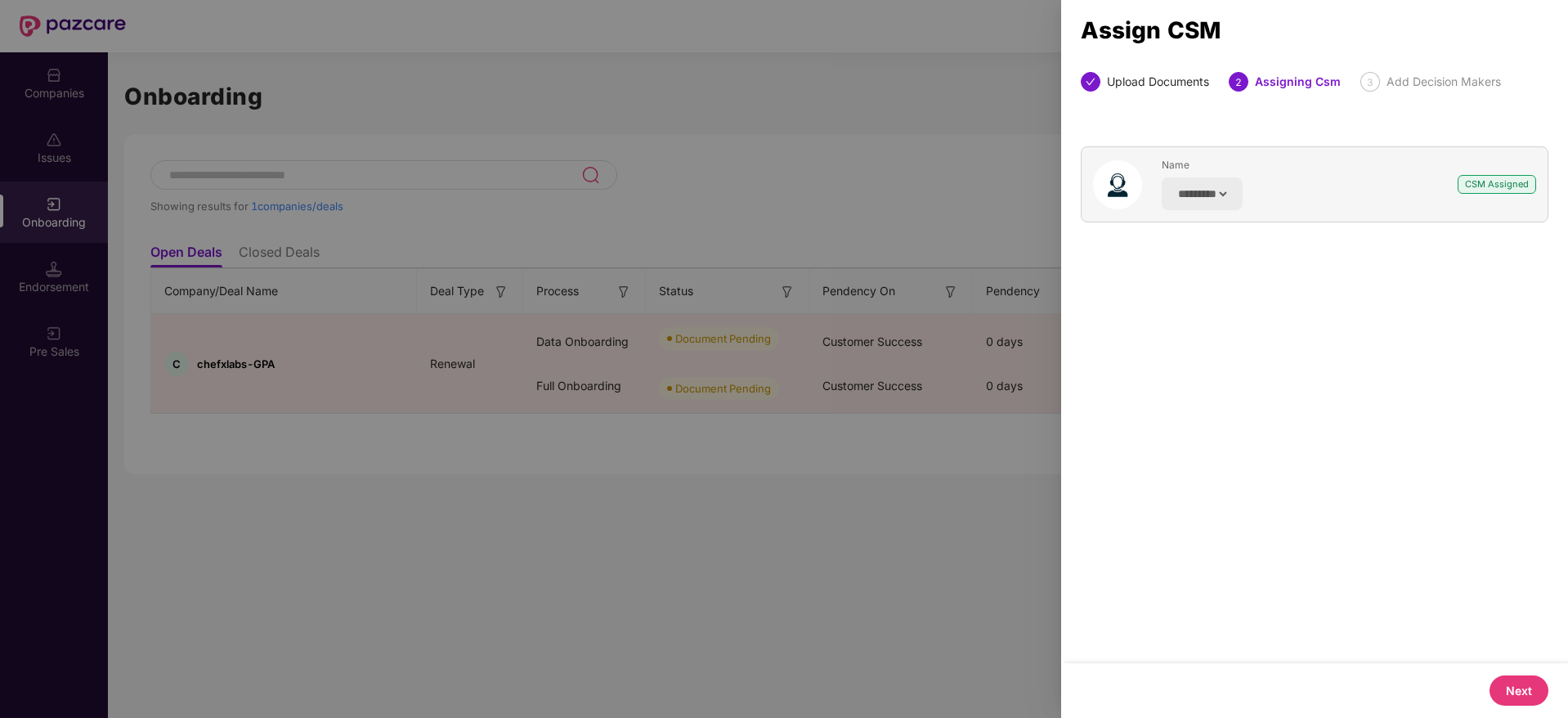
scroll to position [0, 0]
click at [1511, 686] on button "Next" at bounding box center [1519, 691] width 59 height 30
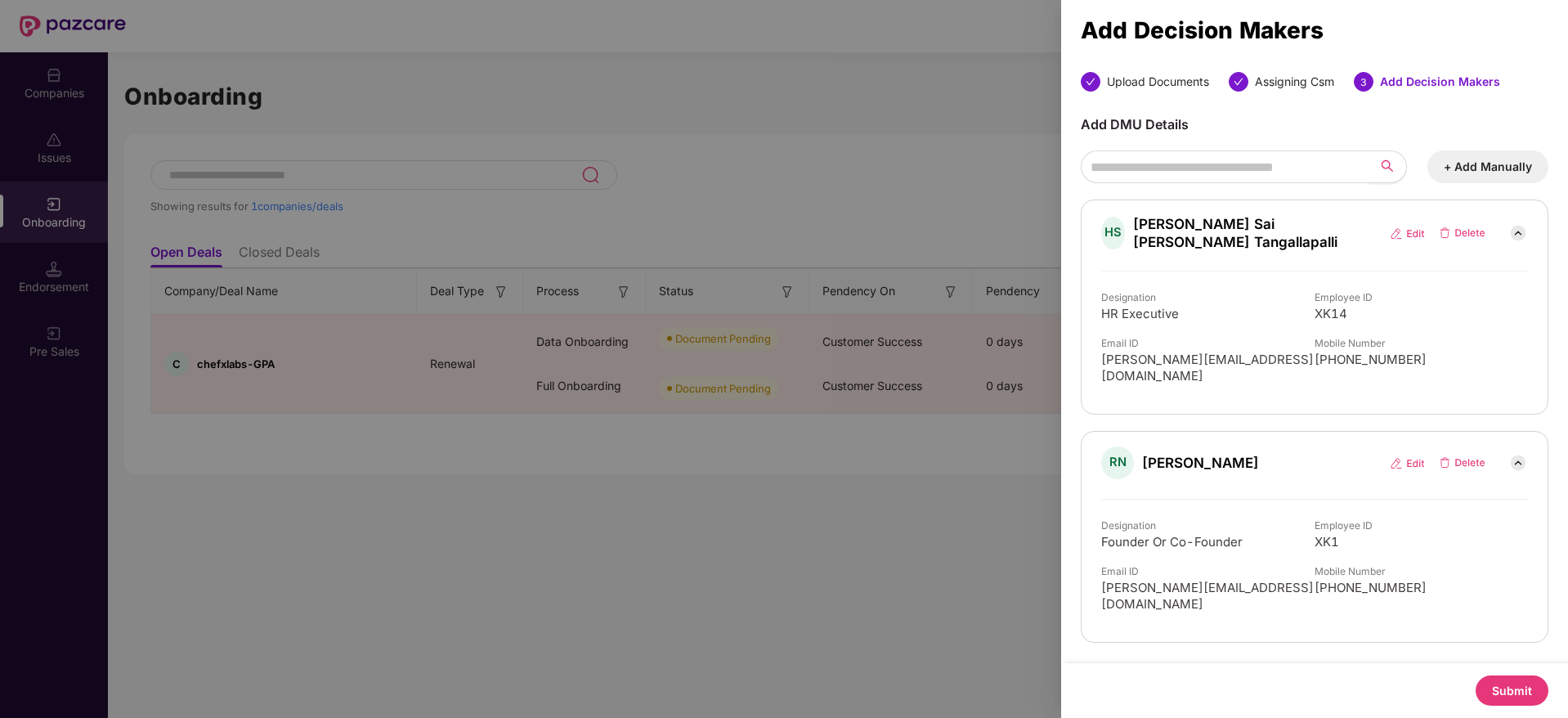
click at [1516, 692] on button "Submit" at bounding box center [1512, 691] width 73 height 30
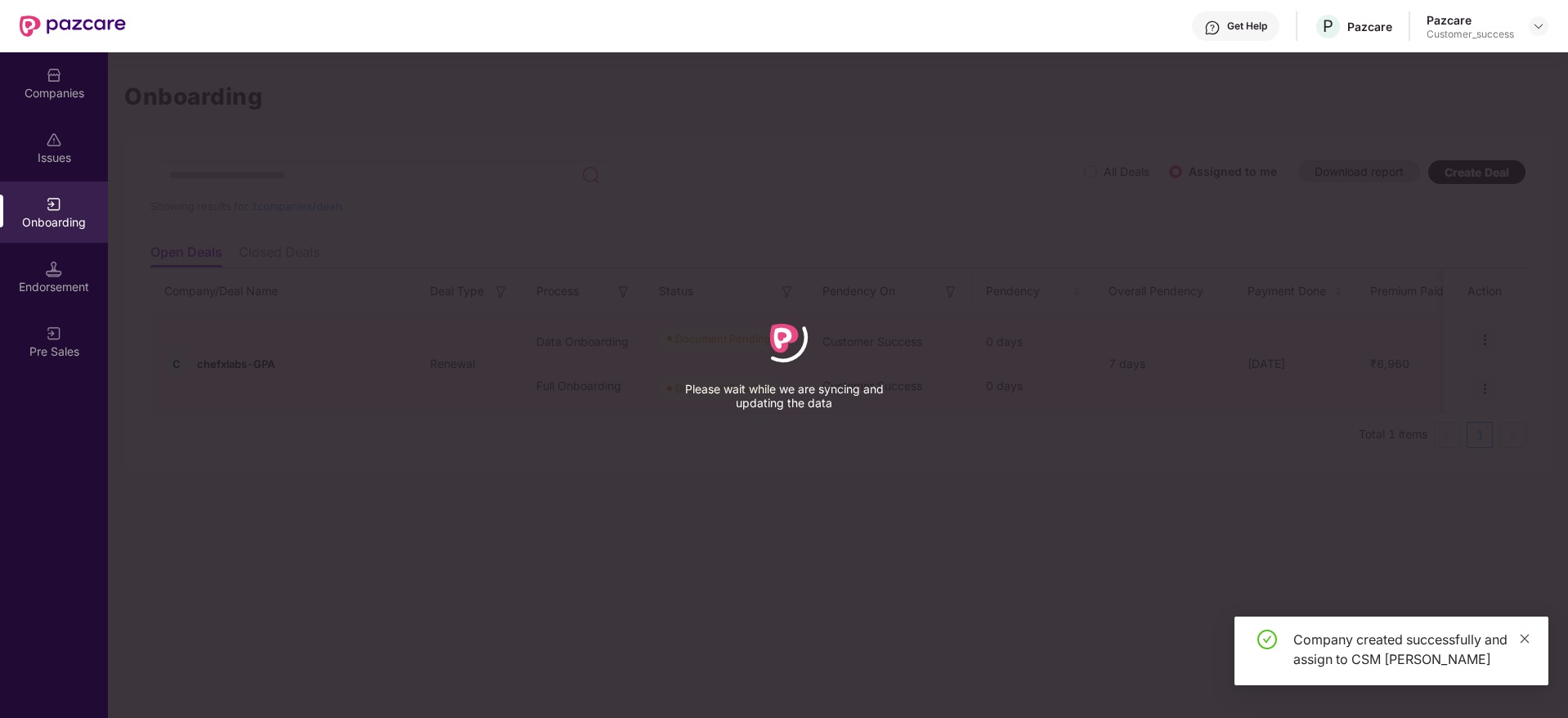
click at [1522, 641] on icon "close" at bounding box center [1525, 638] width 9 height 9
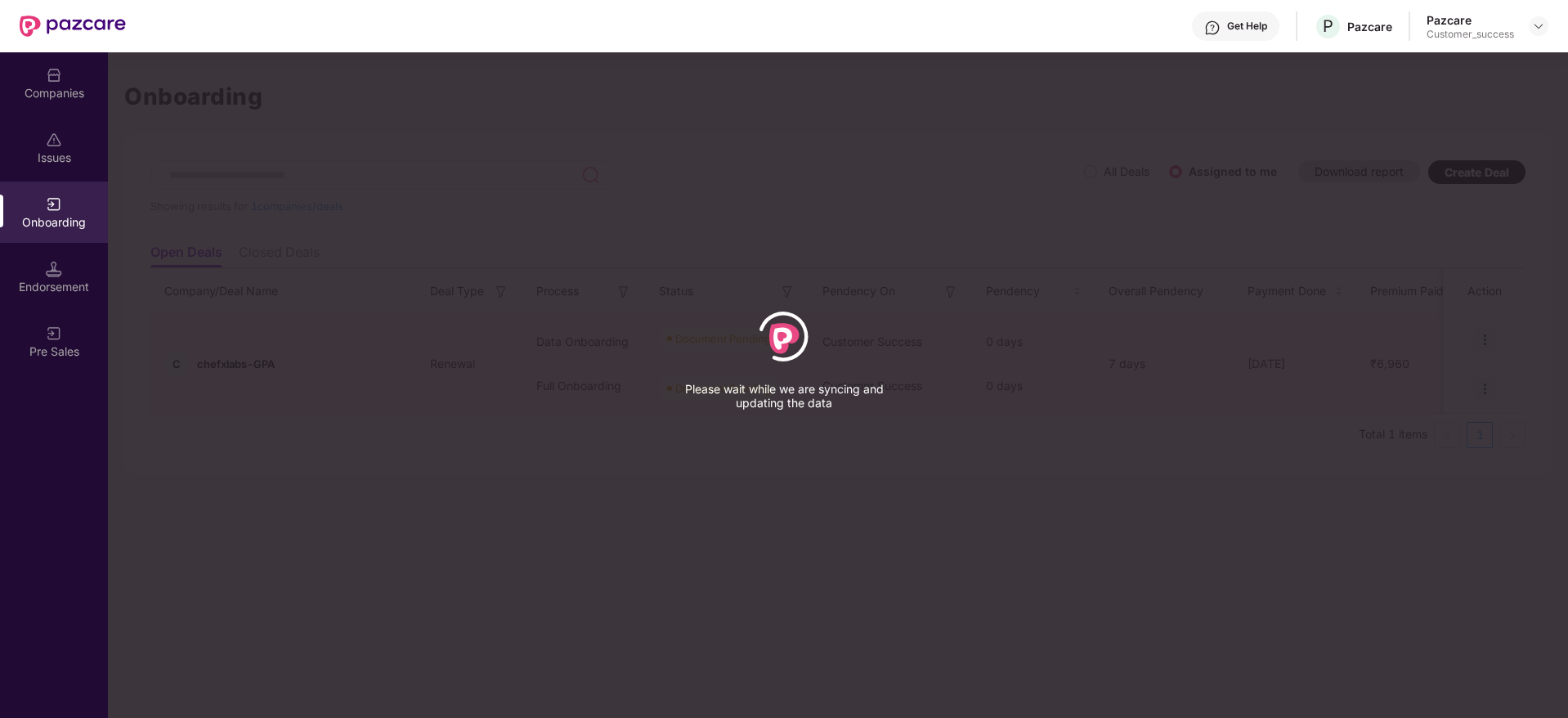
click at [48, 77] on img at bounding box center [54, 75] width 17 height 17
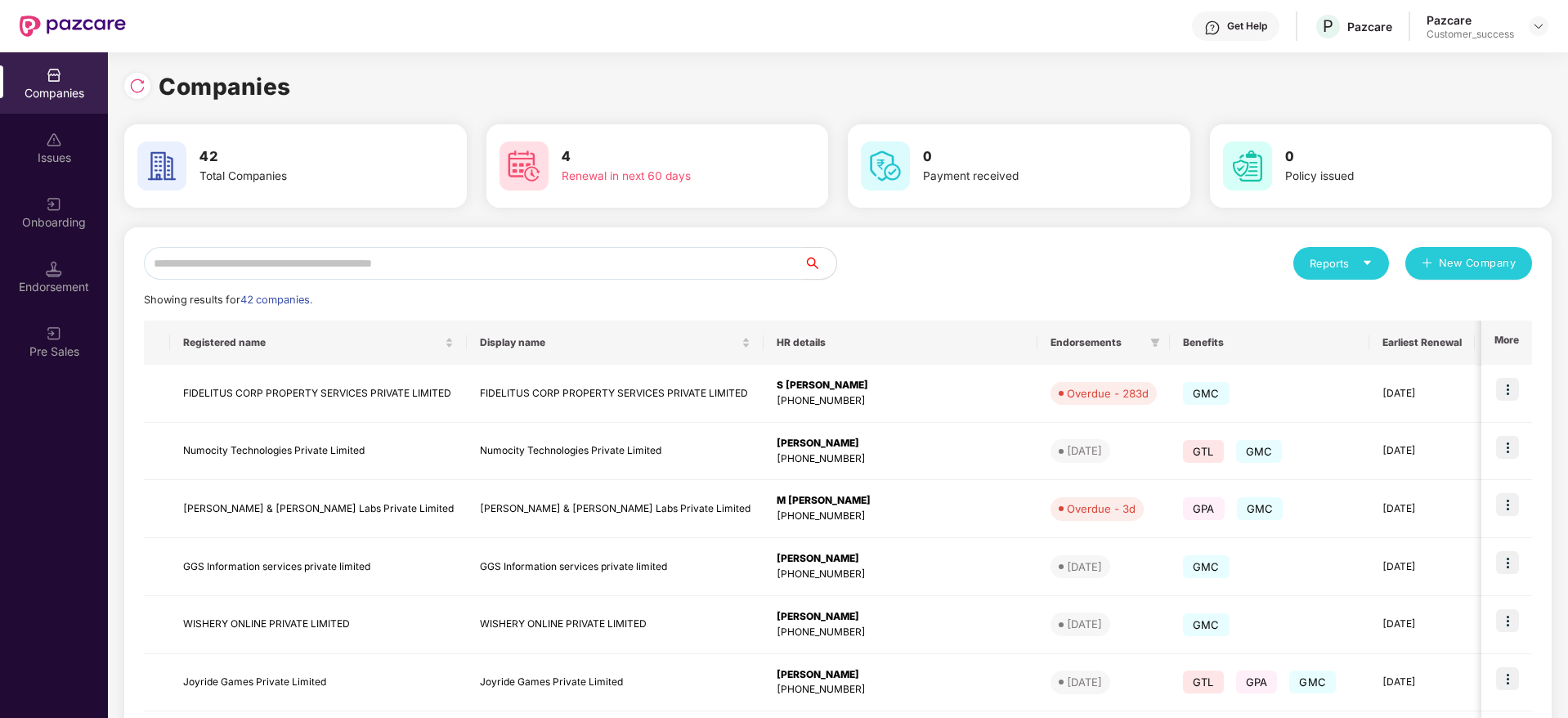
click at [75, 235] on div "Onboarding" at bounding box center [54, 212] width 108 height 62
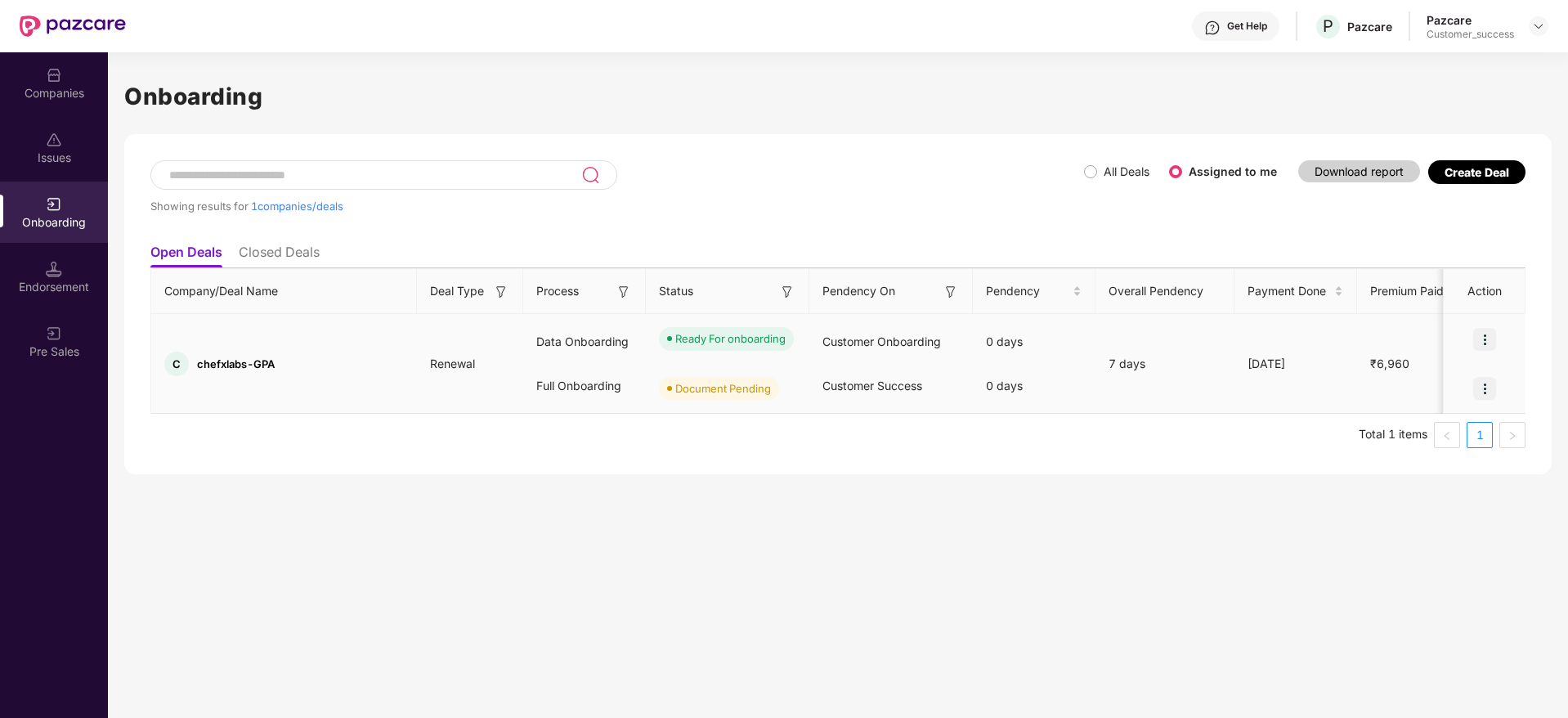
click at [1484, 385] on img at bounding box center [1484, 388] width 23 height 23
click at [1426, 444] on li "Upload Documents" at bounding box center [1410, 429] width 176 height 34
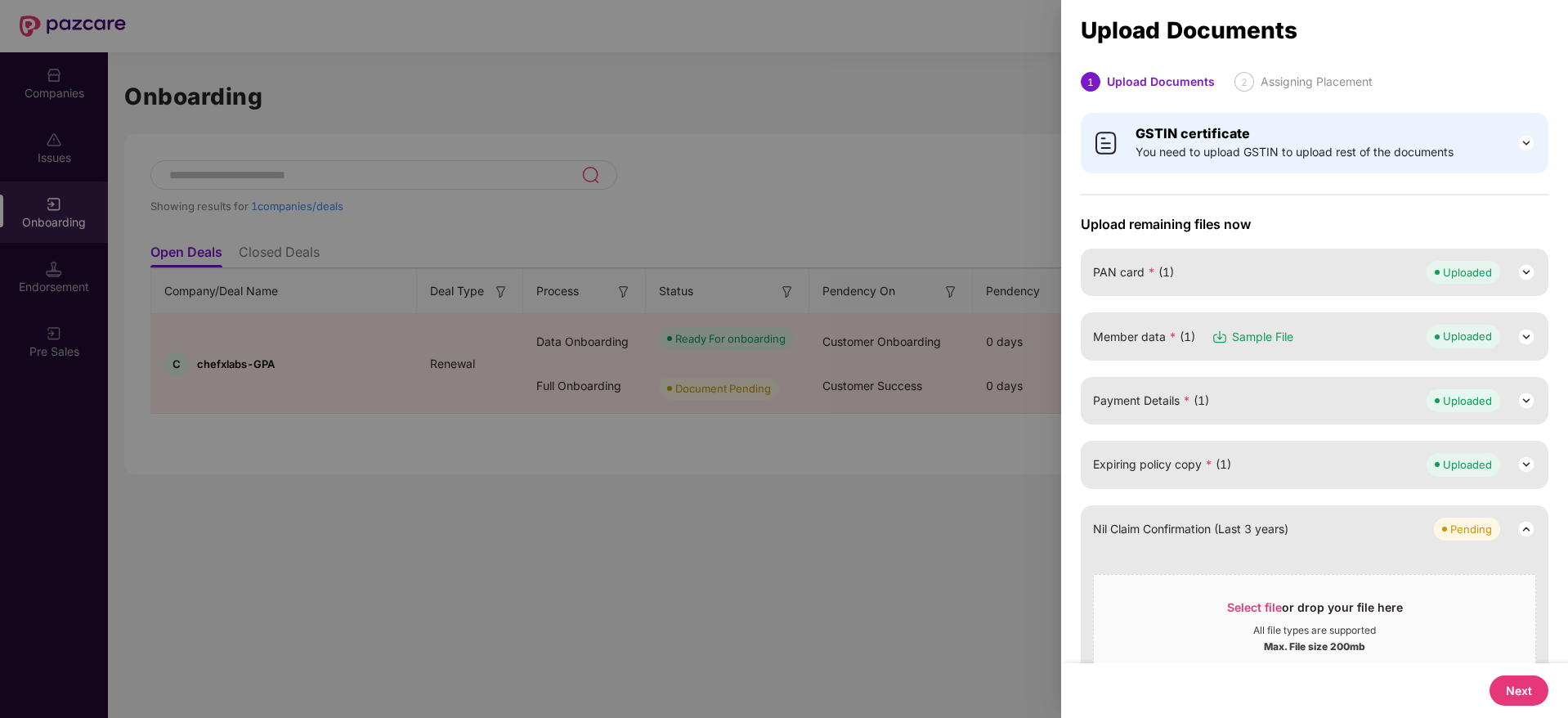
scroll to position [62, 0]
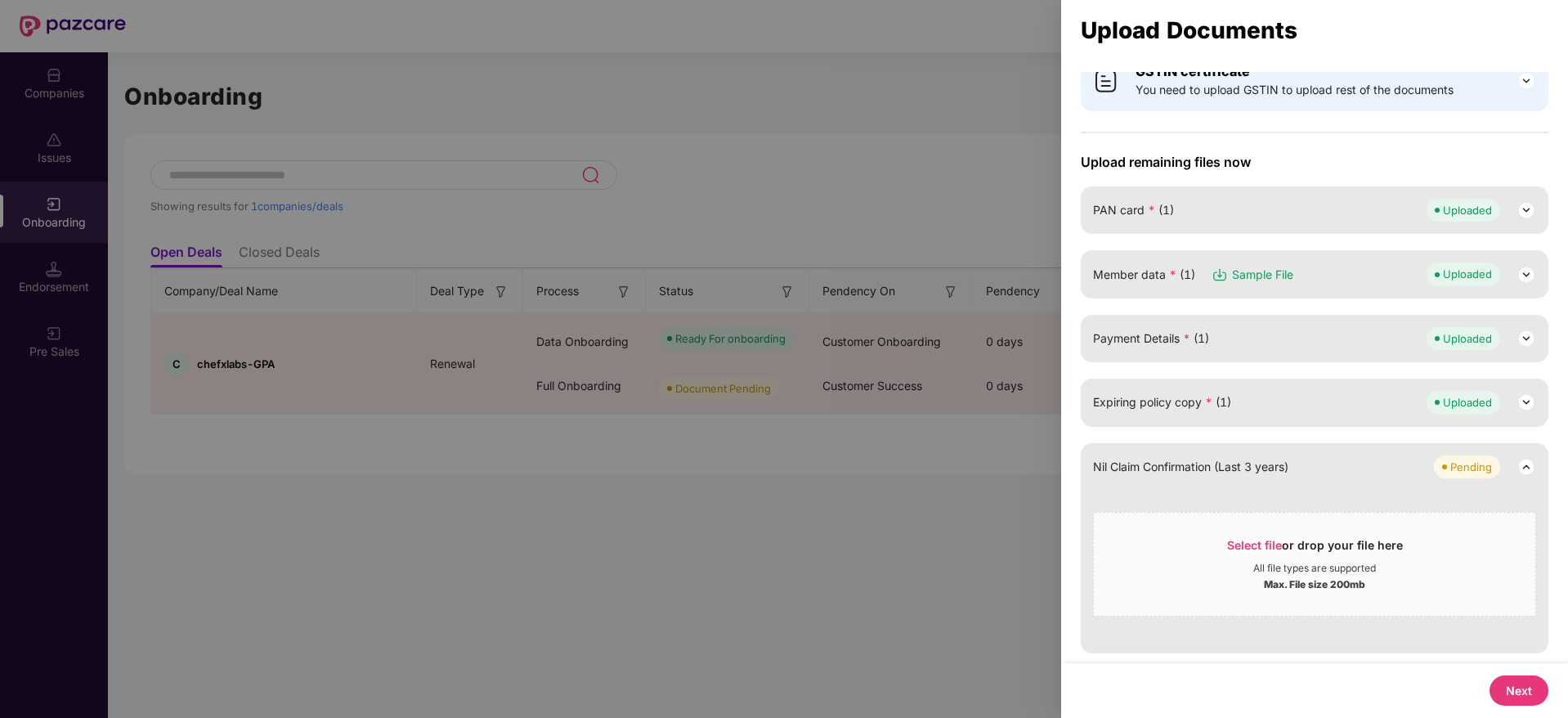
click at [1524, 692] on button "Next" at bounding box center [1519, 691] width 59 height 30
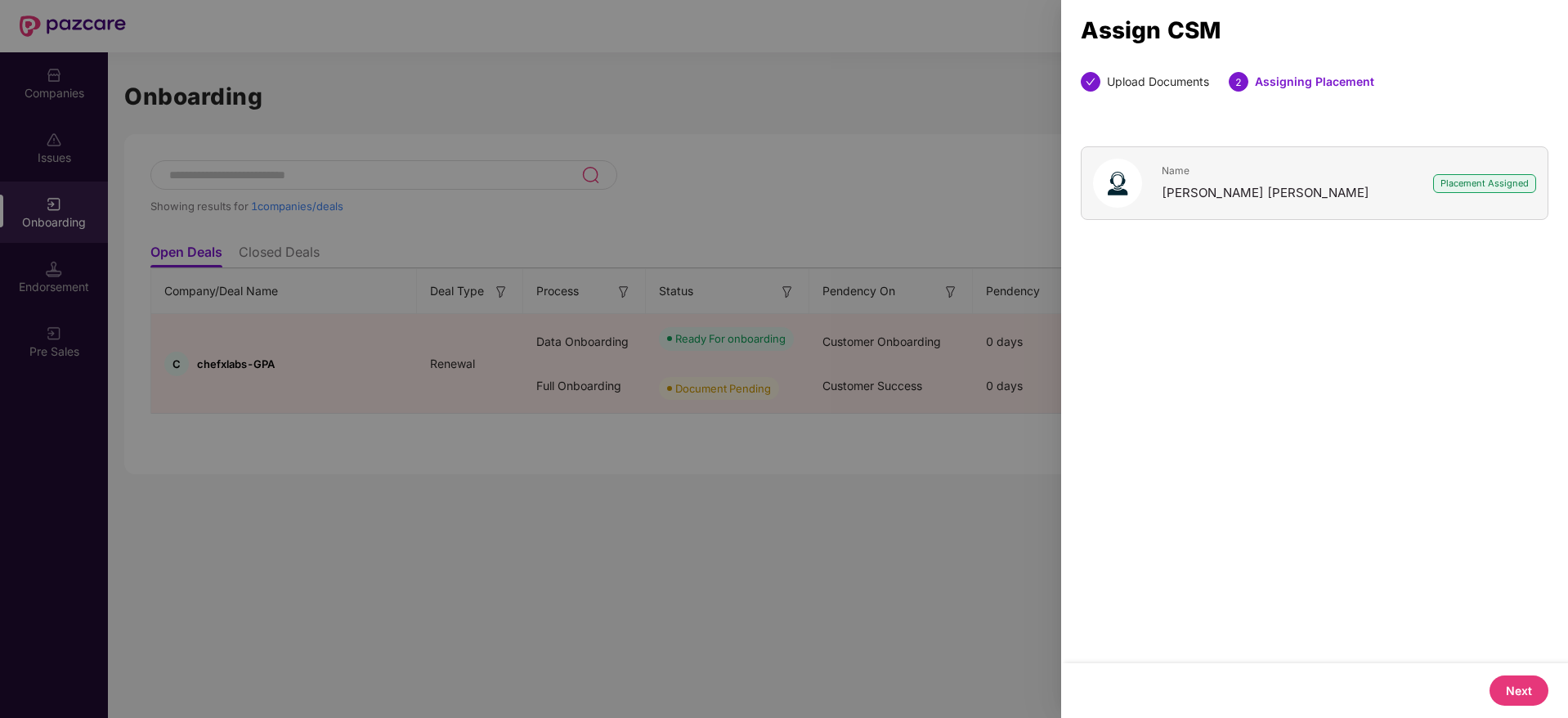
scroll to position [0, 0]
click at [1513, 684] on button "Next" at bounding box center [1519, 691] width 59 height 30
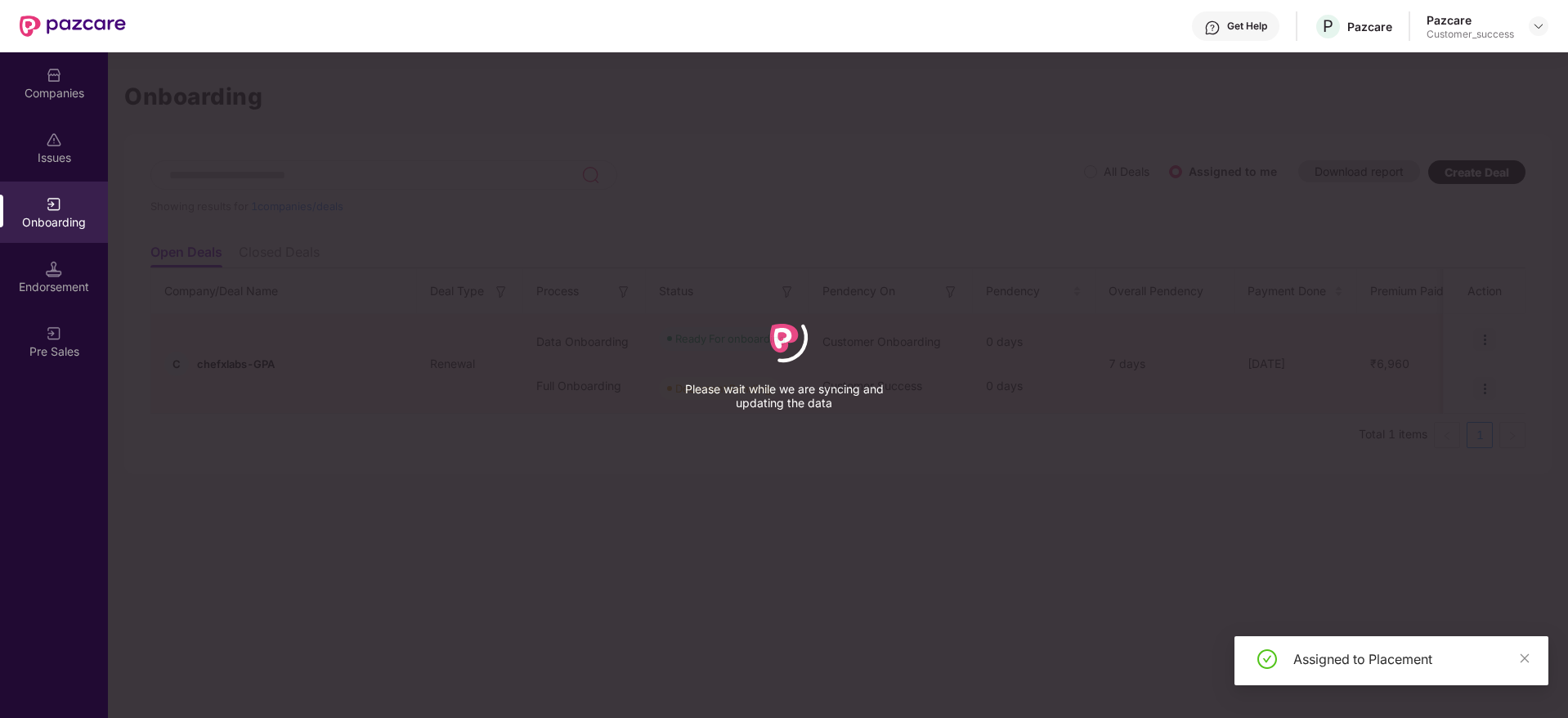
click at [1532, 657] on div "Assigned to Placement" at bounding box center [1391, 661] width 314 height 49
click at [63, 94] on div "Companies" at bounding box center [54, 93] width 108 height 17
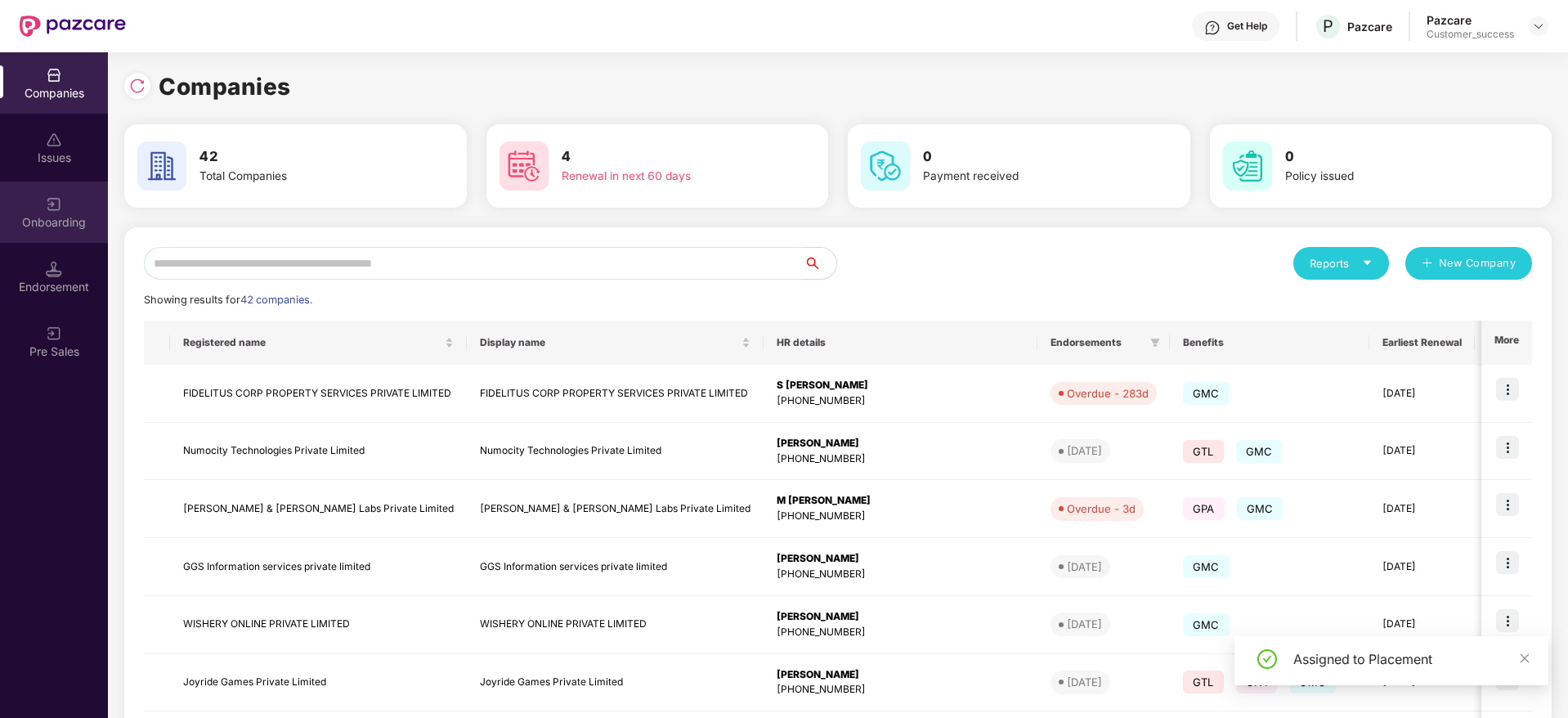
click at [53, 230] on div "Onboarding" at bounding box center [54, 212] width 108 height 62
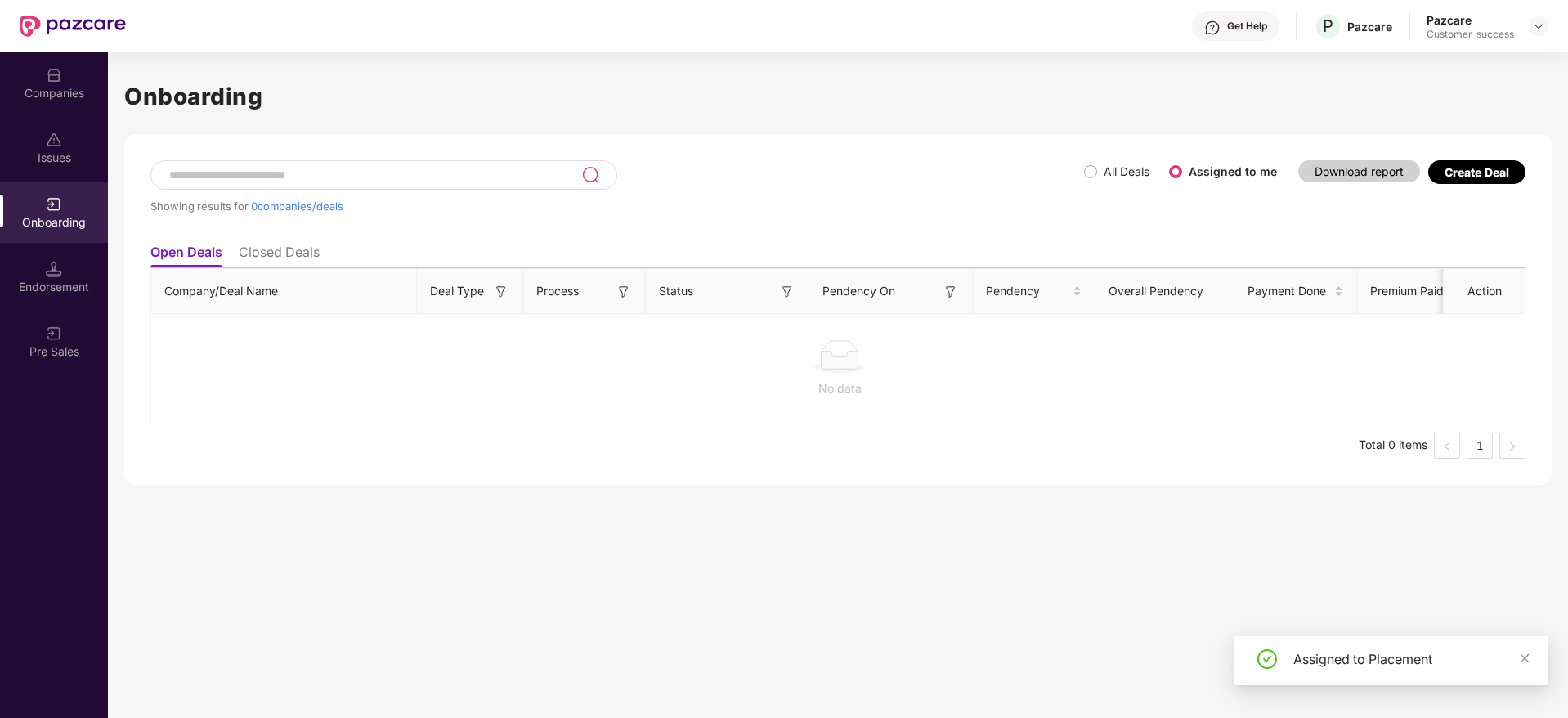
click at [75, 83] on div "Companies" at bounding box center [54, 83] width 108 height 62
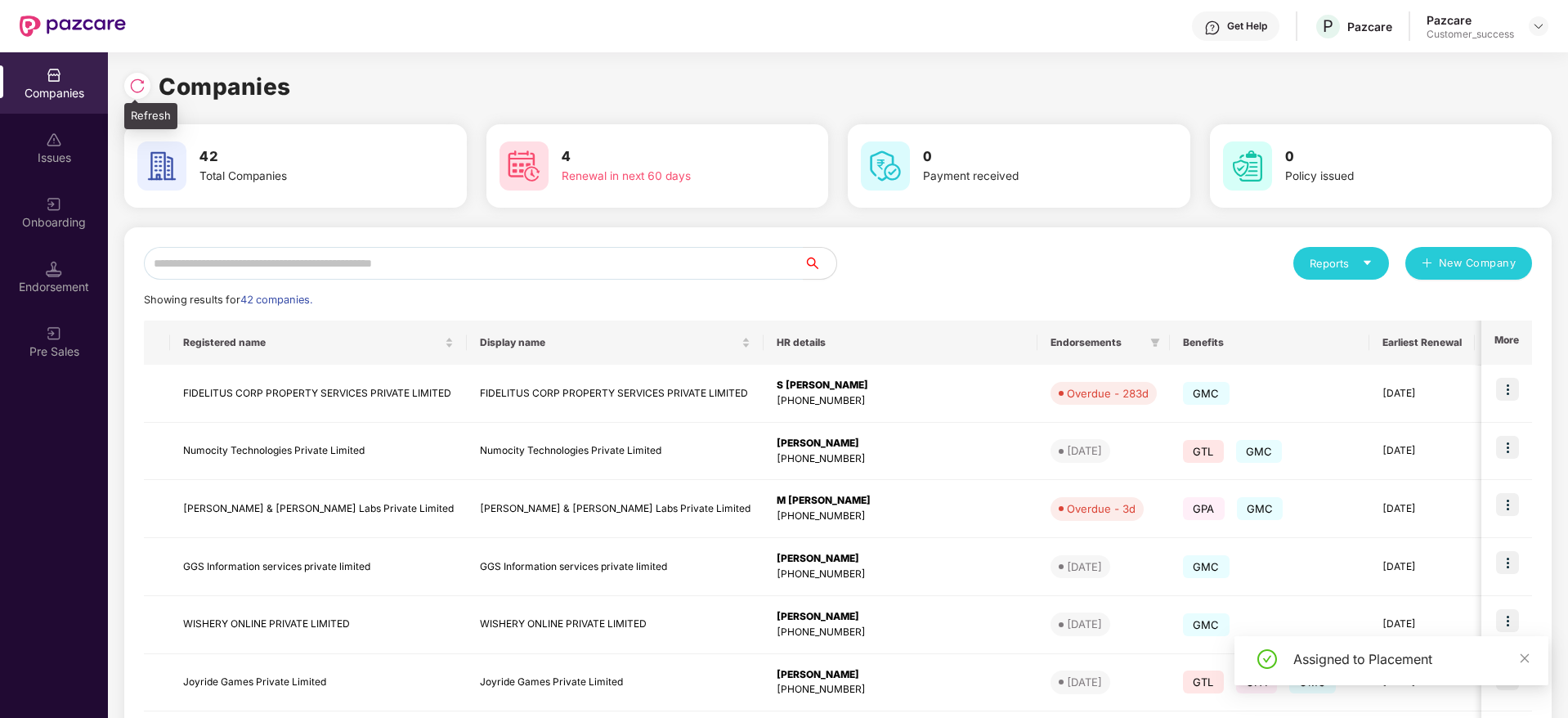
click at [140, 85] on img at bounding box center [137, 85] width 17 height 17
click at [124, 78] on div at bounding box center [137, 86] width 26 height 26
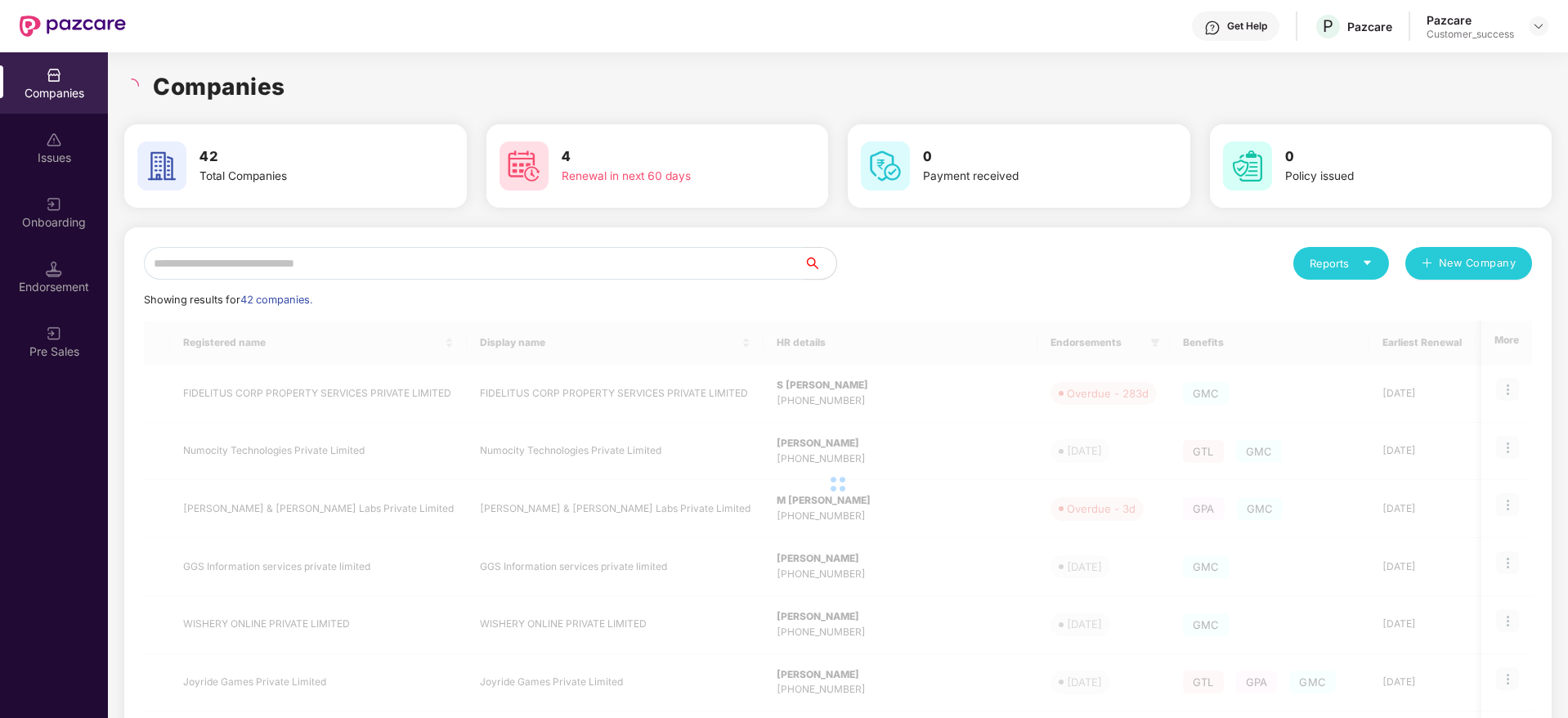
click at [399, 265] on input "text" at bounding box center [474, 263] width 660 height 33
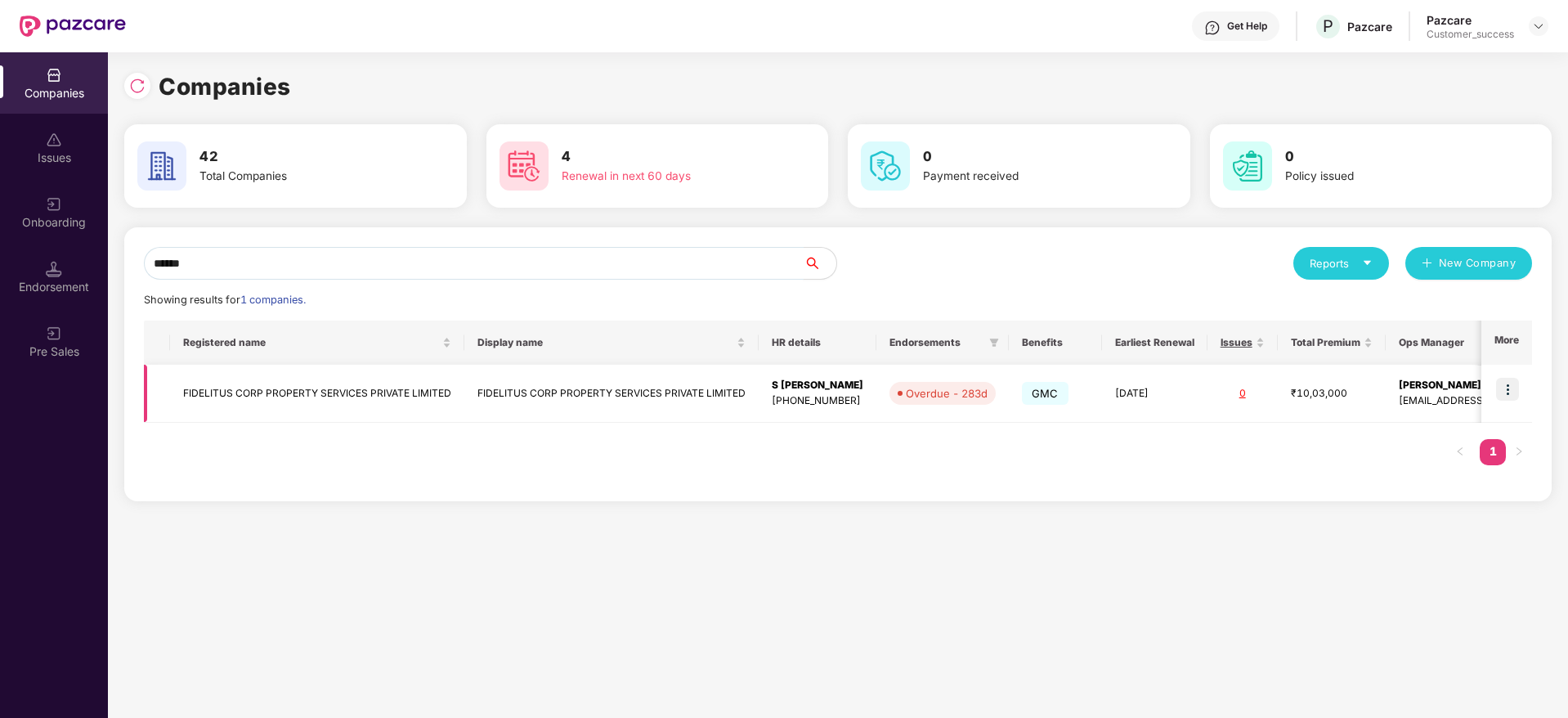
type input "******"
click at [1511, 379] on img at bounding box center [1507, 389] width 23 height 23
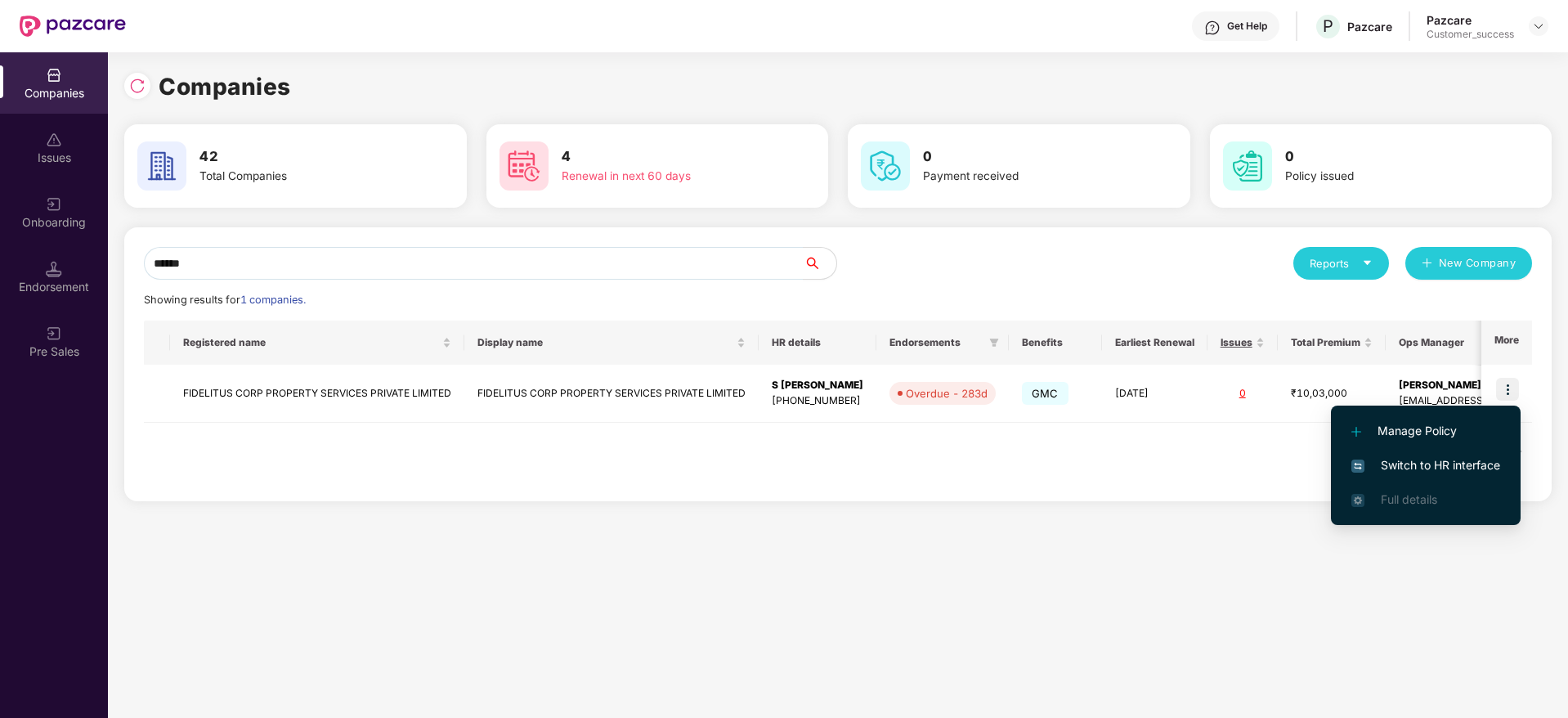
click at [1445, 457] on span "Switch to HR interface" at bounding box center [1425, 465] width 149 height 18
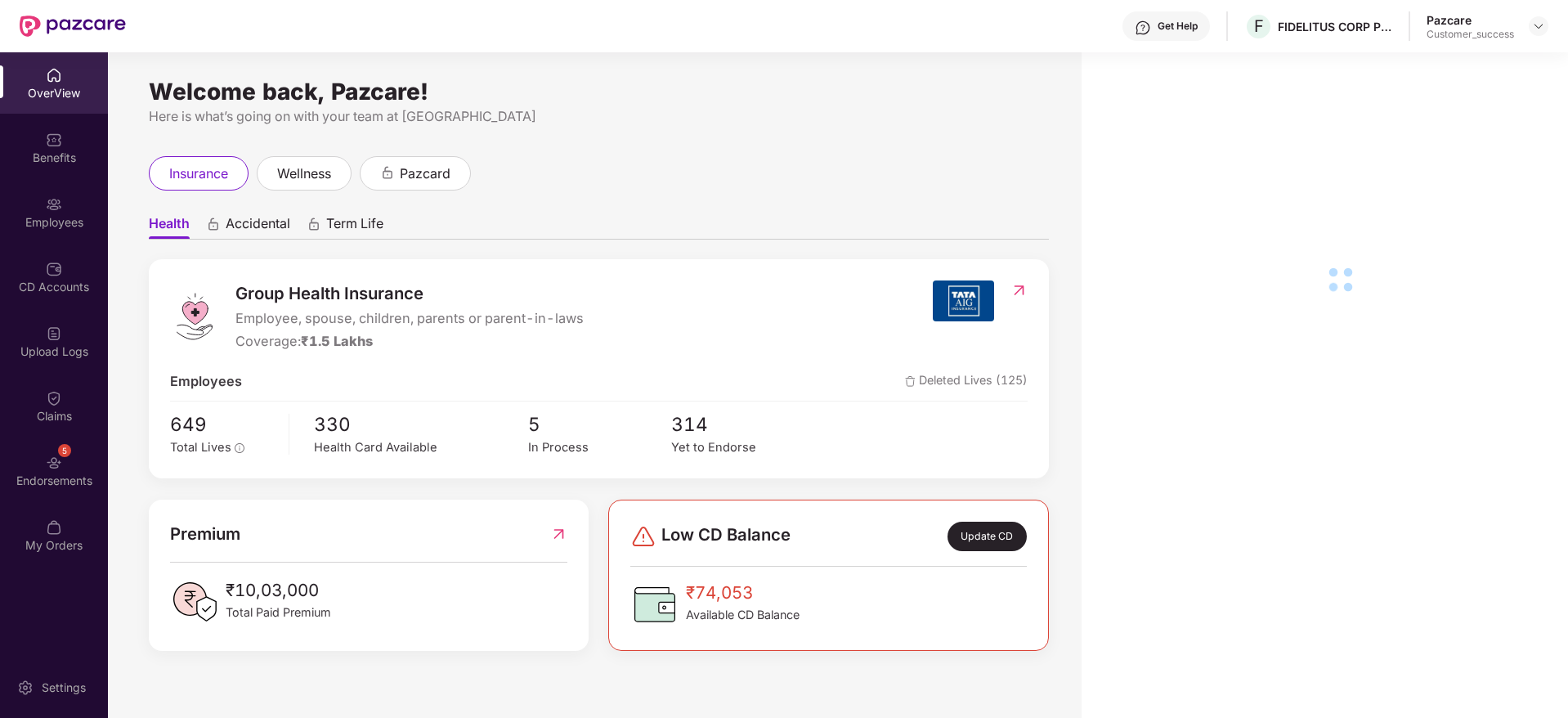
click at [68, 277] on div "CD Accounts" at bounding box center [54, 277] width 108 height 62
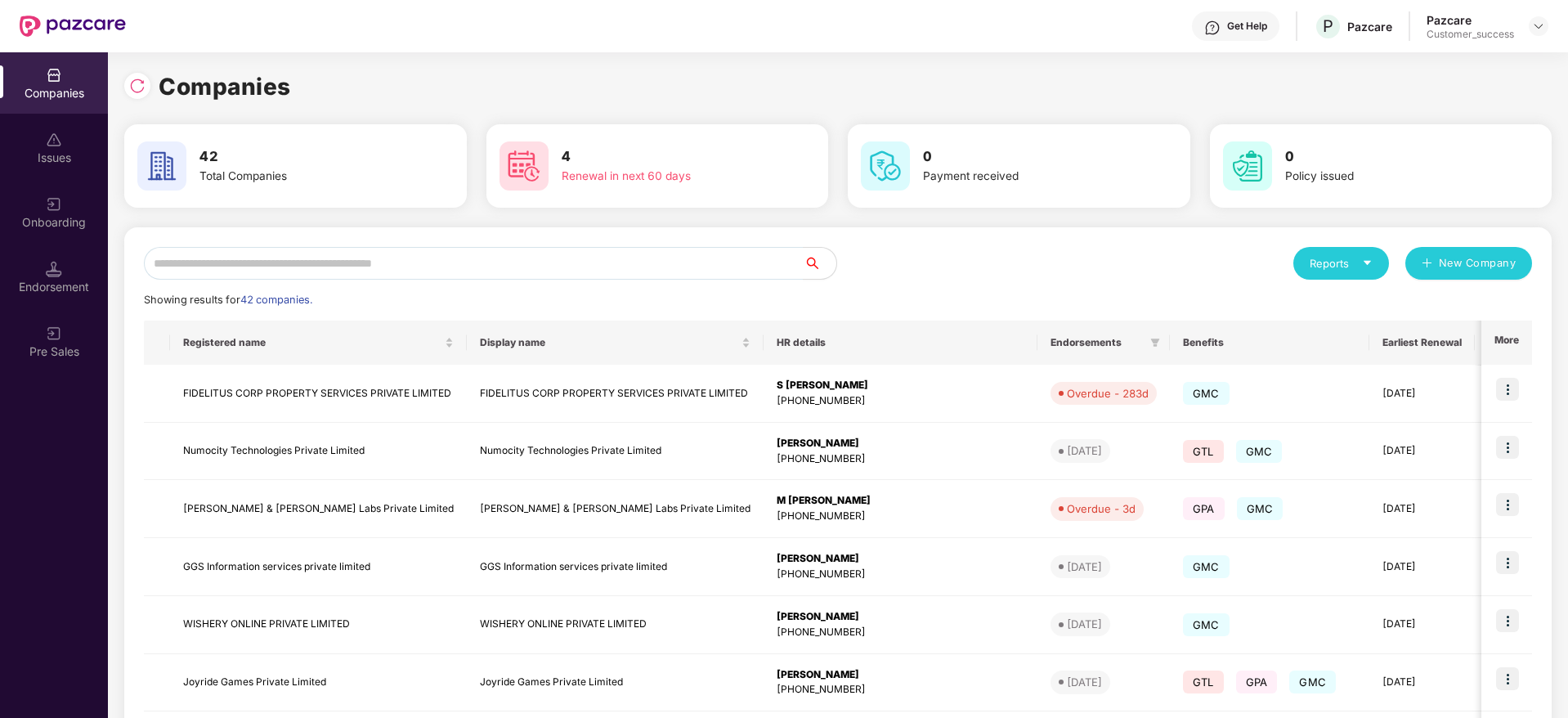
scroll to position [0, 2]
